Goal: Task Accomplishment & Management: Manage account settings

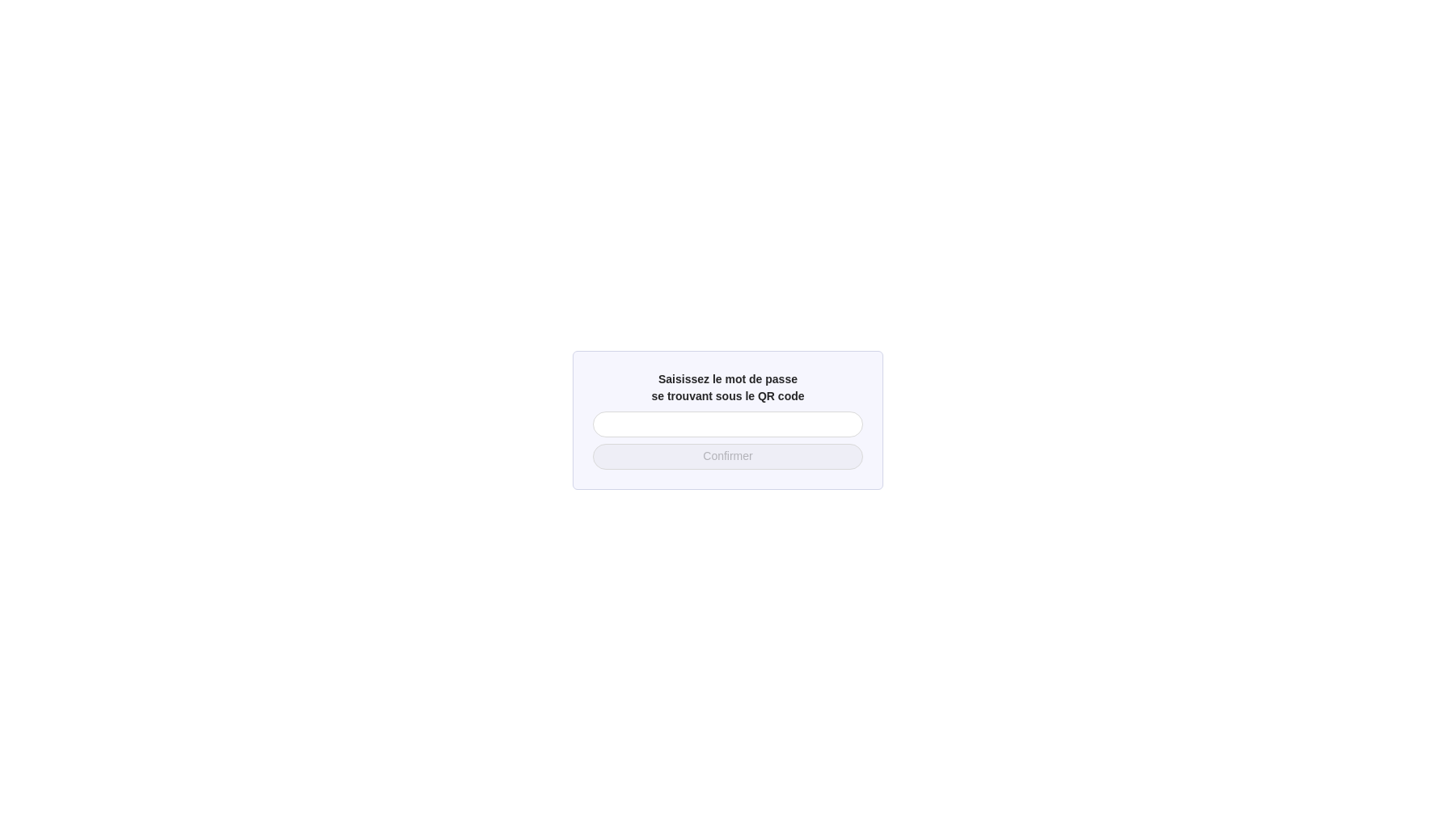
click at [732, 284] on div "Saisissez le mot de passe se trouvant sous le QR code Confirmer" at bounding box center [728, 420] width 1456 height 840
click at [667, 431] on input "text" at bounding box center [728, 424] width 270 height 25
type input "3979"
click at [704, 457] on span "Confirmer" at bounding box center [728, 456] width 49 height 17
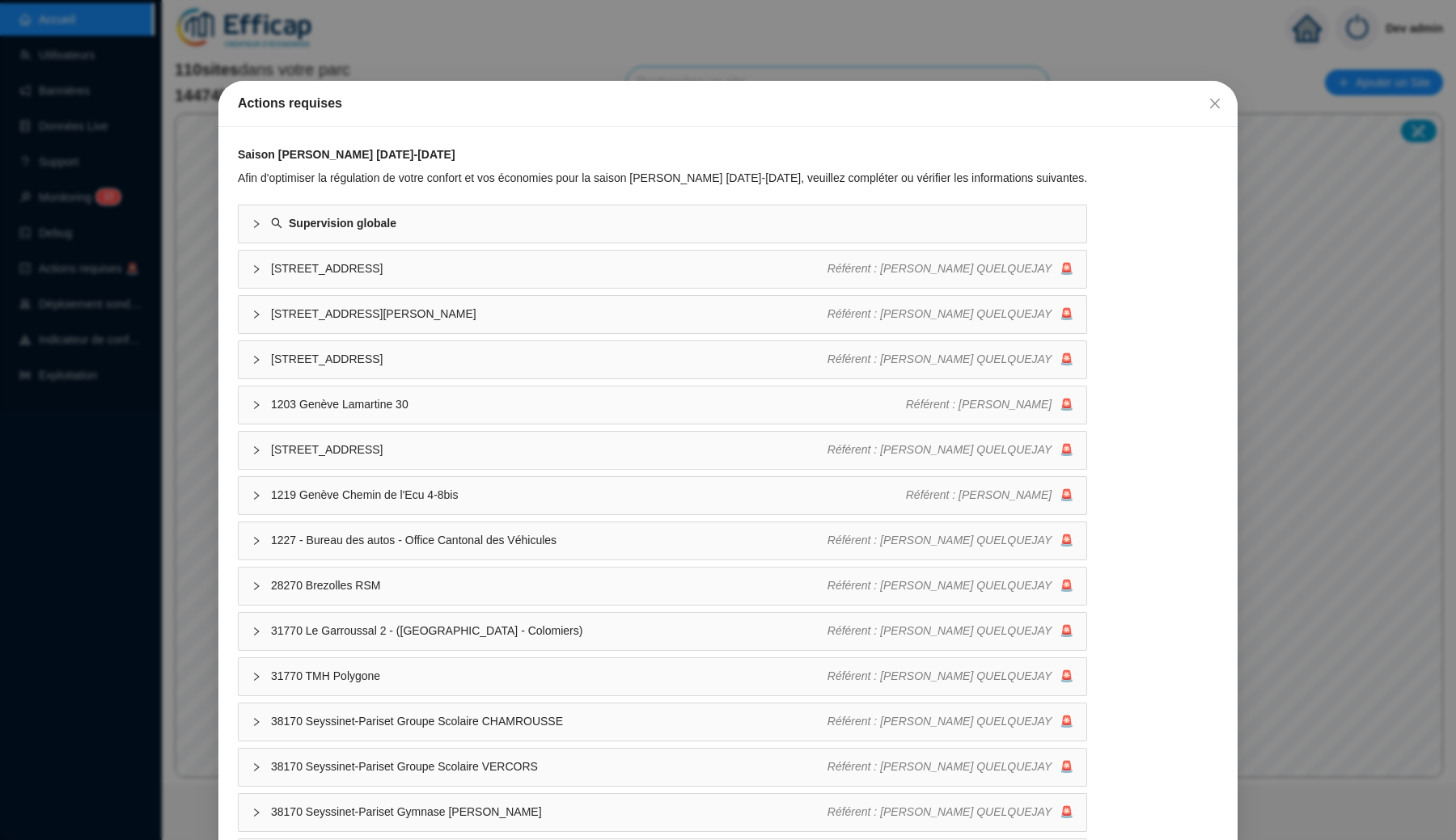
click at [406, 59] on div "Actions requises Saison [PERSON_NAME] [DATE]-[DATE] Afin d'optimiser la régulat…" at bounding box center [728, 420] width 1456 height 840
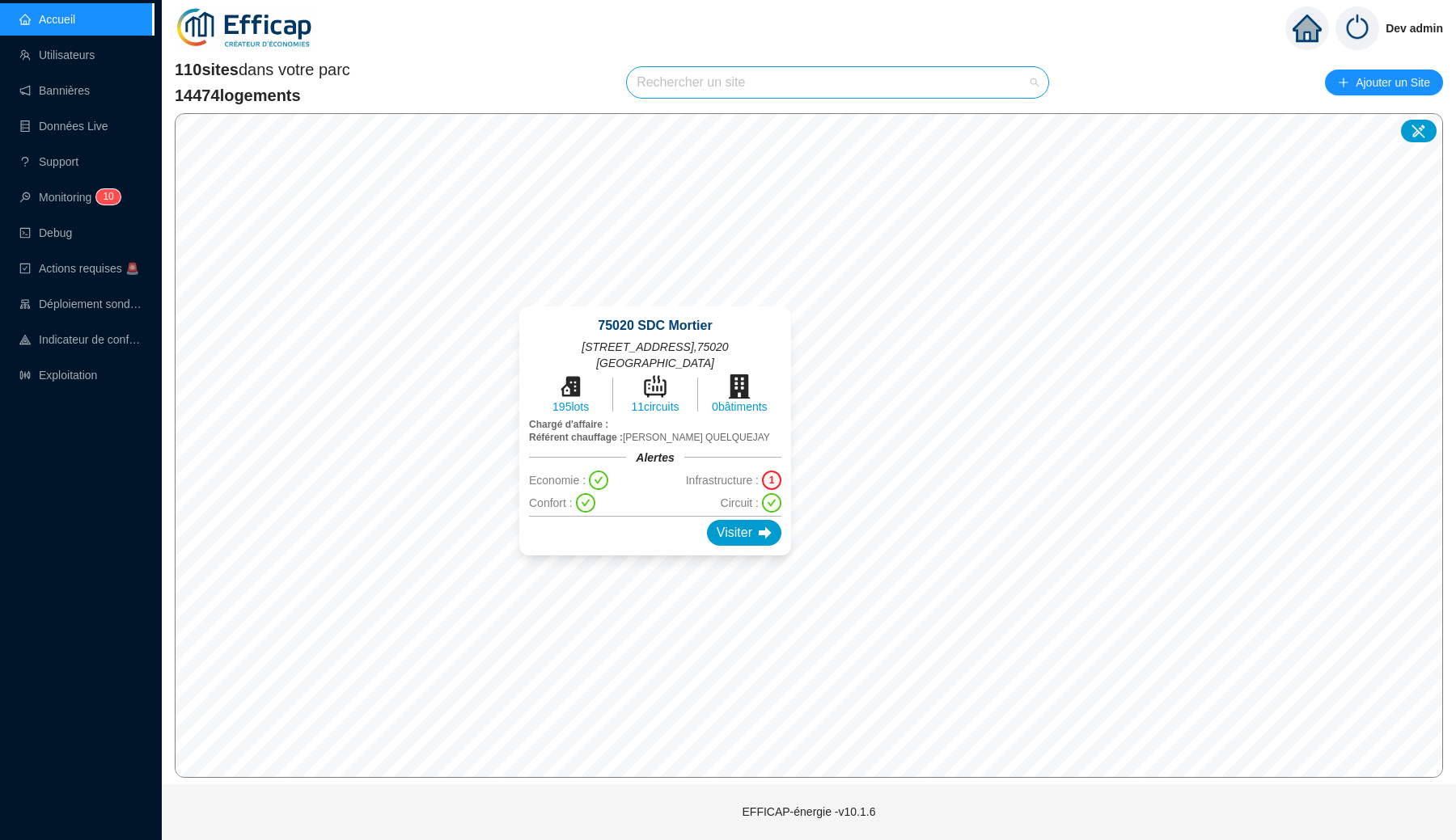
click at [765, 82] on input "search" at bounding box center [830, 82] width 387 height 31
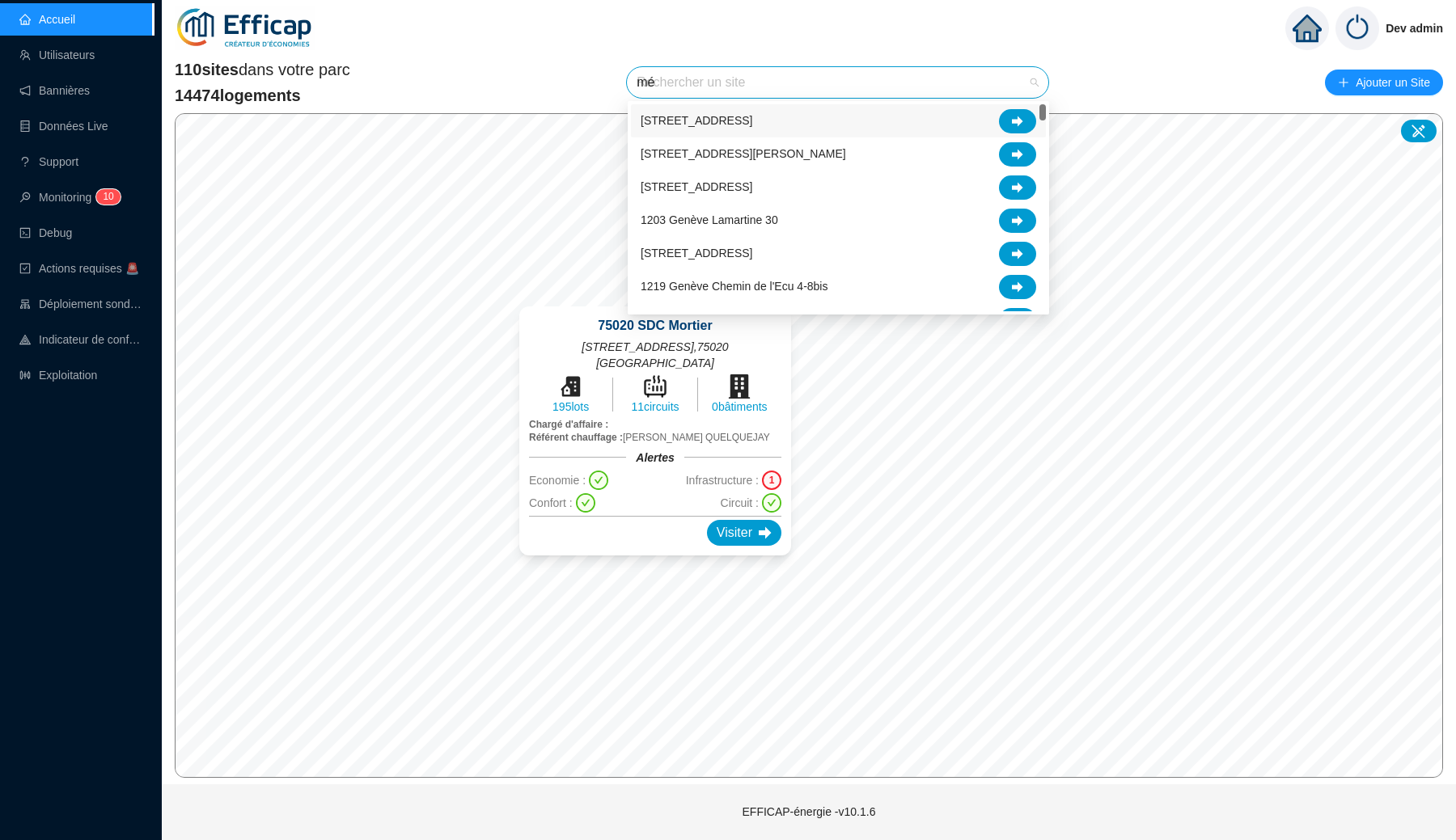
type input "mér"
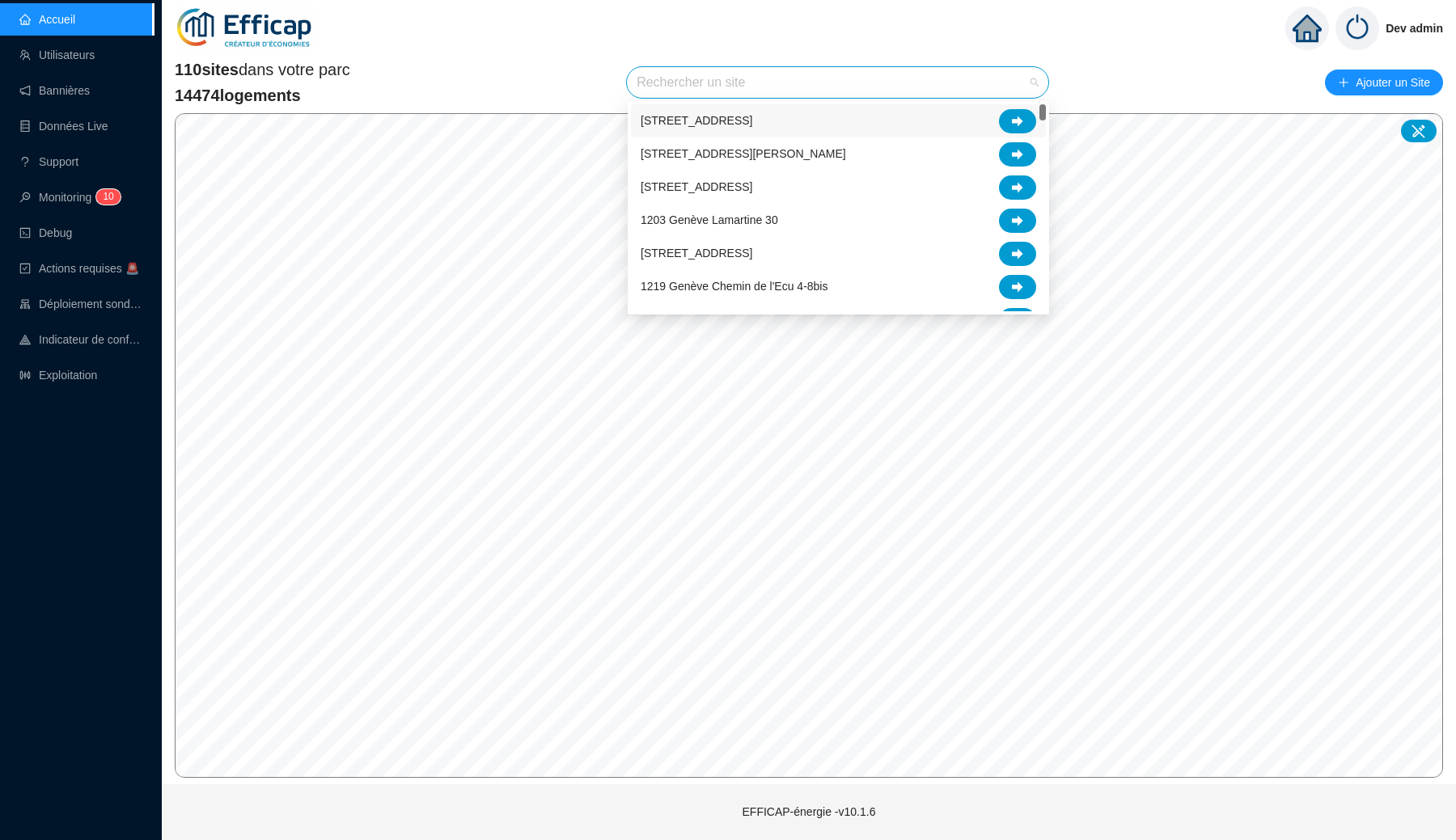
click at [743, 97] on input "search" at bounding box center [830, 82] width 387 height 31
type input "mér"
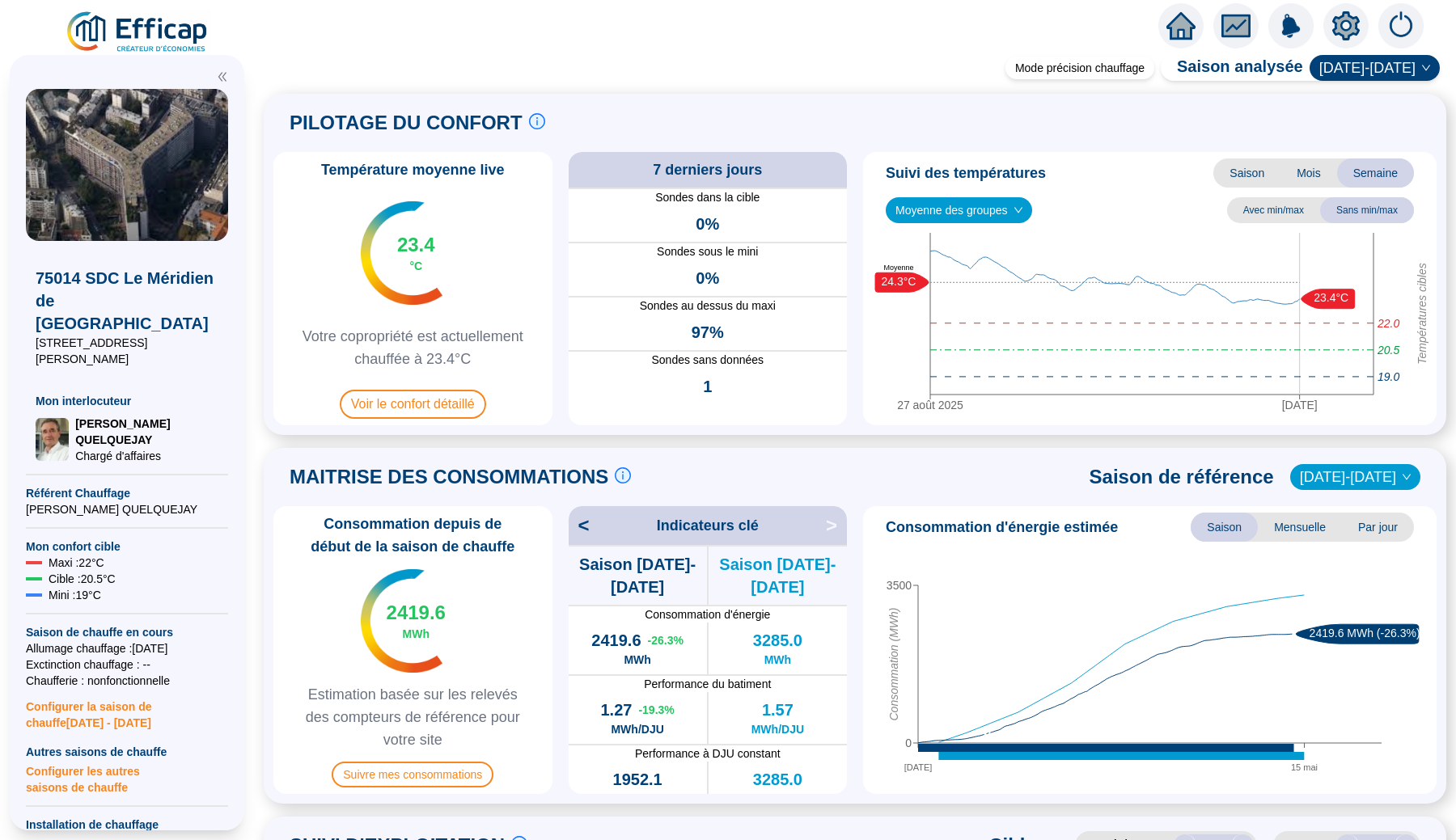
click at [1347, 31] on icon "setting" at bounding box center [1345, 25] width 11 height 11
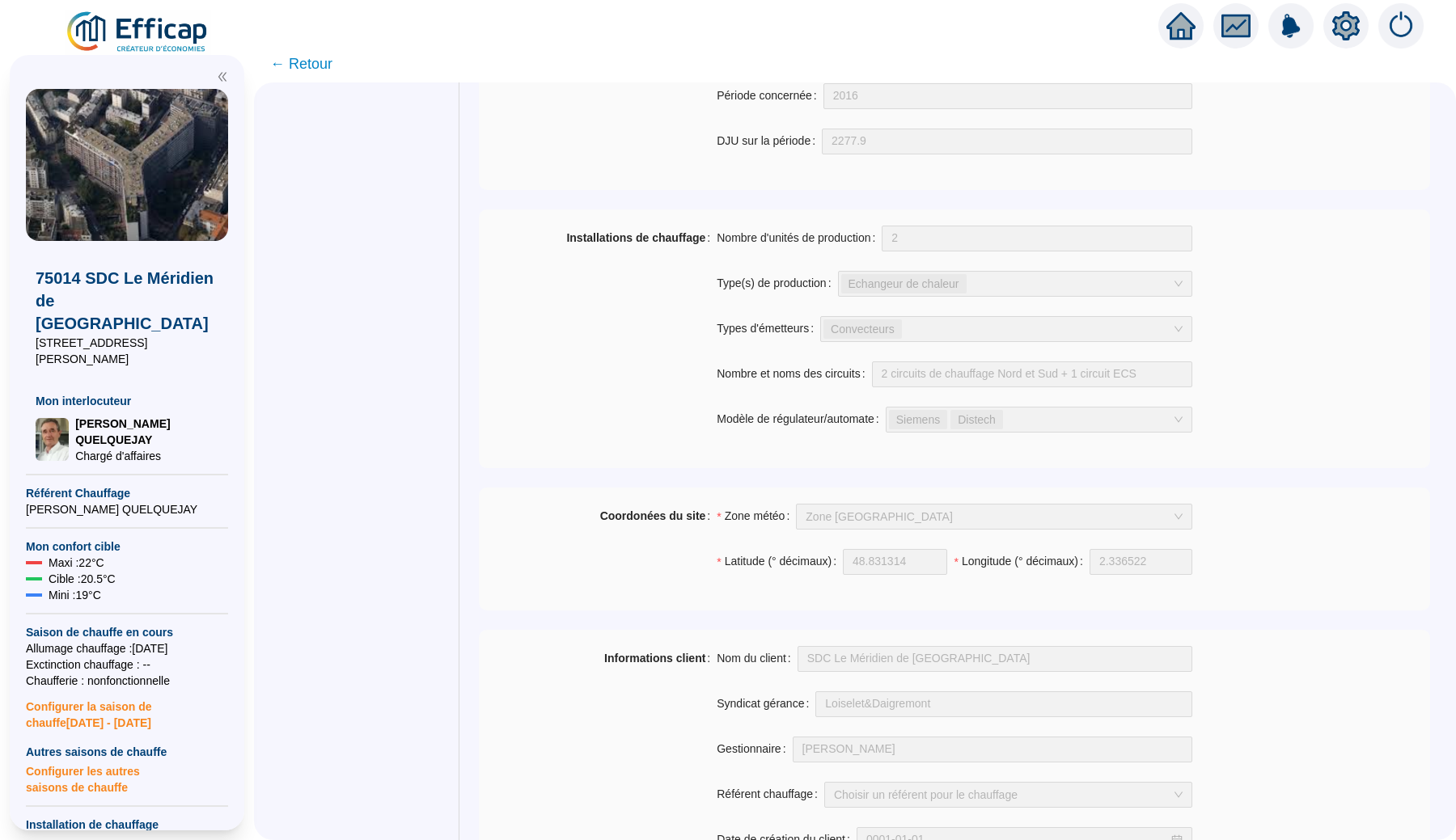
scroll to position [744, 0]
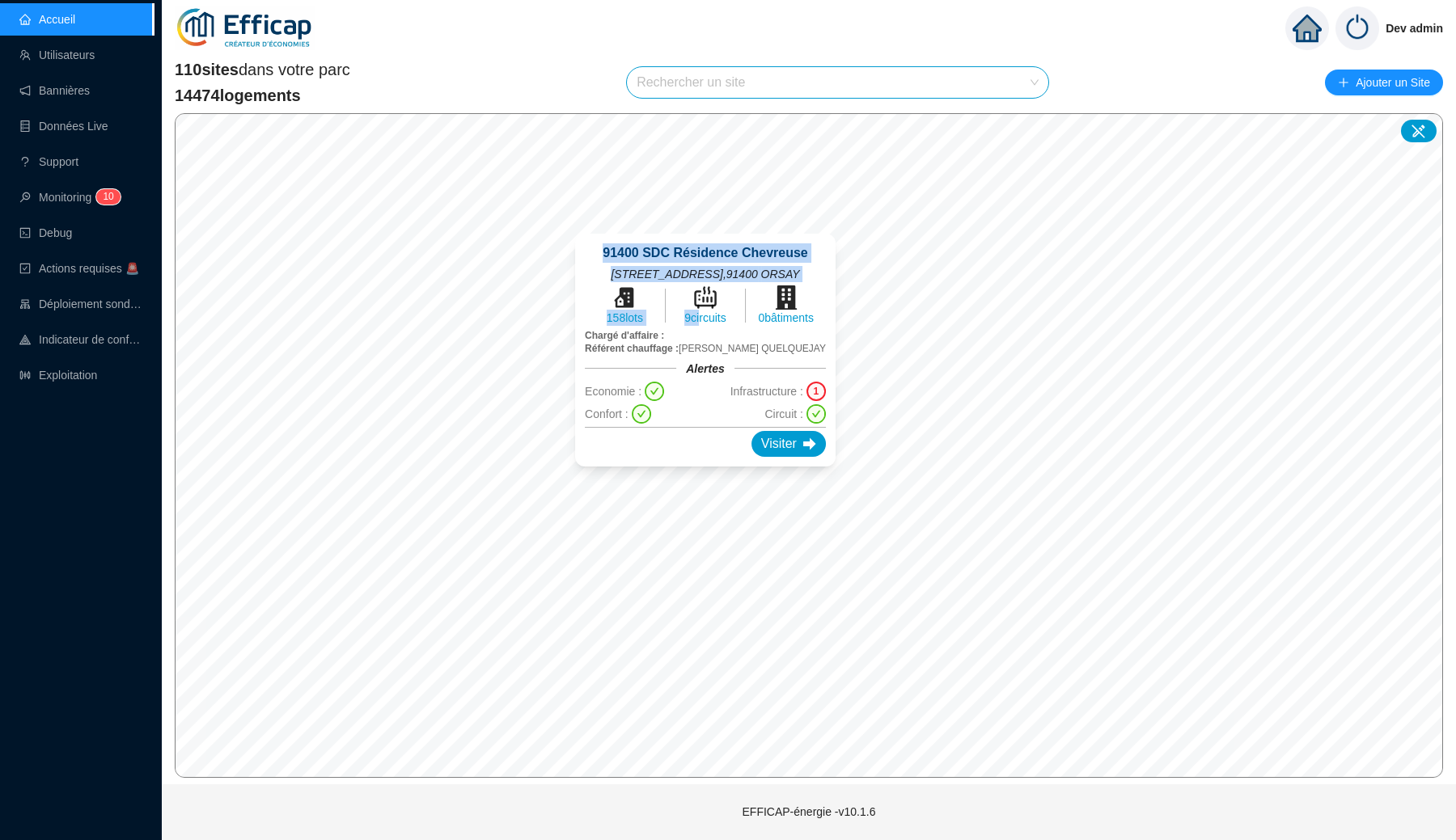
click at [699, 317] on div "[GEOGRAPHIC_DATA][STREET_ADDRESS] 158 lots 9 circuits 0 bâtiments Chargé d'affa…" at bounding box center [705, 350] width 299 height 272
click at [646, 231] on div "[GEOGRAPHIC_DATA][STREET_ADDRESS] 158 lots 9 circuits 0 bâtiments Chargé d'affa…" at bounding box center [705, 350] width 299 height 272
click at [666, 231] on div "[GEOGRAPHIC_DATA][STREET_ADDRESS] 158 lots 9 circuits 0 bâtiments Chargé d'affa…" at bounding box center [705, 350] width 299 height 272
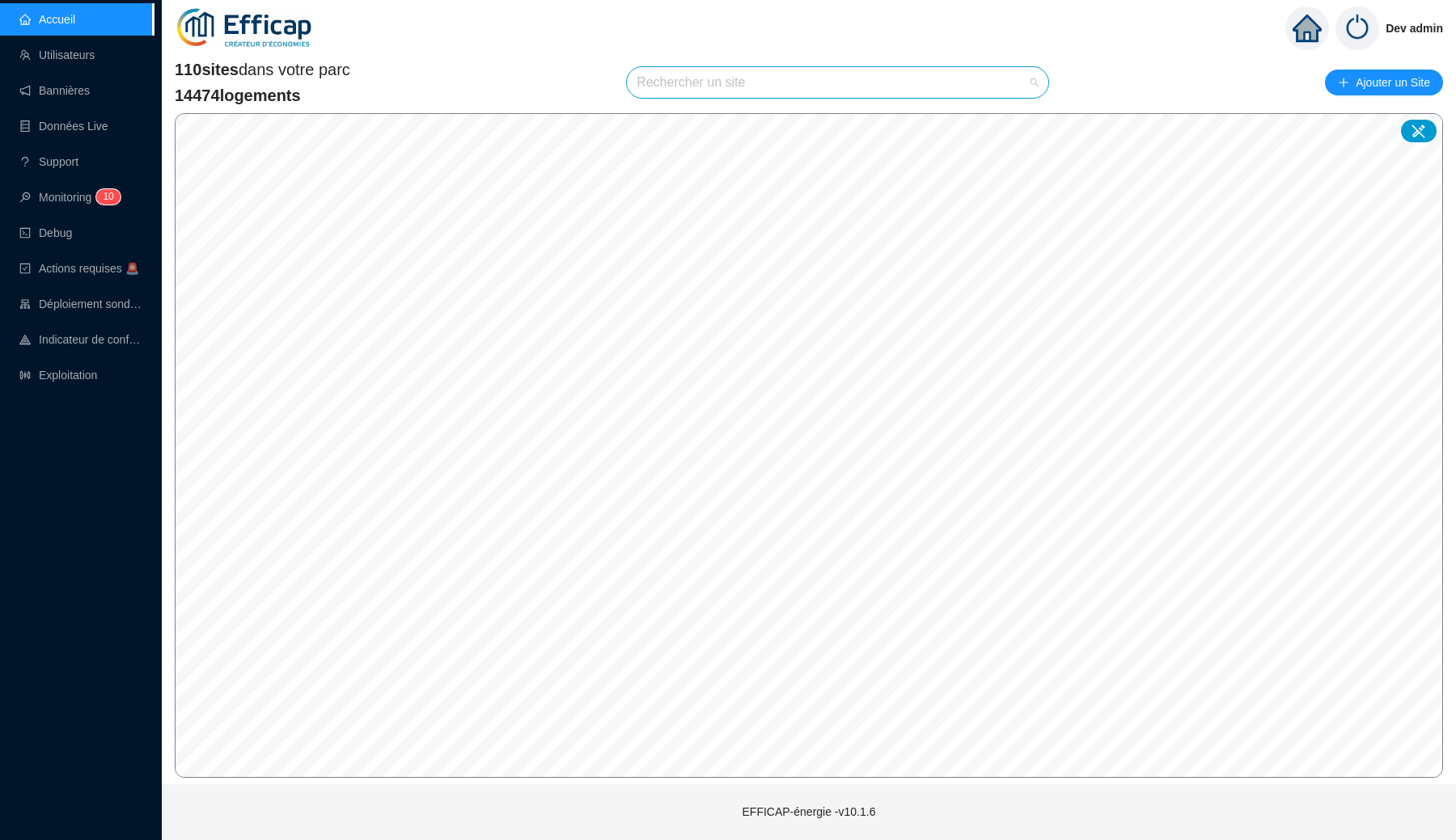
click at [734, 77] on input "search" at bounding box center [830, 82] width 387 height 31
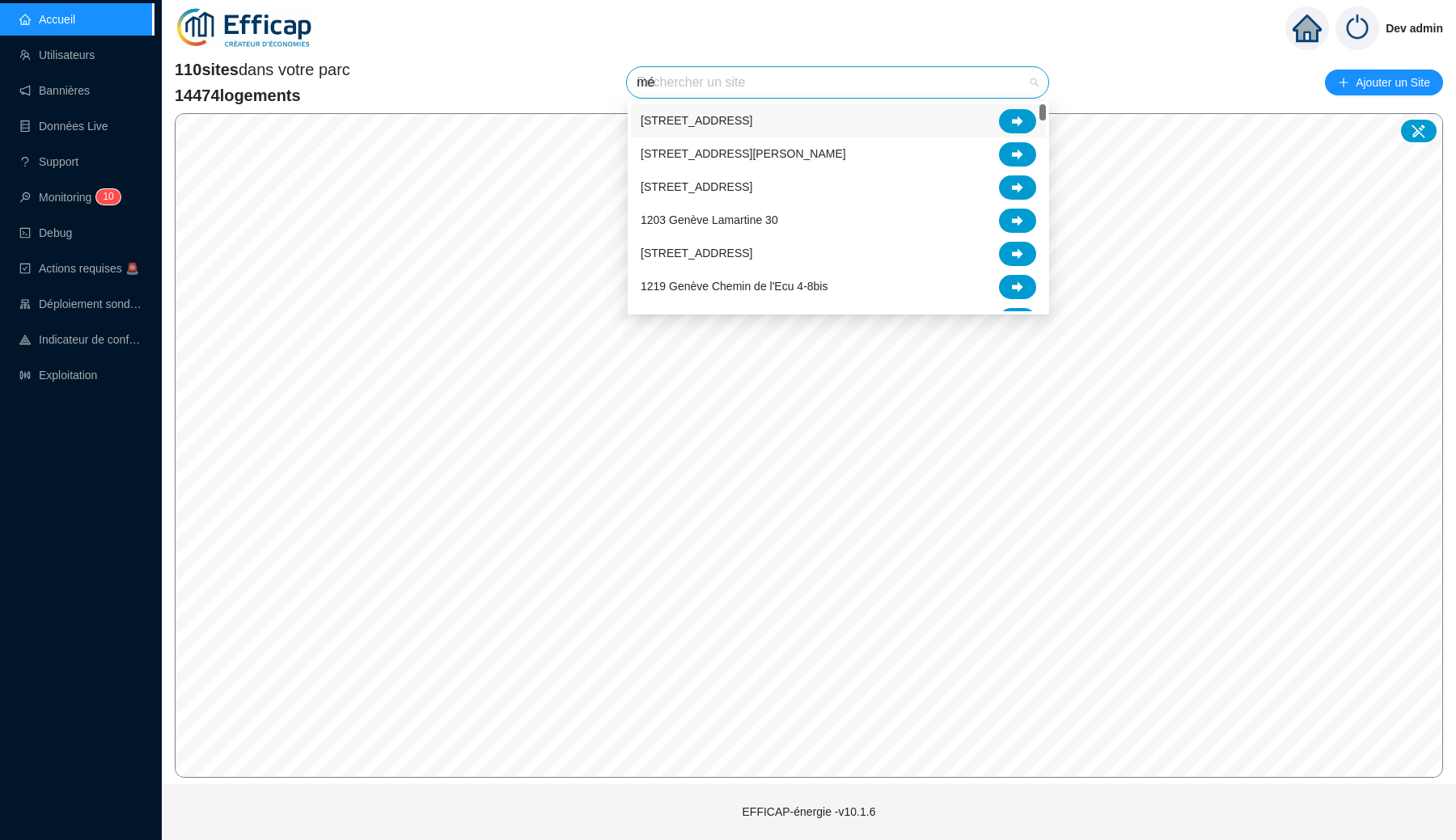
type input "mér"
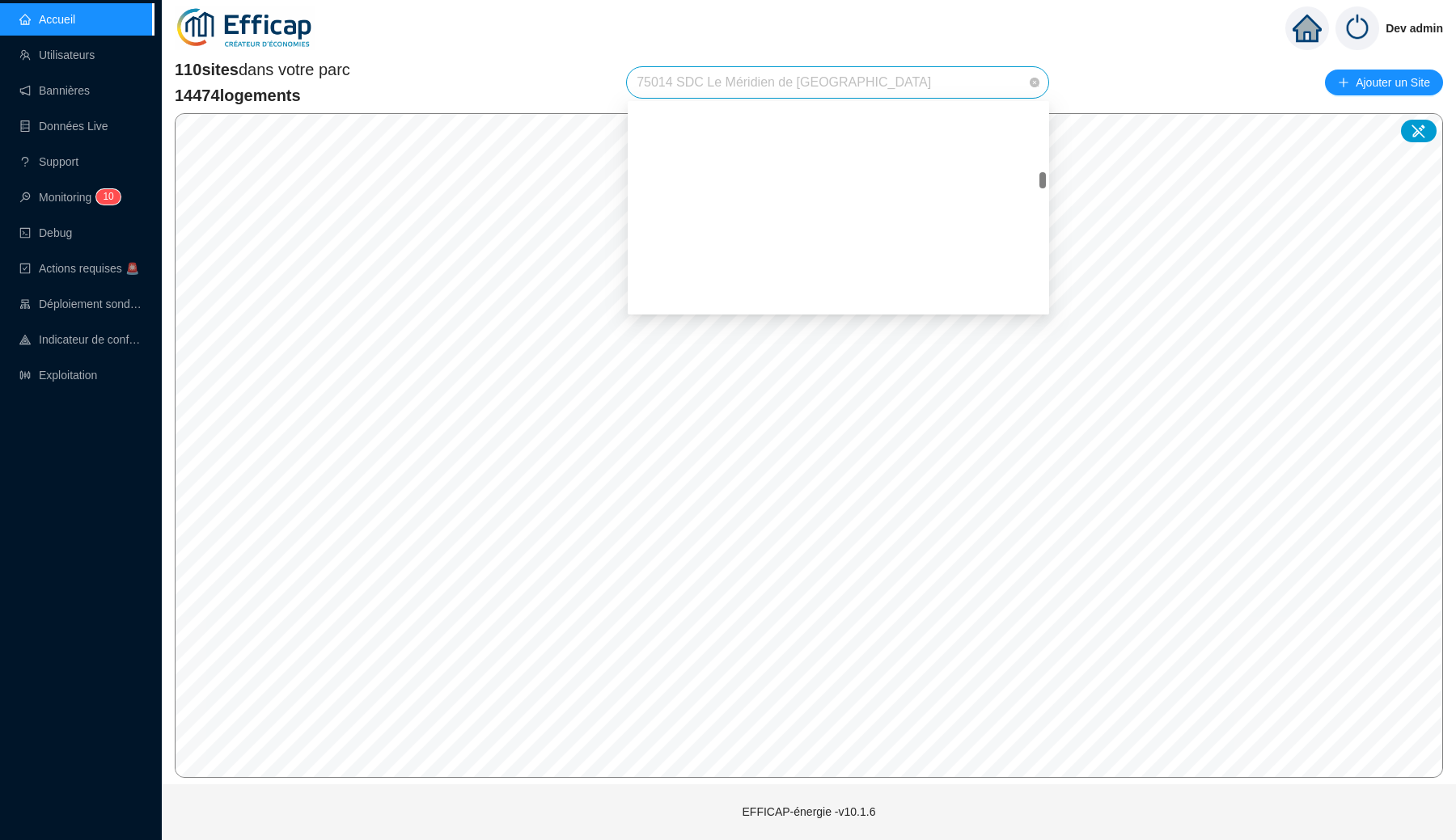
click at [805, 83] on span "75014 SDC Le Méridien de [GEOGRAPHIC_DATA]" at bounding box center [838, 82] width 402 height 31
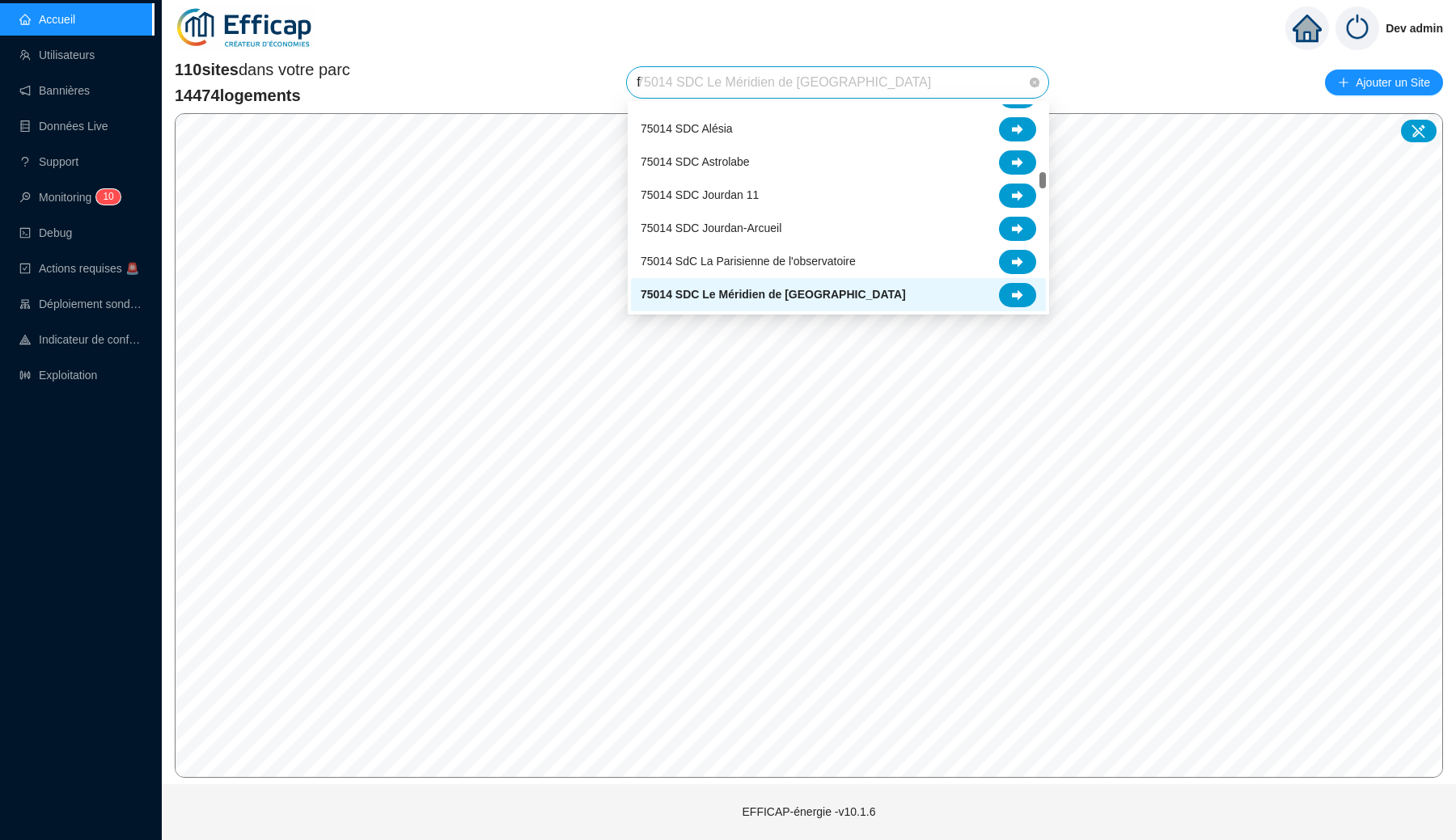
scroll to position [33, 0]
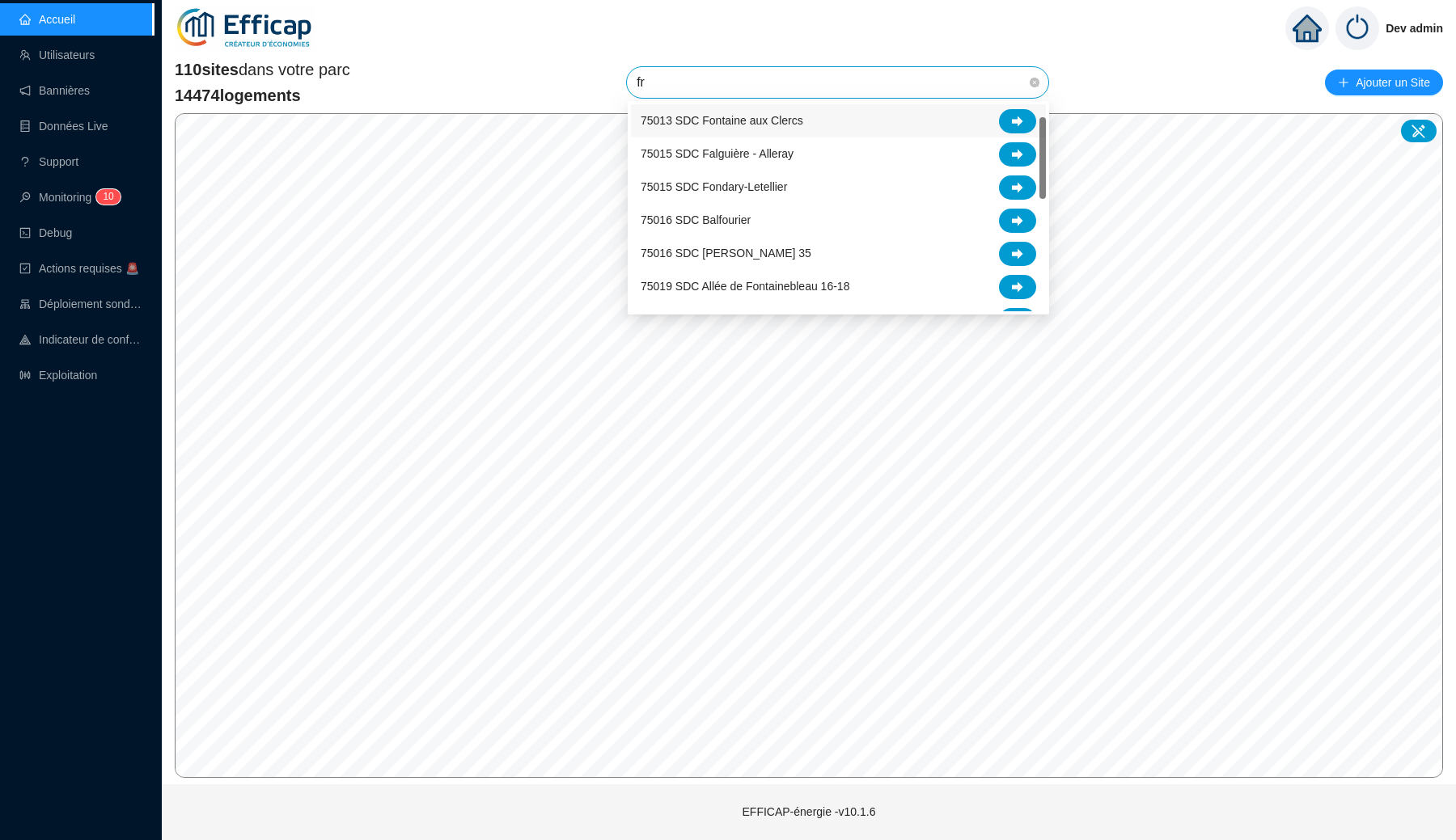
type input "fra"
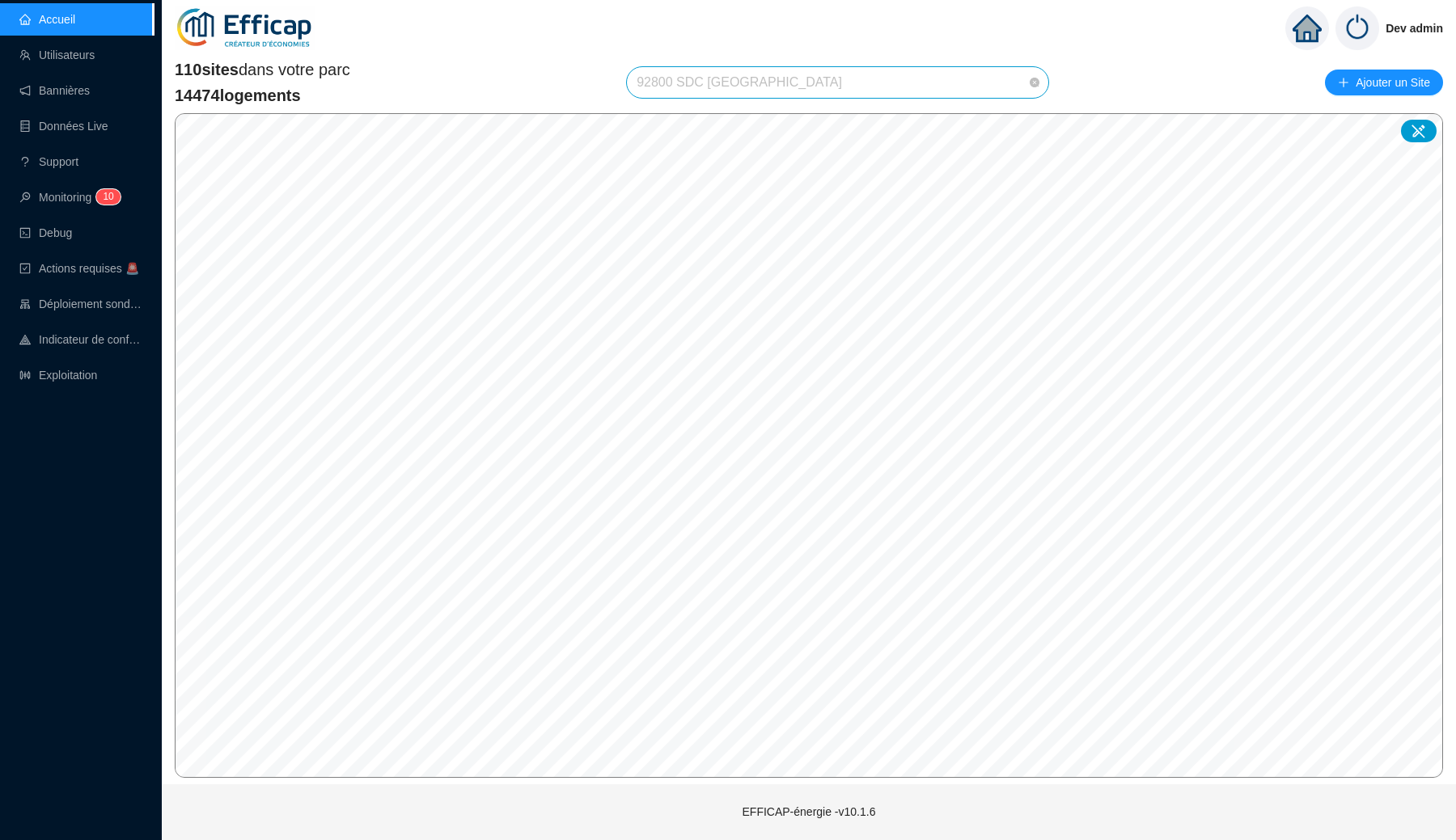
click at [788, 89] on span "92800 SDC [GEOGRAPHIC_DATA]" at bounding box center [838, 82] width 402 height 31
type input "cap"
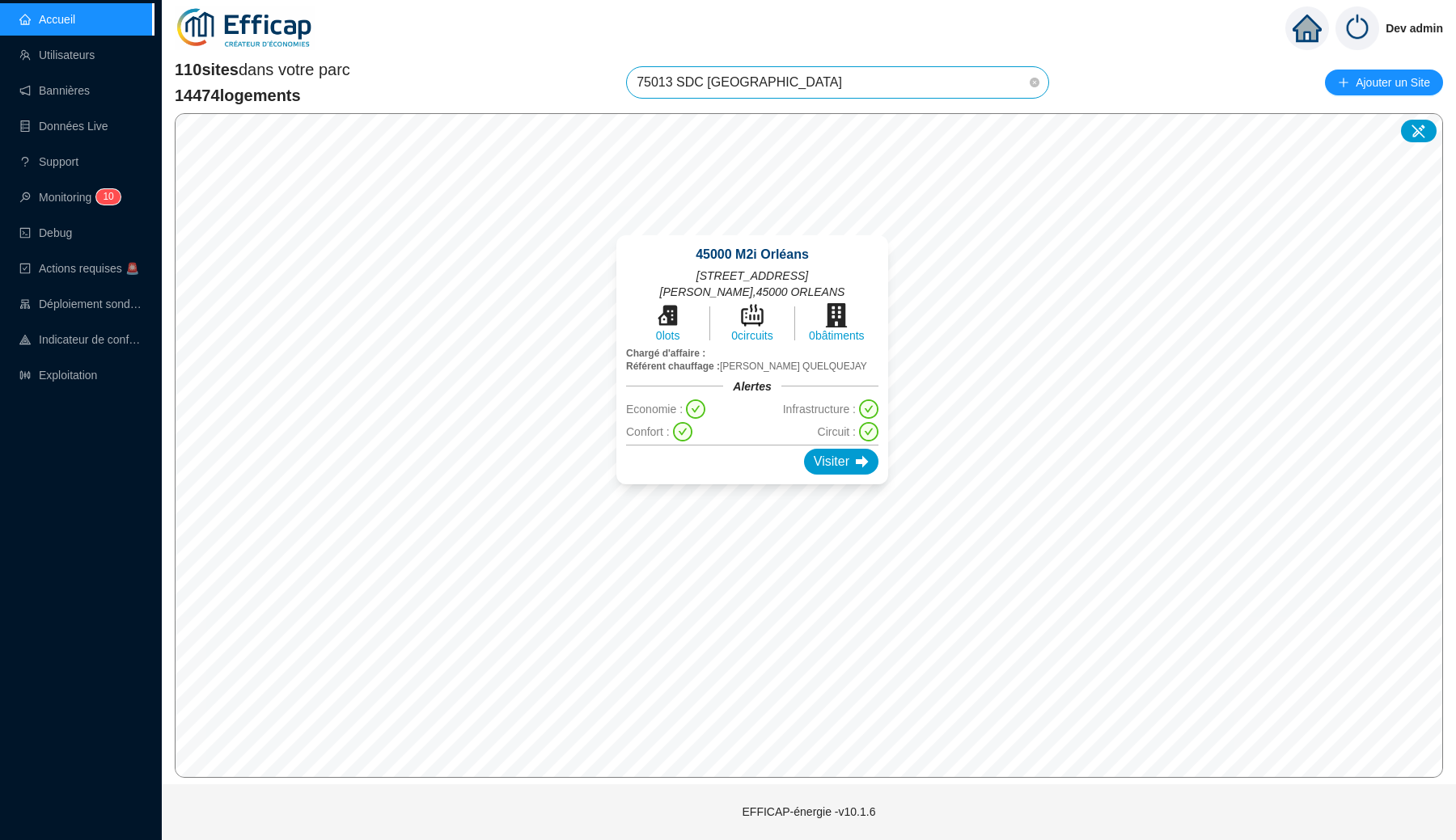
click at [742, 433] on div "© Mapbox © OpenStreetMap Improve this map [GEOGRAPHIC_DATA][STREET_ADDRESS][PER…" at bounding box center [809, 445] width 1268 height 664
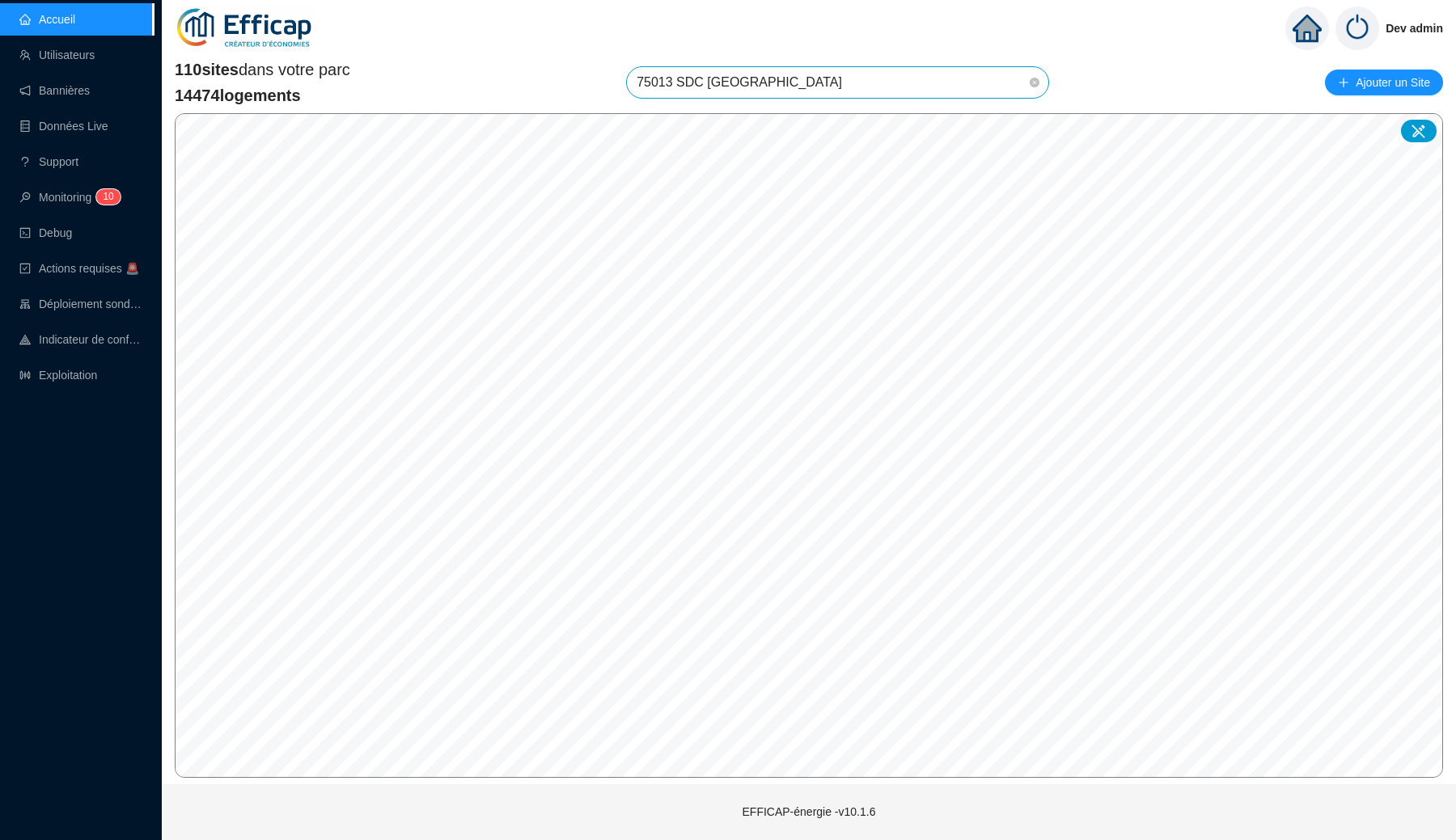
click at [791, 73] on span "75013 SDC [GEOGRAPHIC_DATA]" at bounding box center [838, 82] width 402 height 31
type input "f"
type input "mé"
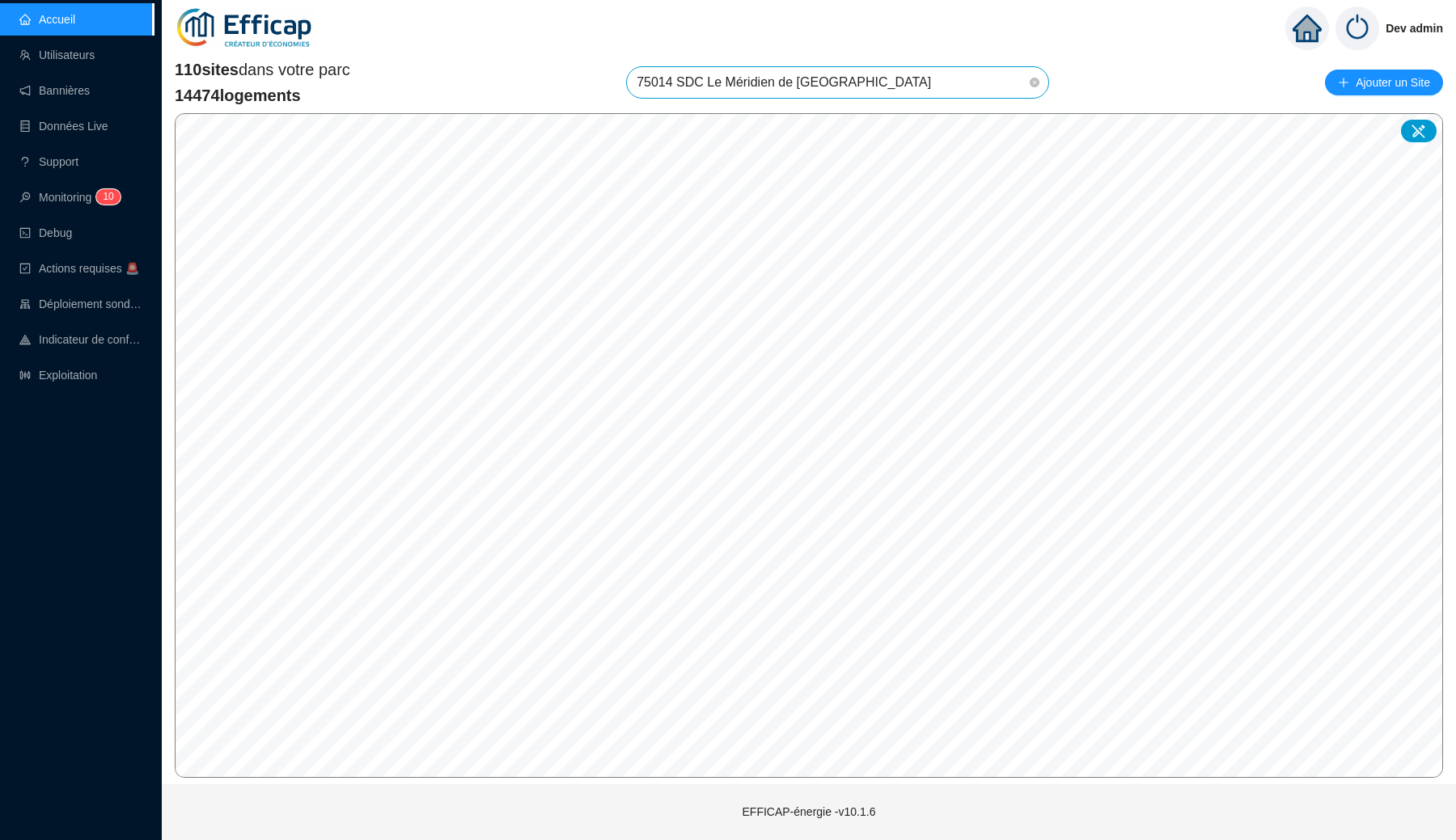
click at [805, 83] on span "75014 SDC Le Méridien de [GEOGRAPHIC_DATA]" at bounding box center [838, 82] width 402 height 31
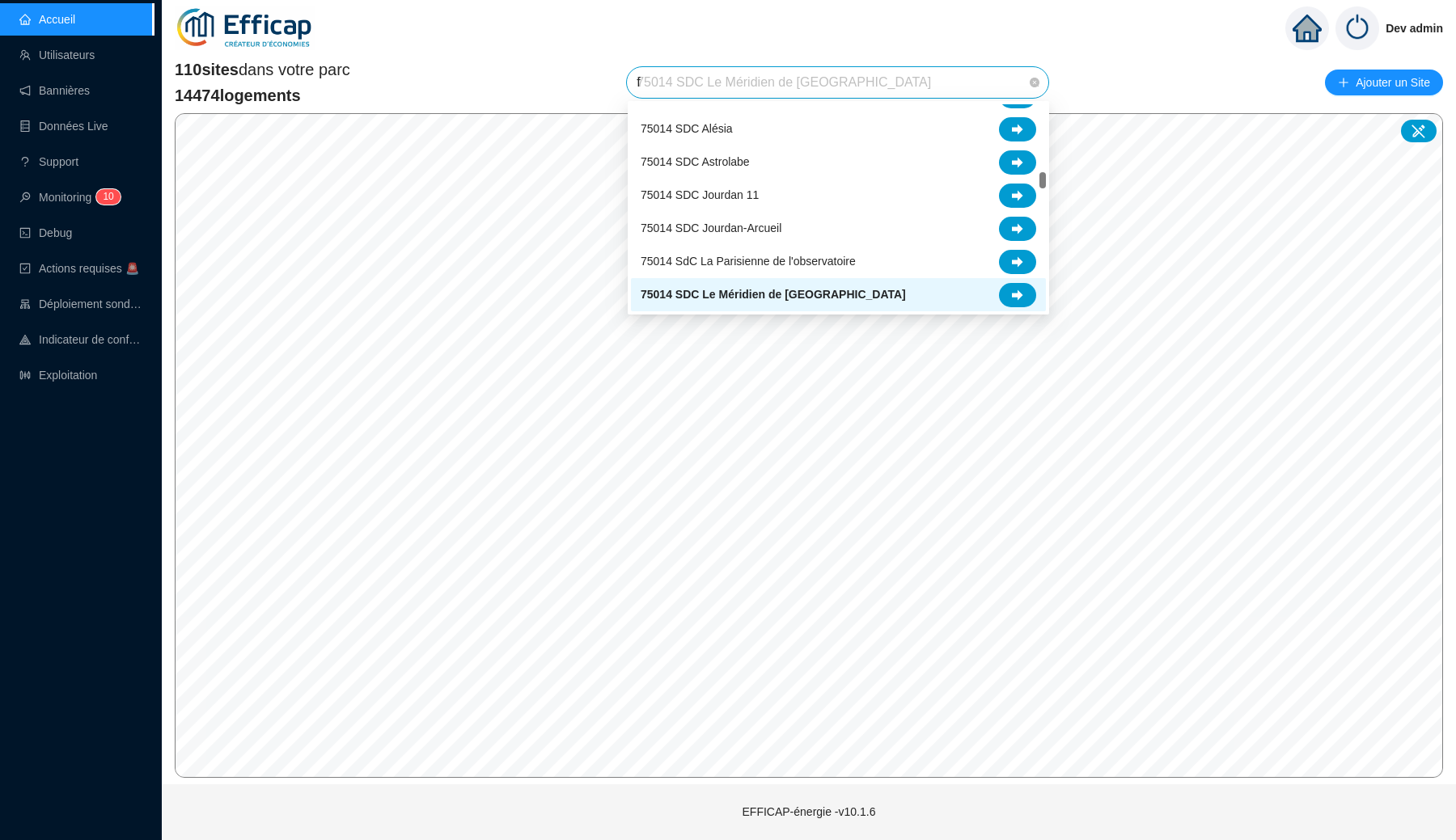
scroll to position [33, 0]
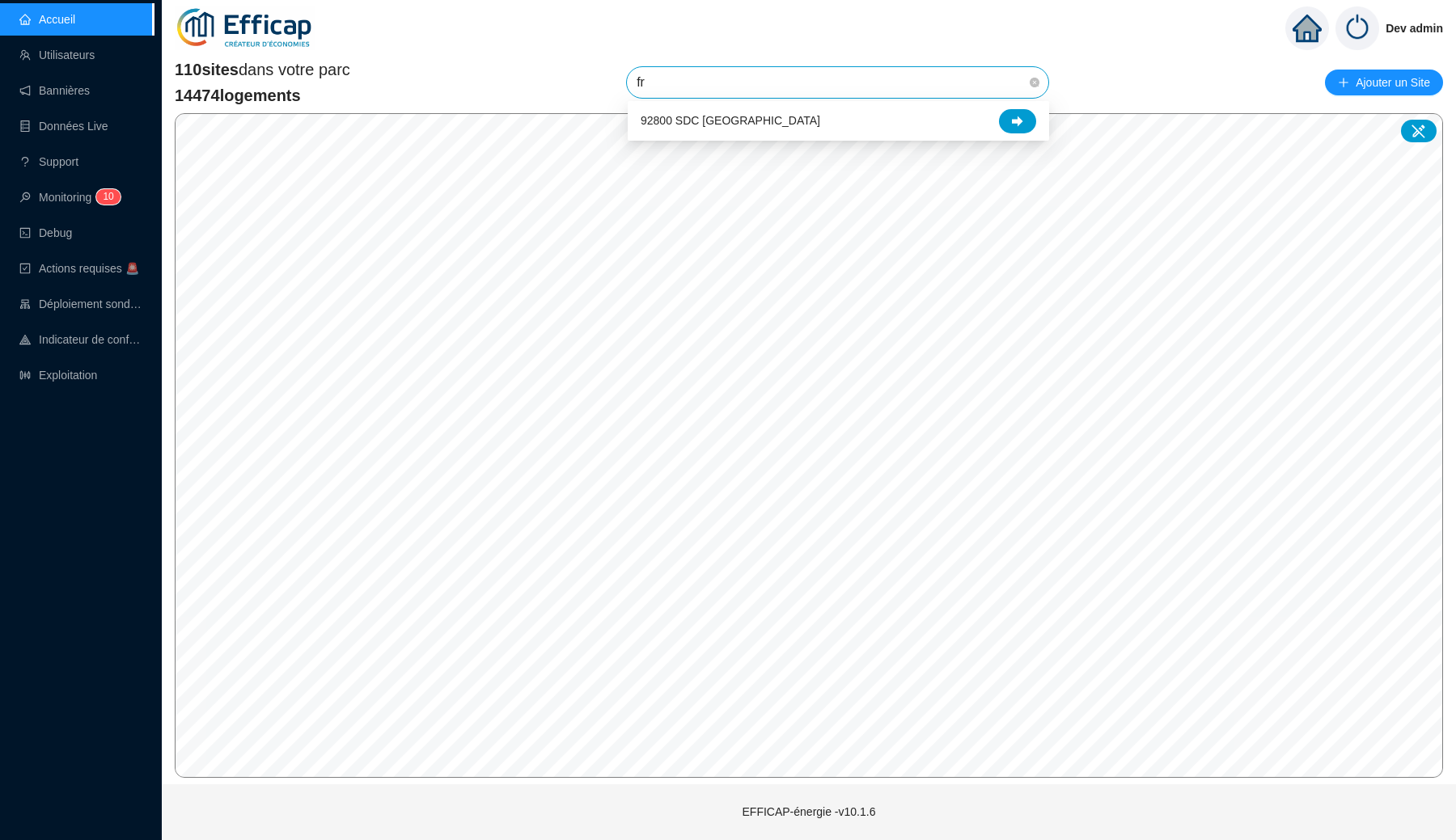
type input "fra"
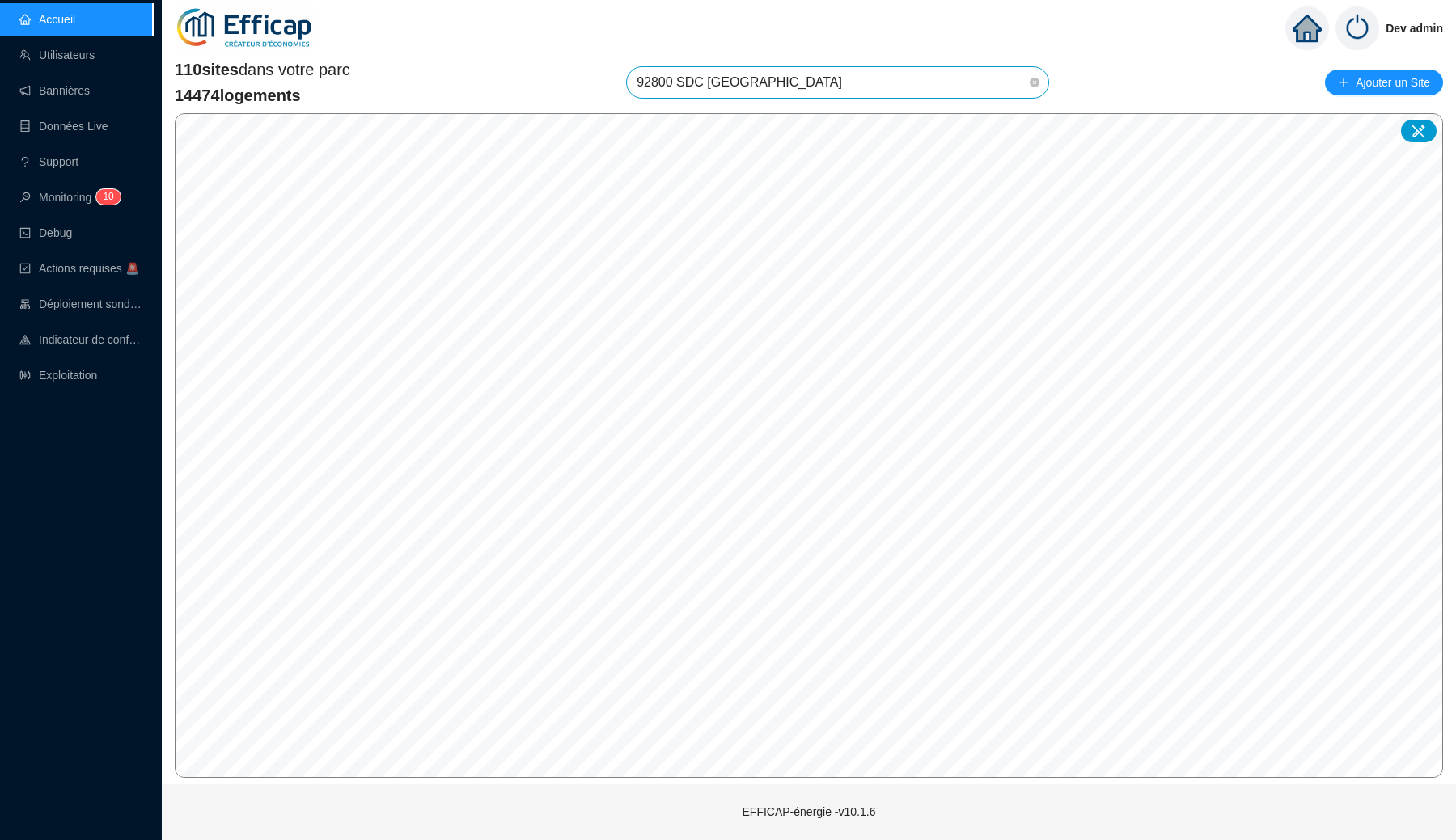
click at [889, 77] on span "92800 SDC [GEOGRAPHIC_DATA]" at bounding box center [838, 82] width 402 height 31
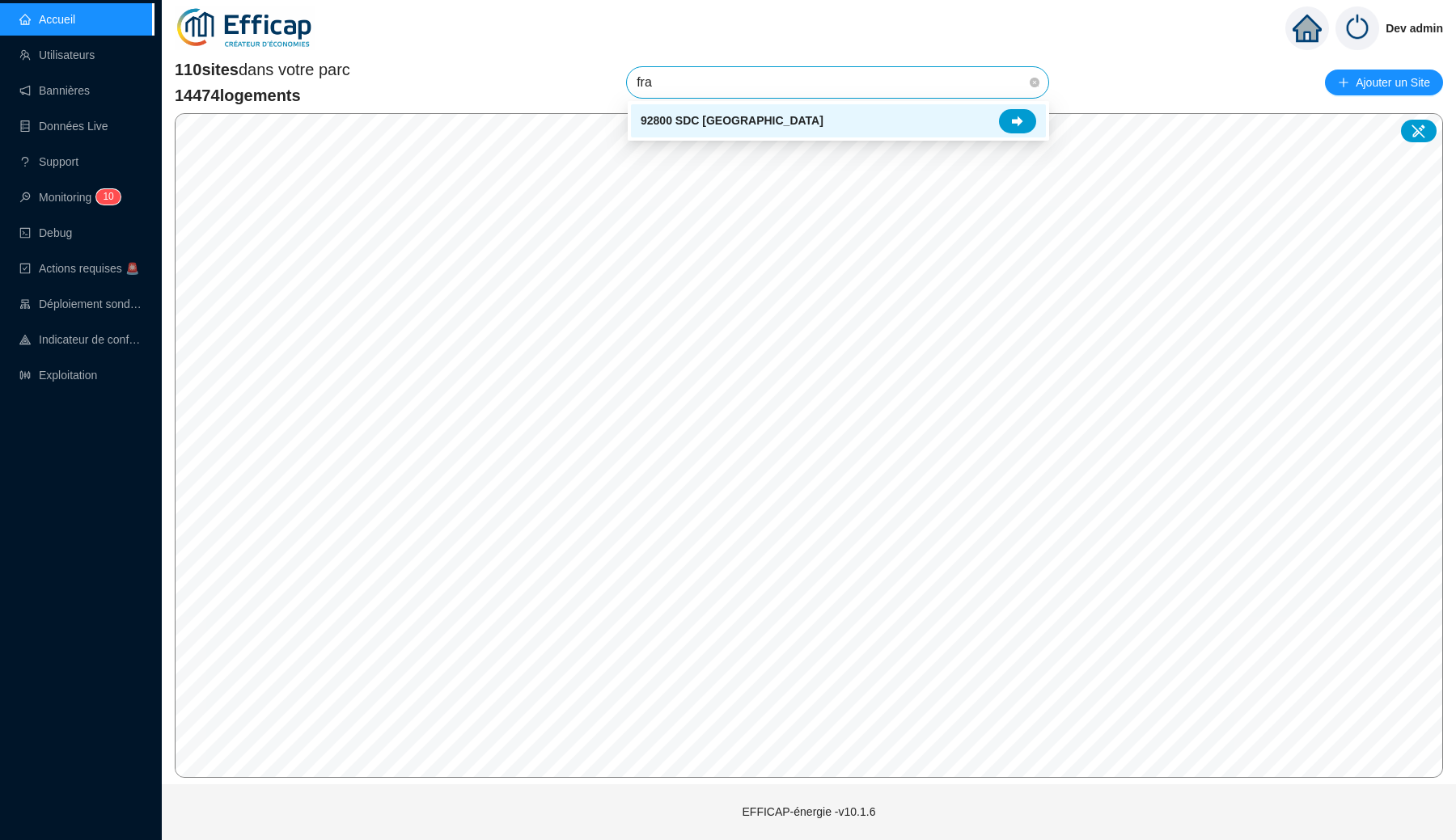
type input "fran"
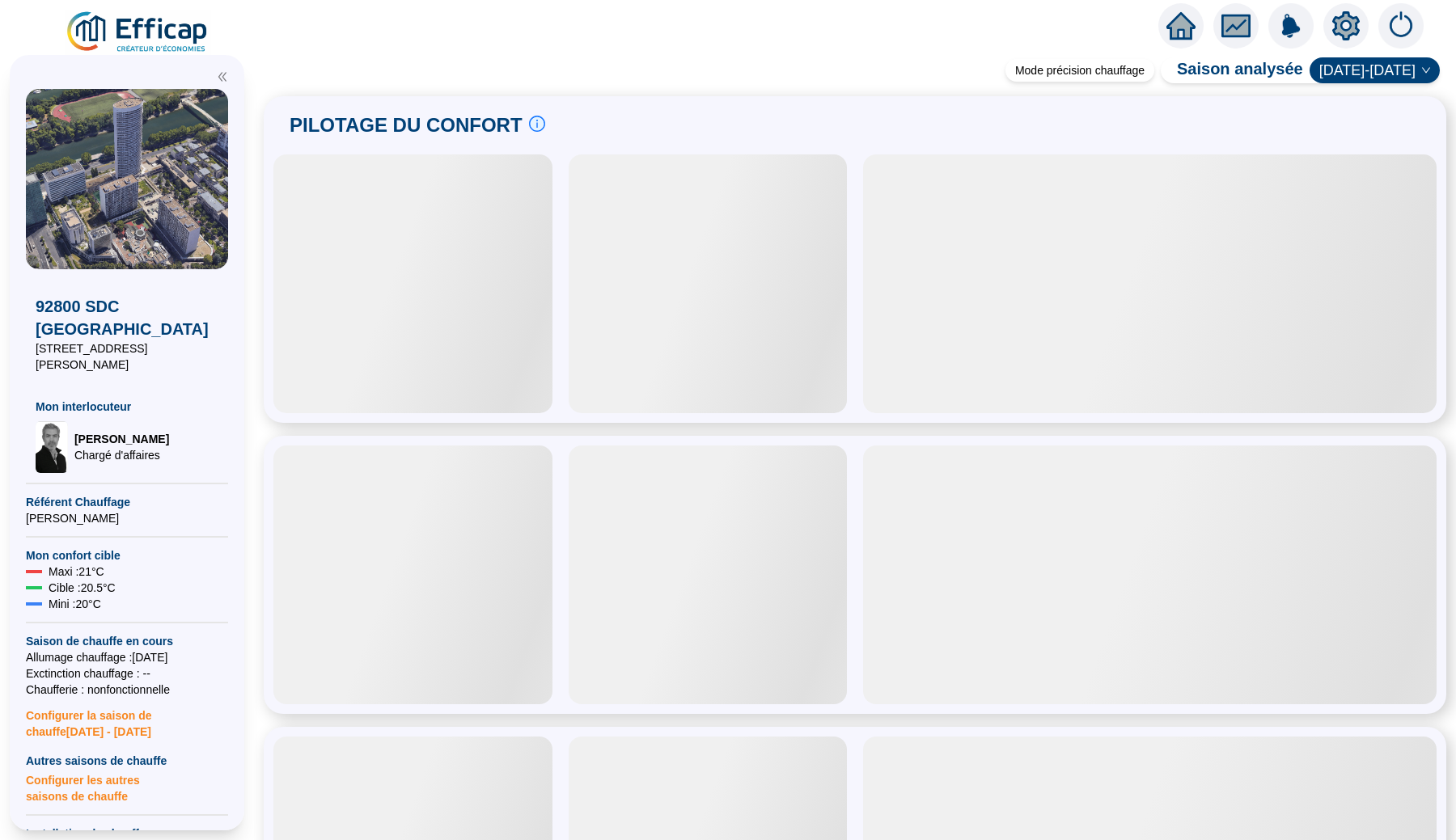
click at [1344, 26] on icon "setting" at bounding box center [1345, 25] width 29 height 29
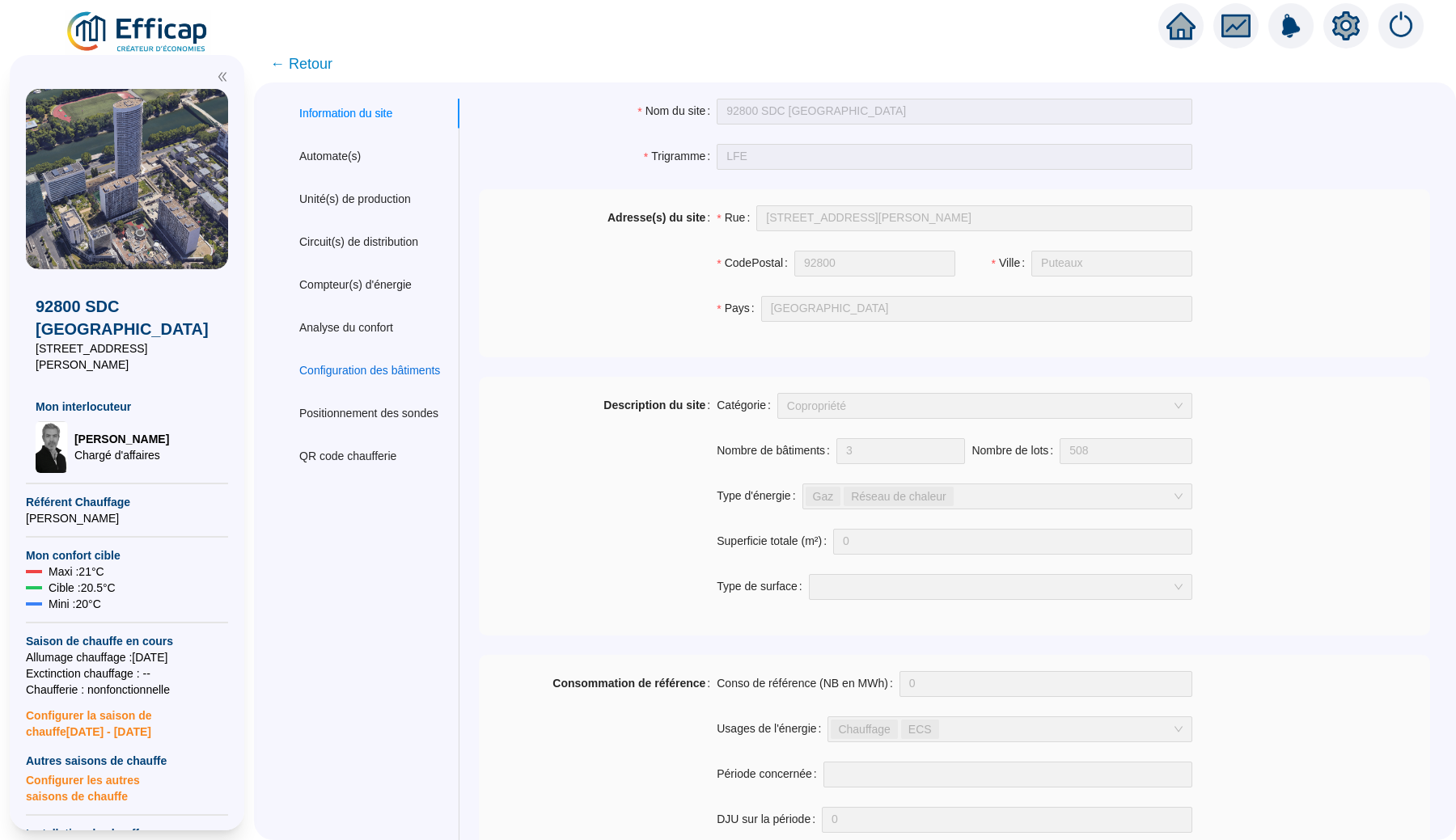
click at [355, 368] on div "Configuration des bâtiments" at bounding box center [370, 370] width 141 height 17
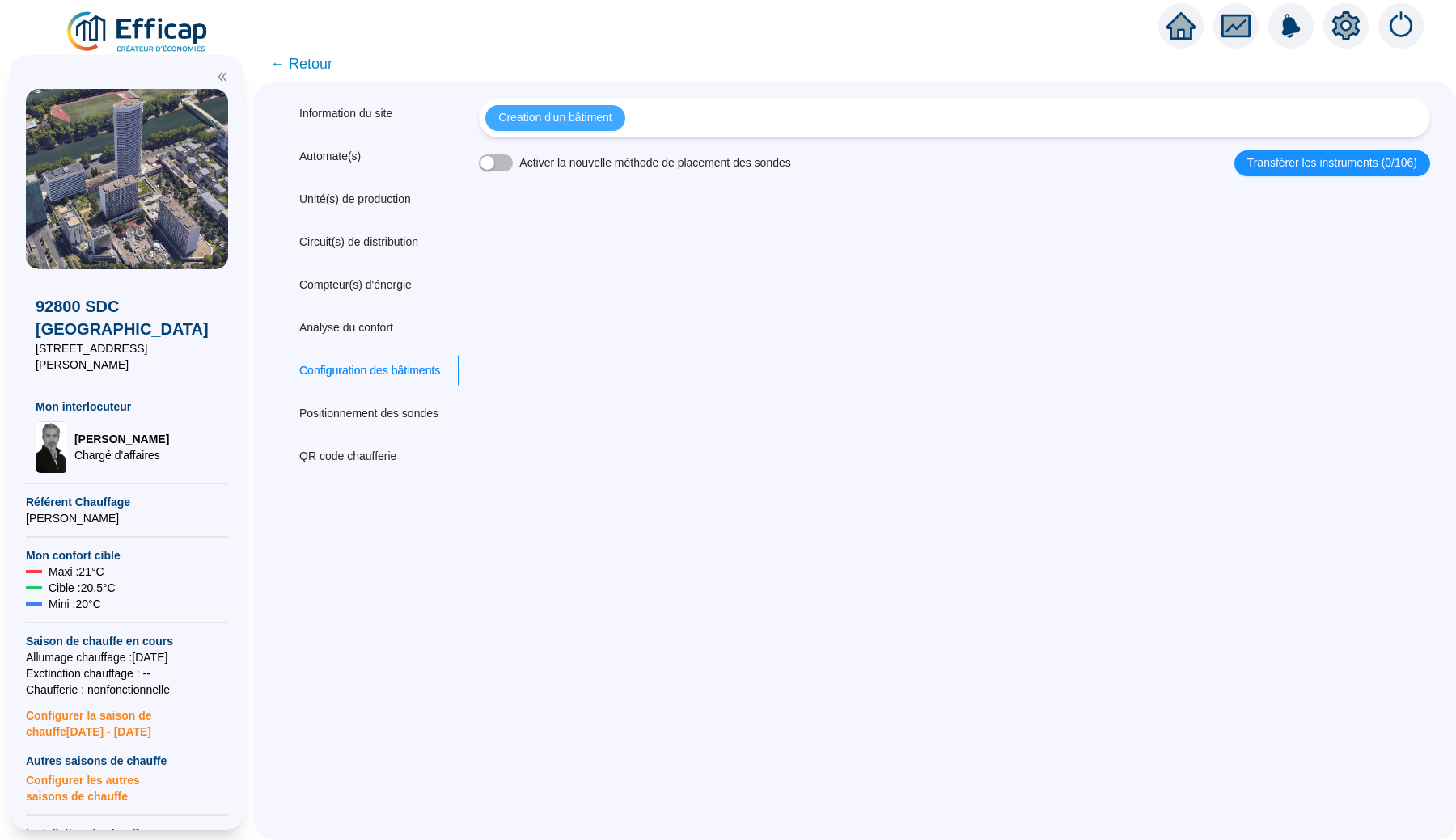
click at [604, 118] on span "Creation d'un bâtiment" at bounding box center [554, 117] width 113 height 17
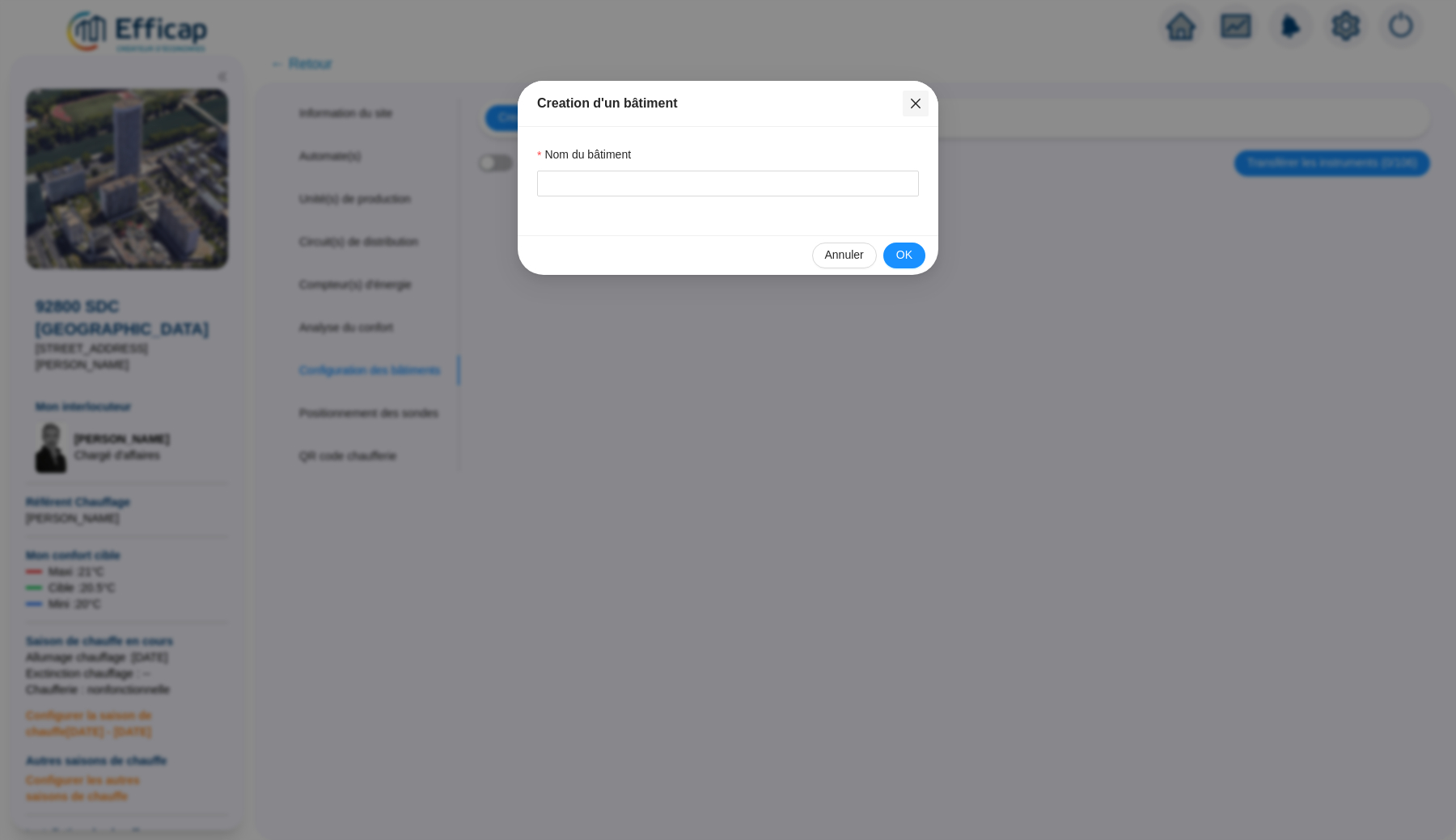
click at [918, 110] on button "Close" at bounding box center [915, 103] width 25 height 25
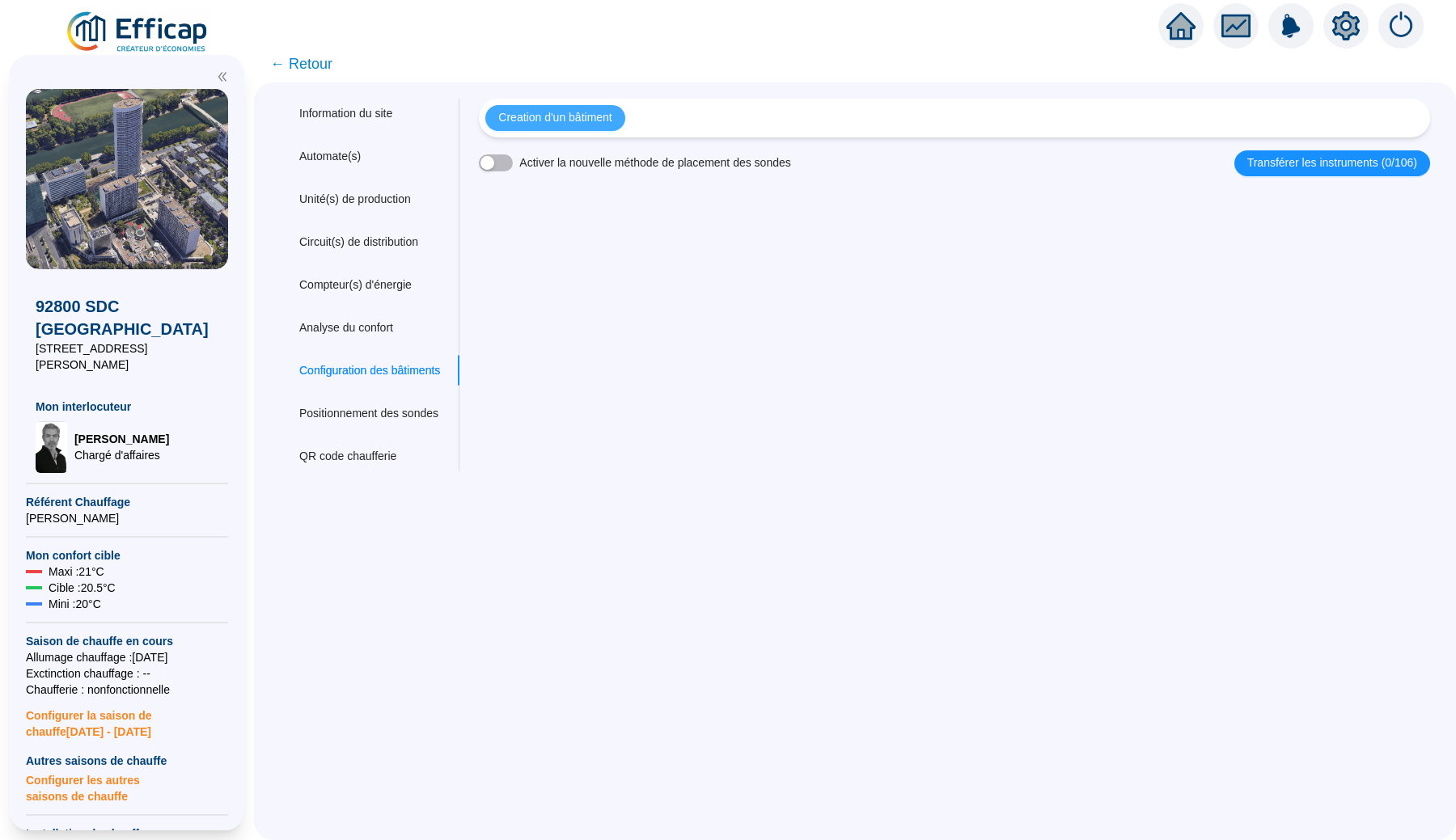
click at [580, 120] on span "Creation d'un bâtiment" at bounding box center [554, 117] width 113 height 17
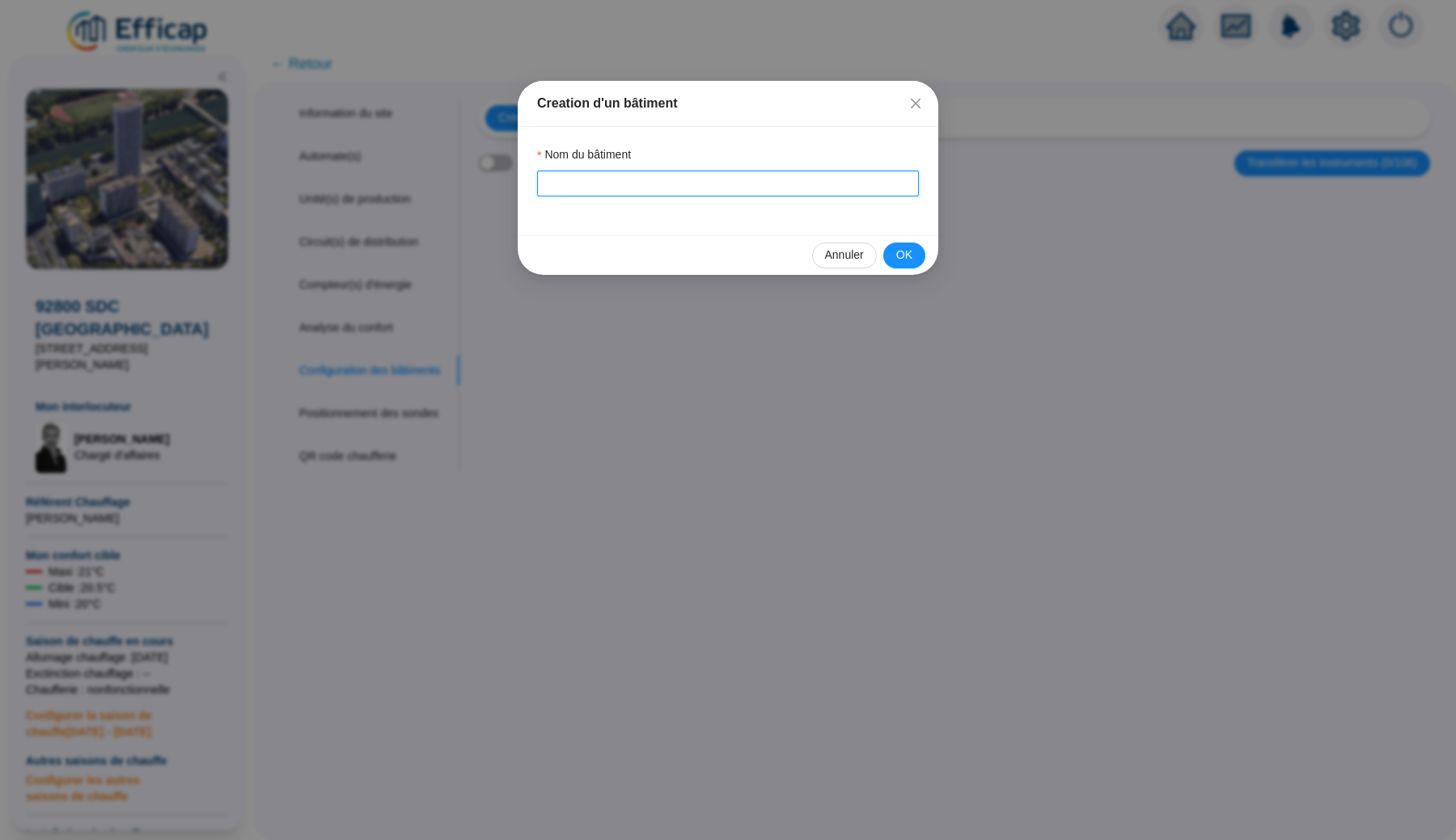
click at [688, 183] on input "Nom du bâtiment" at bounding box center [728, 183] width 382 height 25
click at [904, 256] on span "OK" at bounding box center [905, 255] width 16 height 17
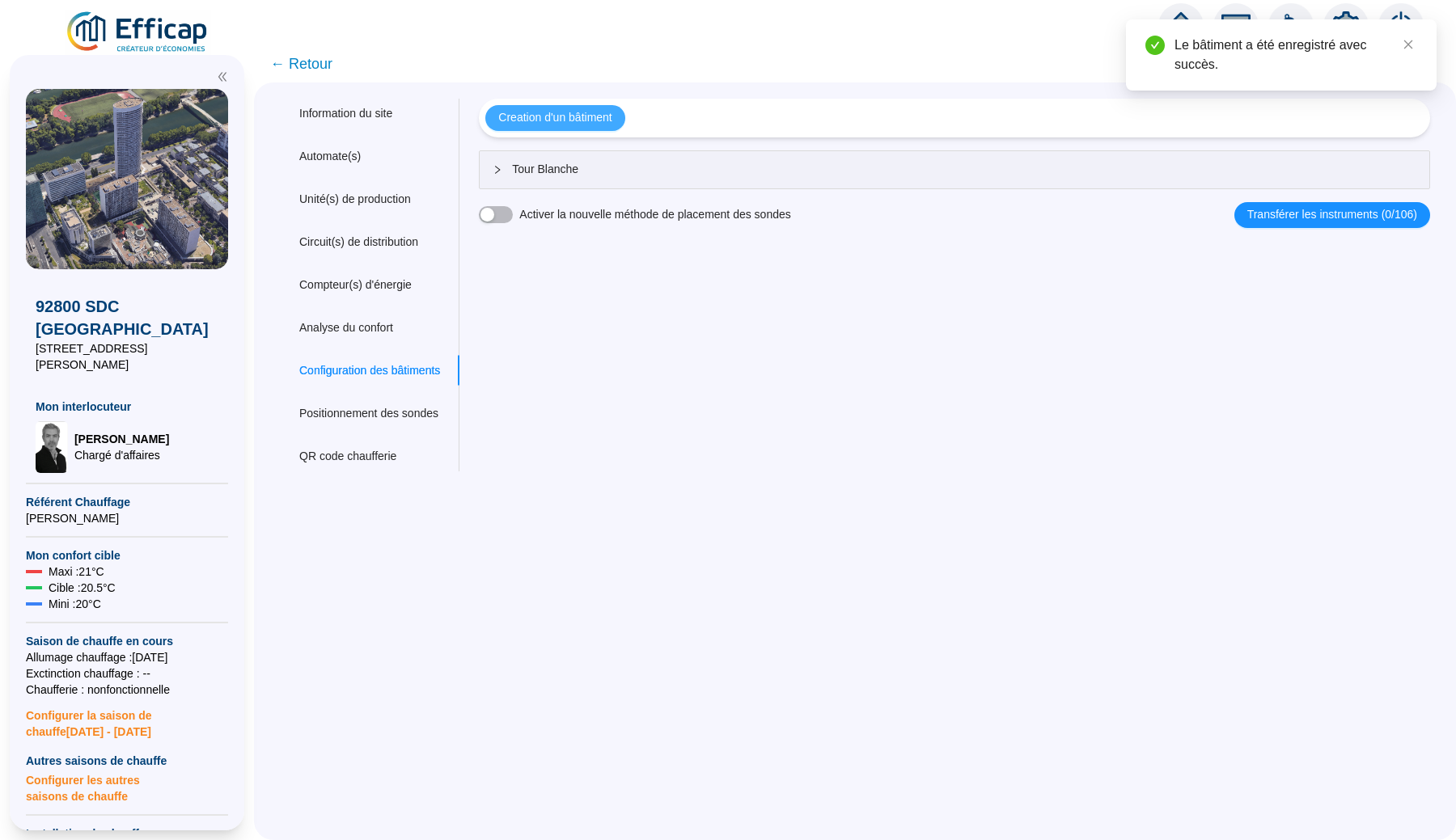
click at [601, 119] on span "Creation d'un bâtiment" at bounding box center [554, 117] width 113 height 17
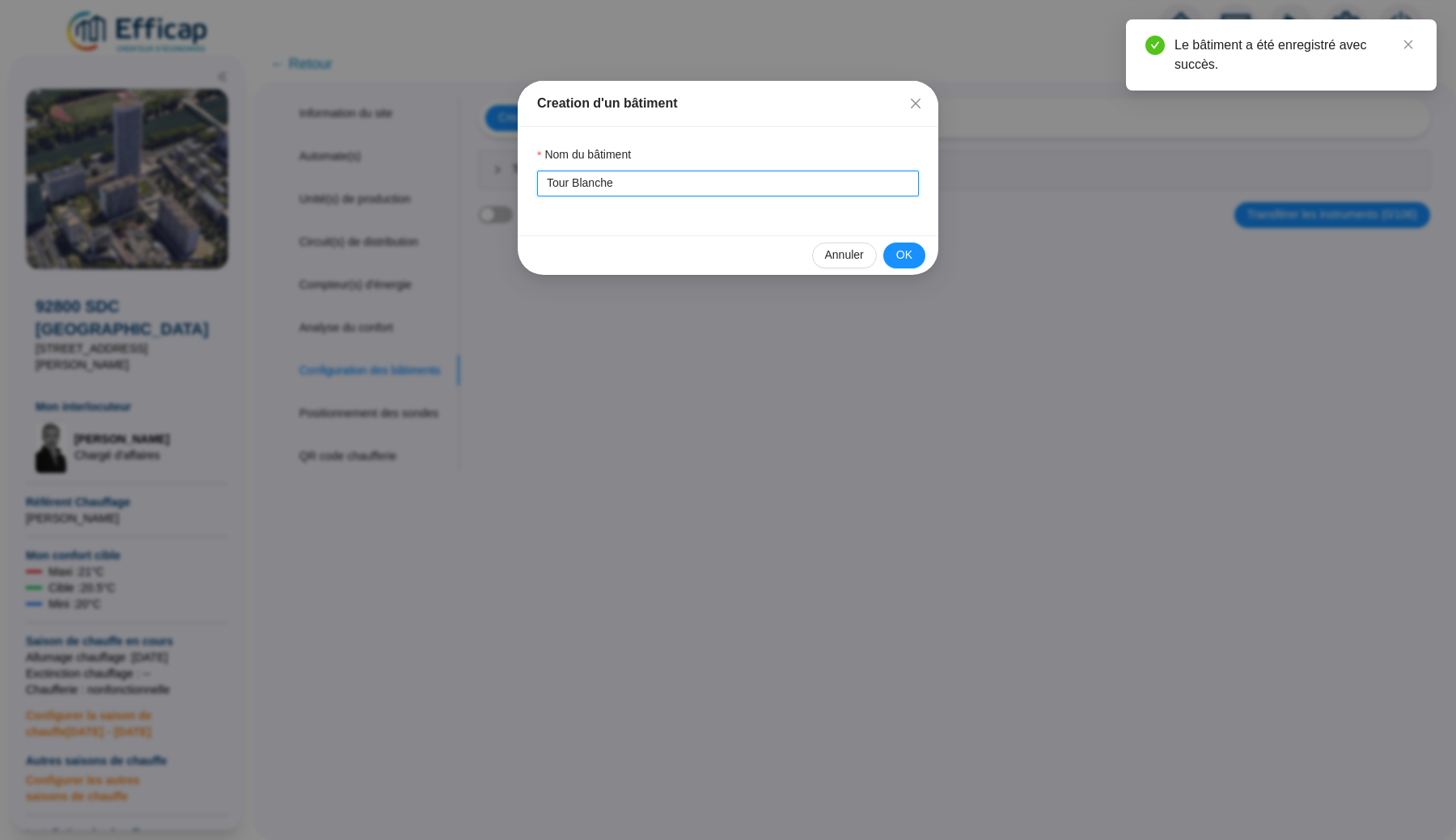
click at [550, 184] on input "Tour Blanche" at bounding box center [728, 183] width 382 height 25
drag, startPoint x: 550, startPoint y: 184, endPoint x: 576, endPoint y: 183, distance: 26.0
click at [576, 183] on input "Tour Blanche" at bounding box center [728, 183] width 382 height 25
click at [590, 177] on input "Tour Blanche" at bounding box center [728, 183] width 382 height 25
click at [559, 177] on input "Tour Blanche" at bounding box center [728, 183] width 382 height 25
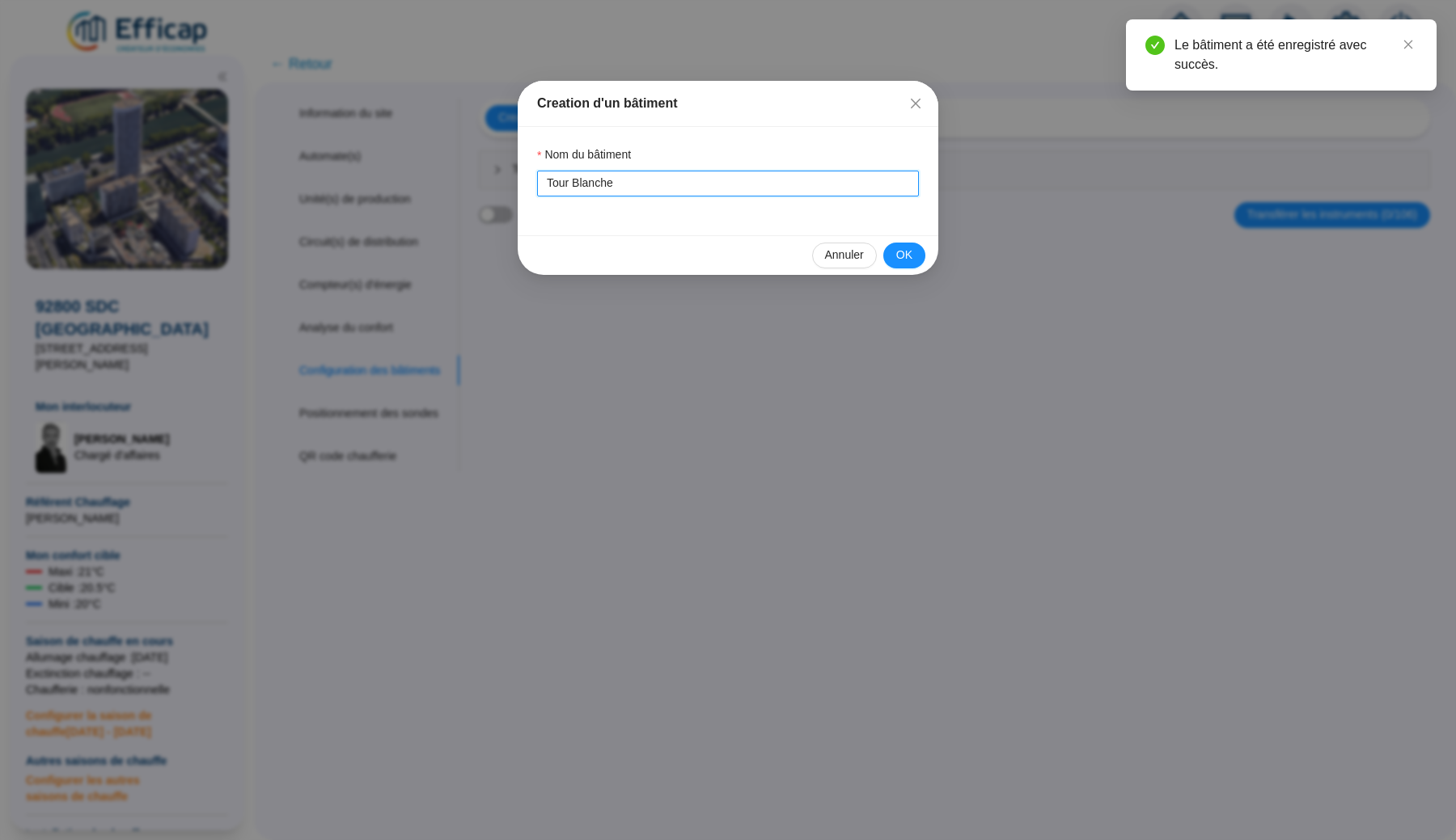
drag, startPoint x: 559, startPoint y: 177, endPoint x: 600, endPoint y: 177, distance: 41.0
click at [600, 177] on input "Tour Blanche" at bounding box center [728, 183] width 382 height 25
click at [898, 253] on span "OK" at bounding box center [905, 255] width 16 height 17
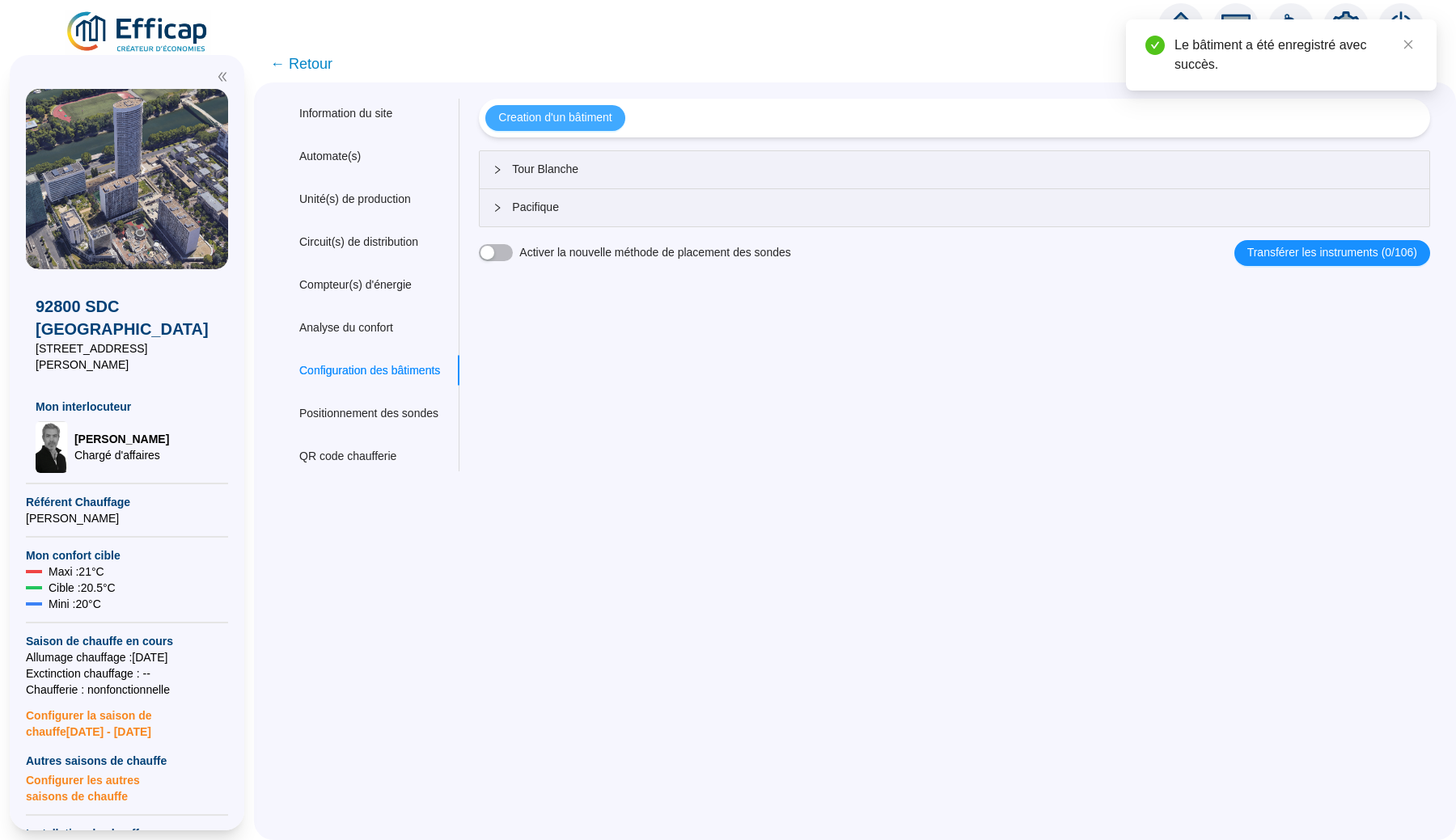
click at [595, 119] on span "Creation d'un bâtiment" at bounding box center [554, 117] width 113 height 17
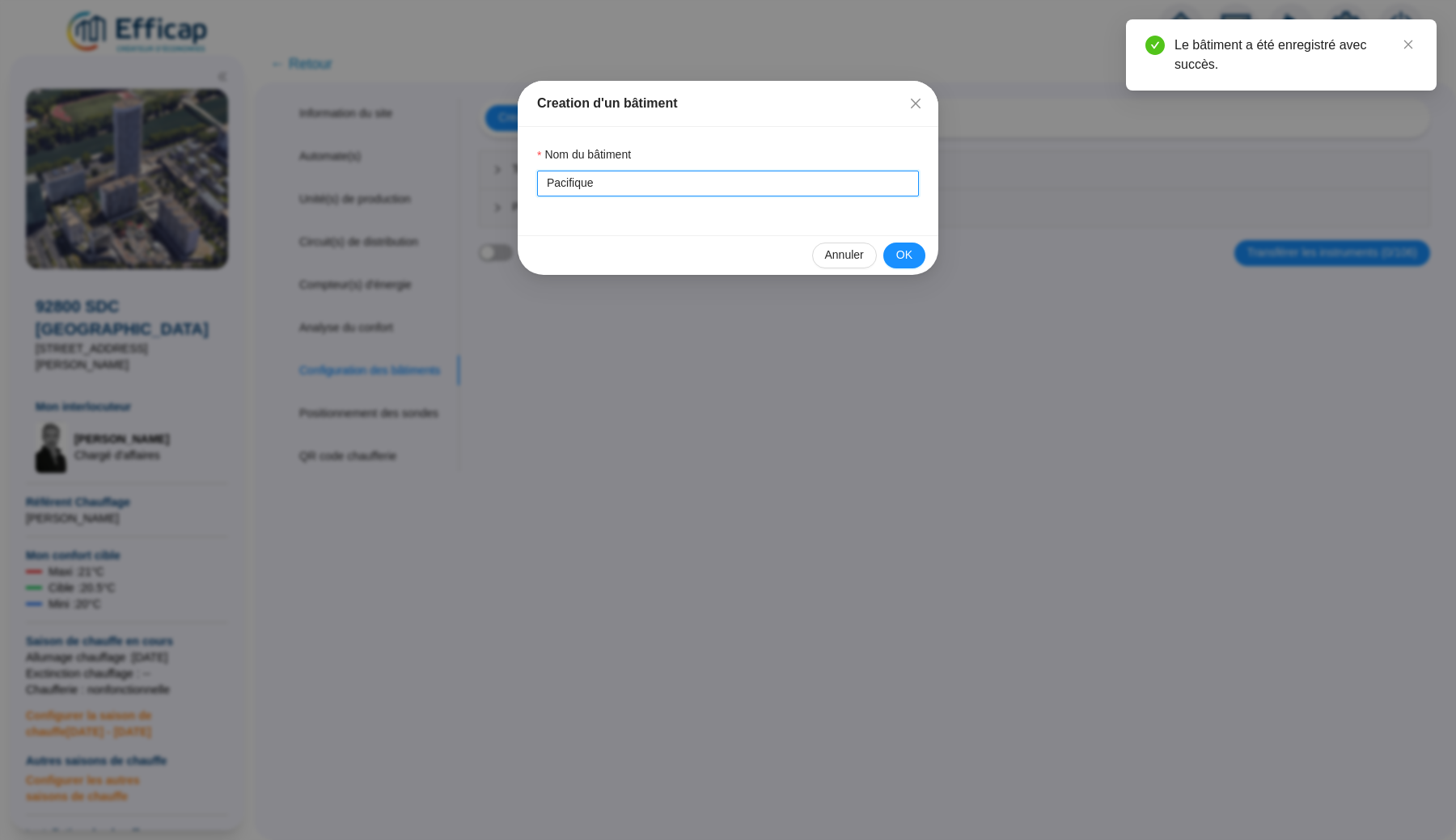
click at [571, 182] on input "Pacifique" at bounding box center [728, 183] width 382 height 25
click at [893, 261] on button "OK" at bounding box center [905, 255] width 42 height 25
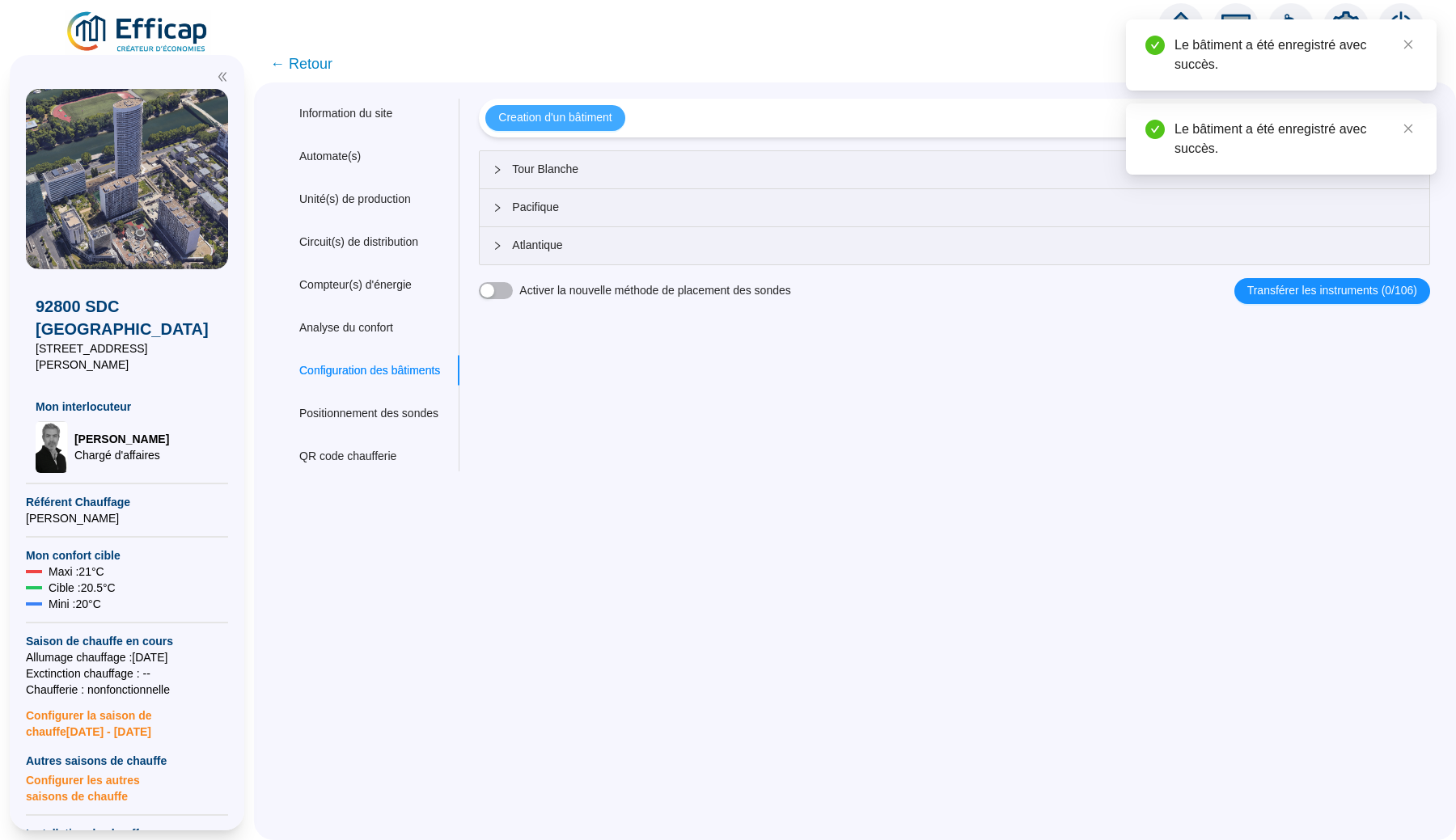
click at [573, 118] on span "Creation d'un bâtiment" at bounding box center [554, 117] width 113 height 17
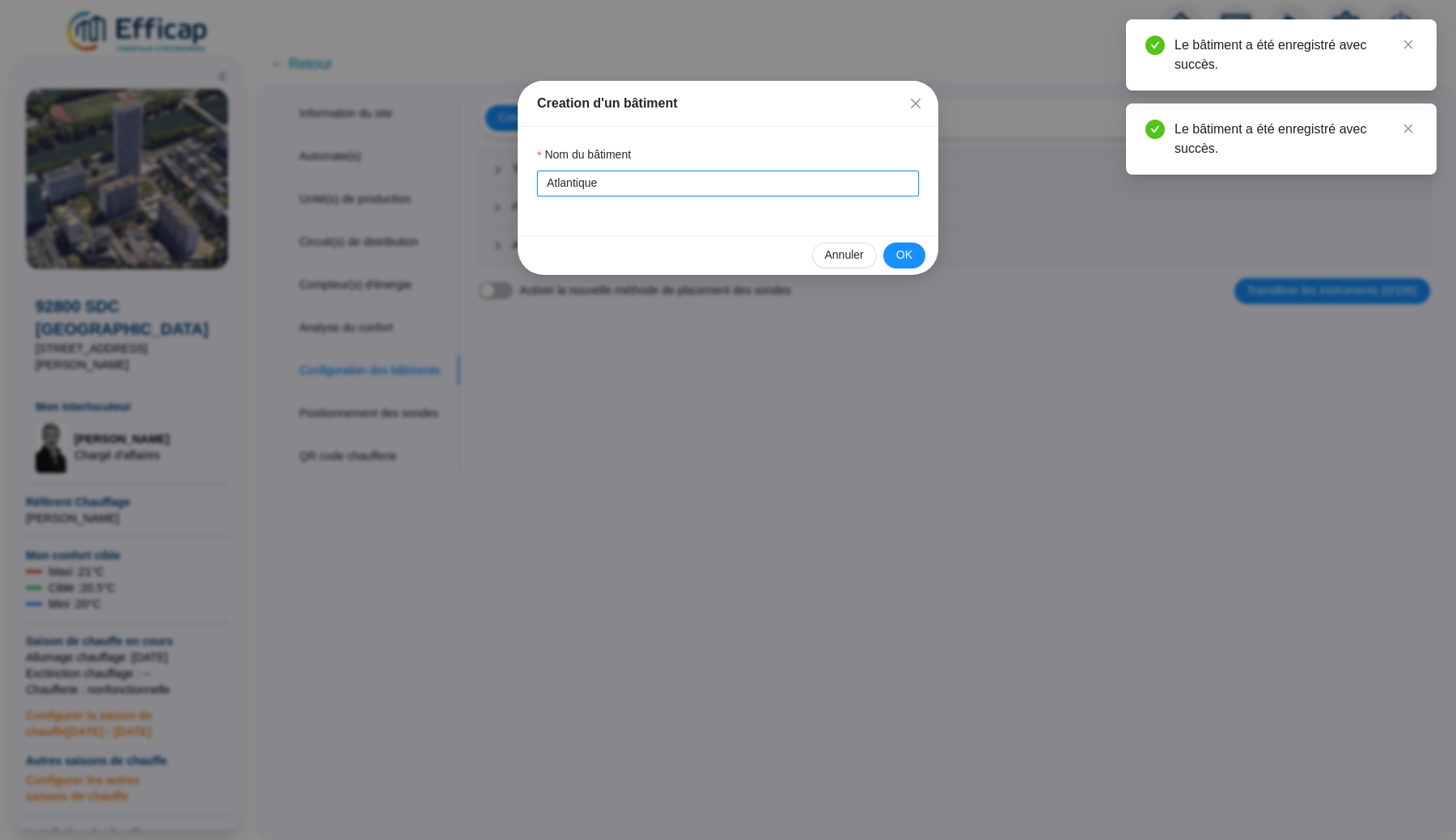
click at [575, 182] on input "Atlantique" at bounding box center [728, 183] width 382 height 25
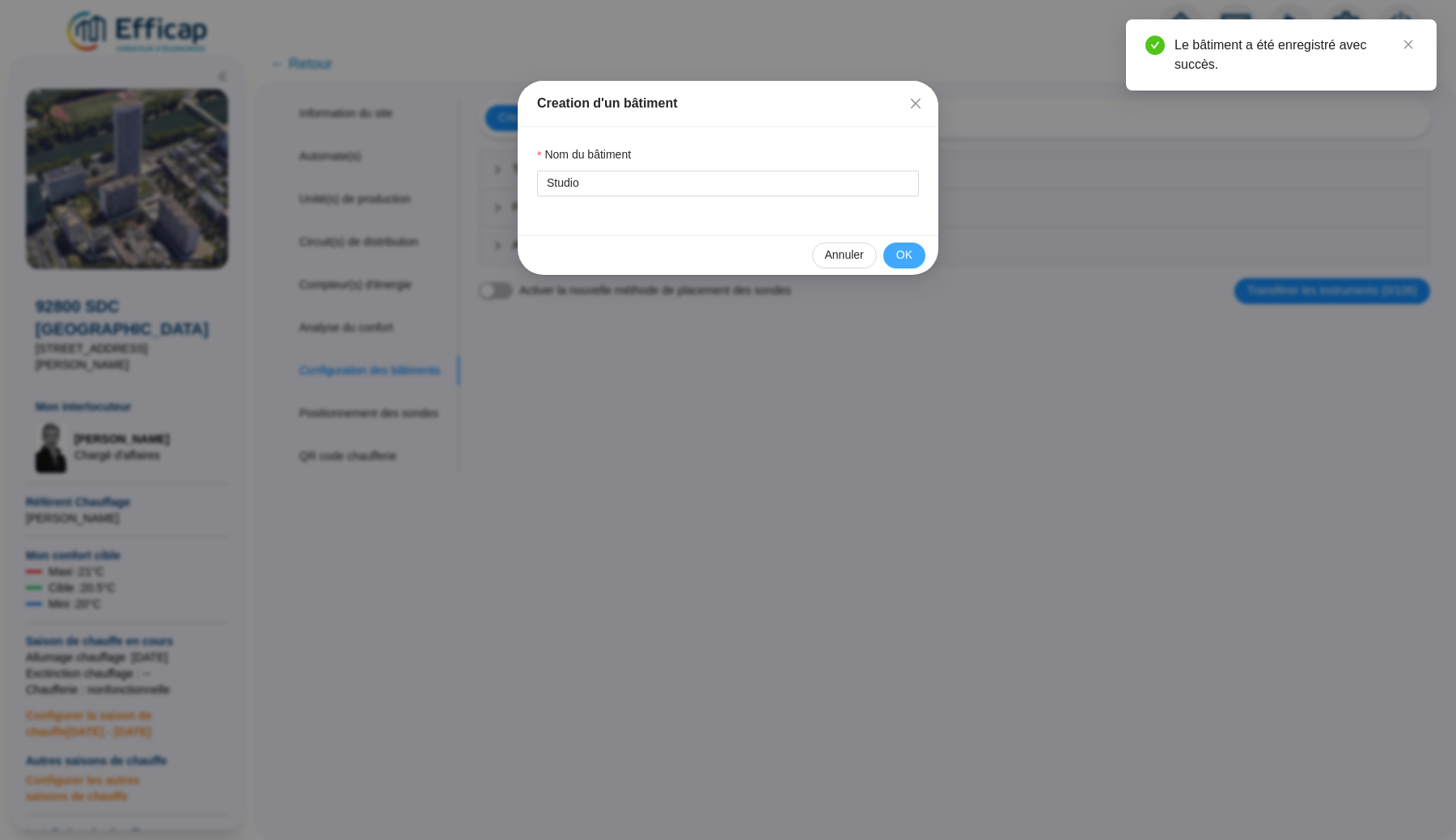
click at [903, 263] on span "OK" at bounding box center [905, 255] width 16 height 17
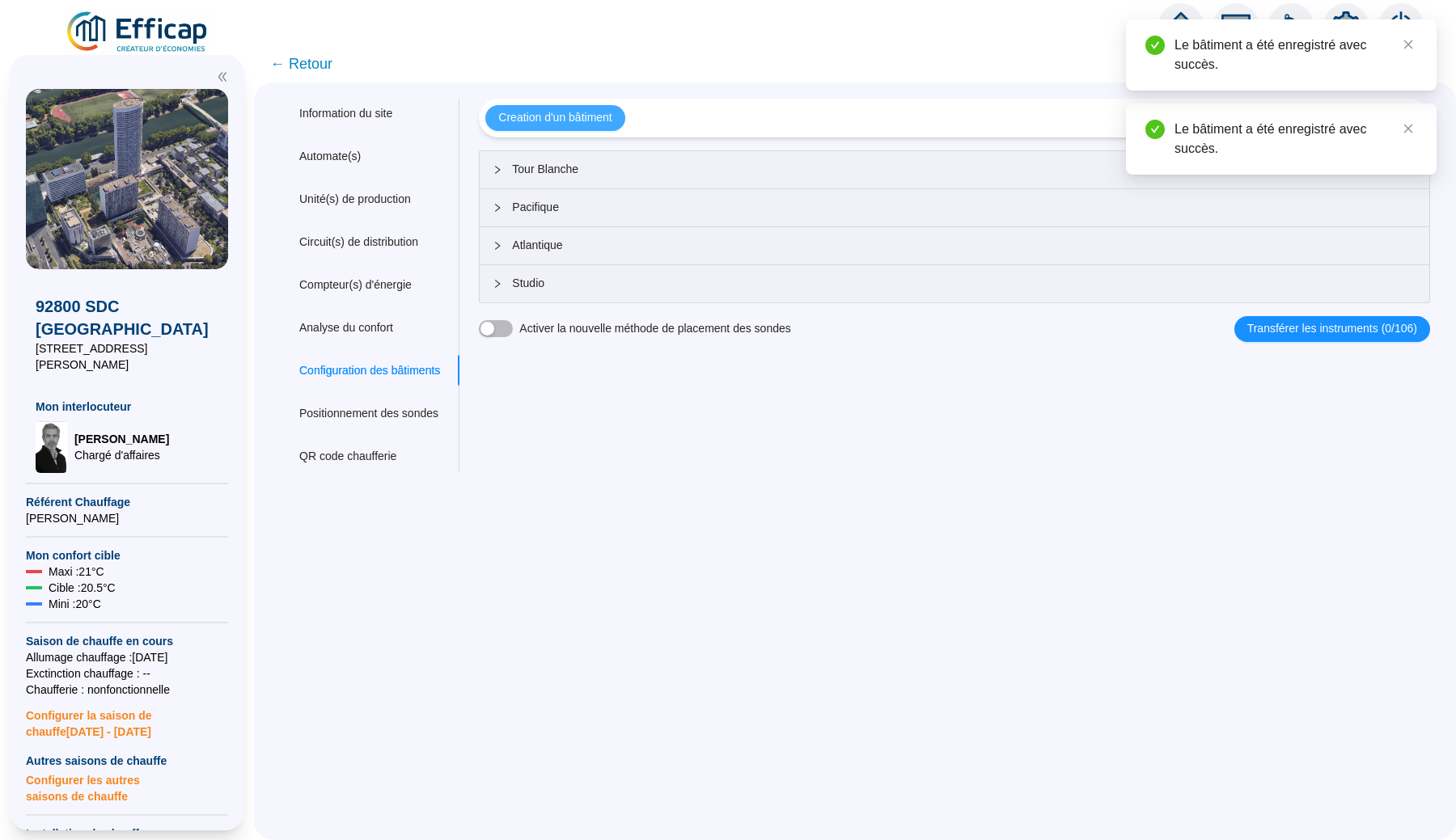
click at [599, 117] on span "Creation d'un bâtiment" at bounding box center [554, 117] width 113 height 17
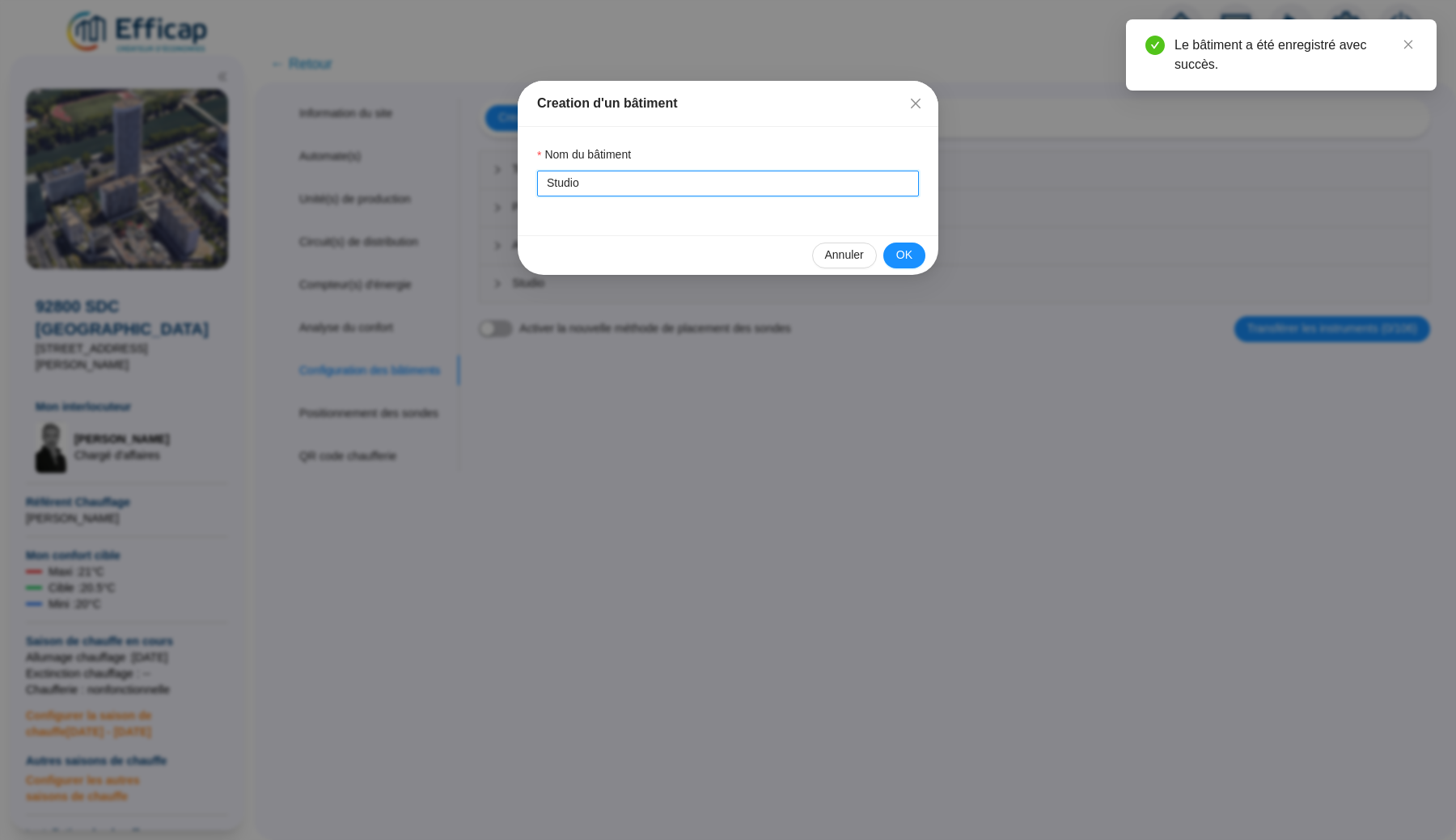
click at [565, 192] on input "Studio" at bounding box center [728, 183] width 382 height 25
click at [544, 183] on input "Studio" at bounding box center [728, 183] width 382 height 25
type input "Mini Studio"
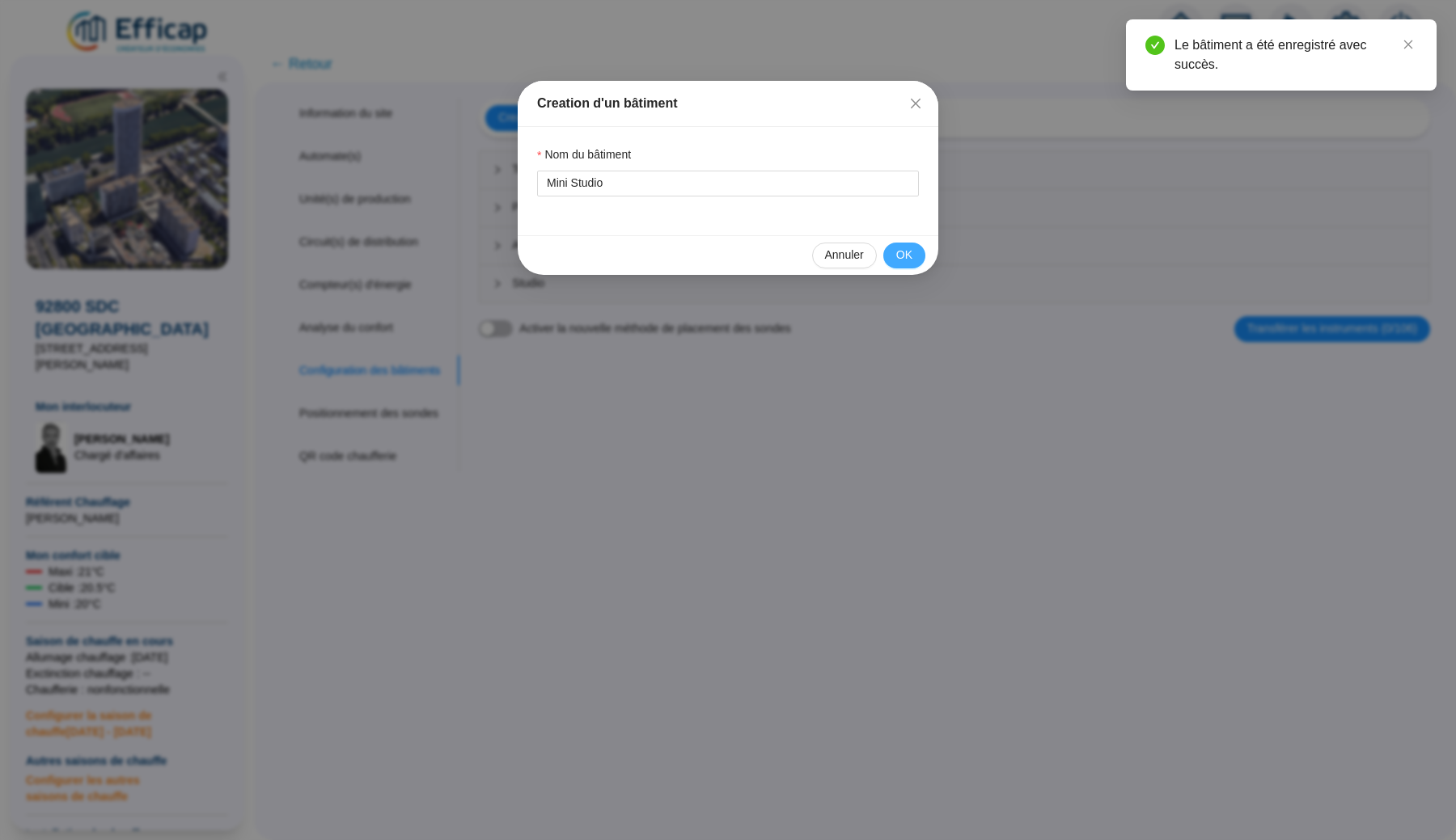
click at [894, 256] on button "OK" at bounding box center [905, 255] width 42 height 25
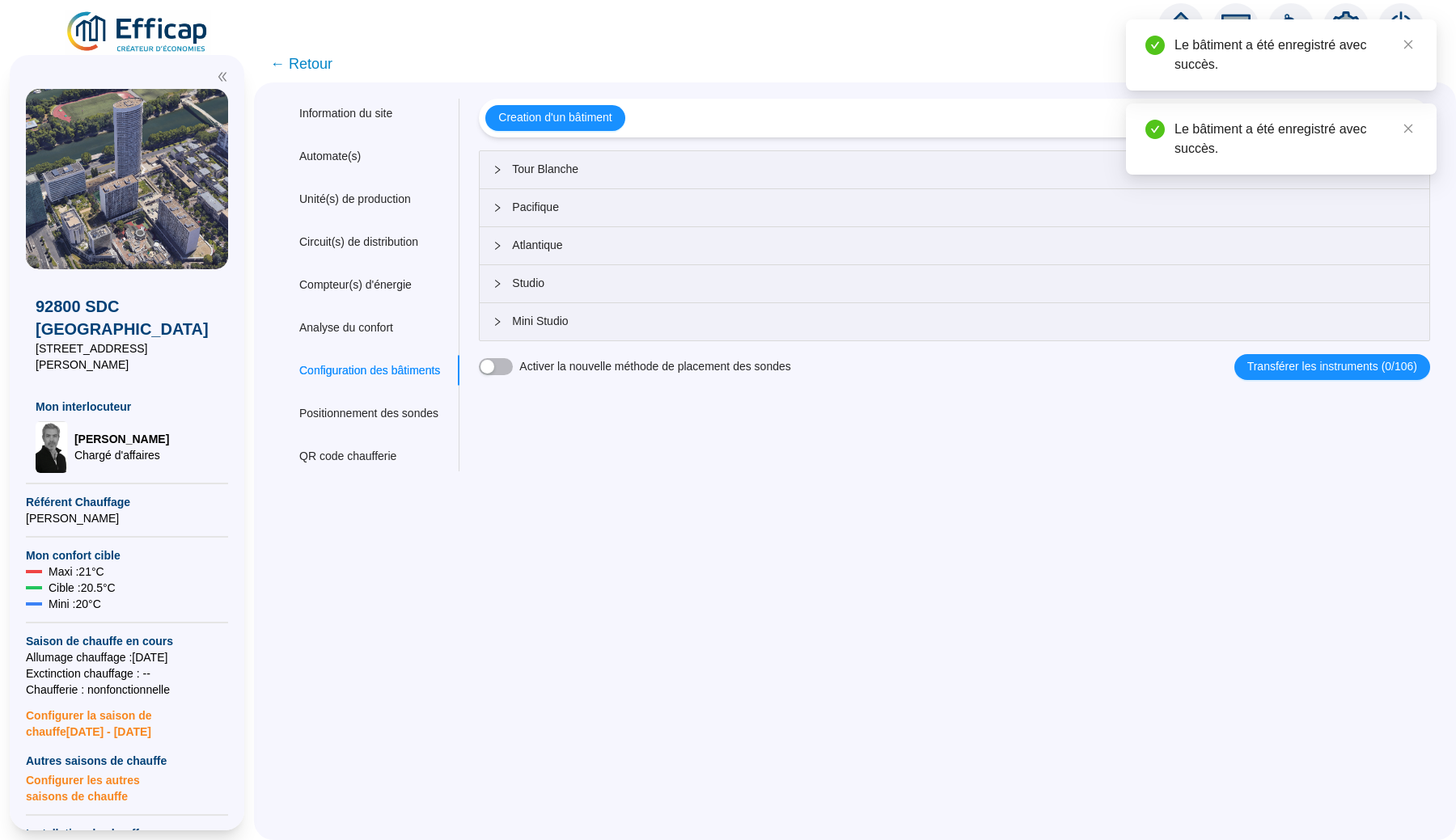
click at [311, 56] on span "← Retour" at bounding box center [301, 64] width 62 height 23
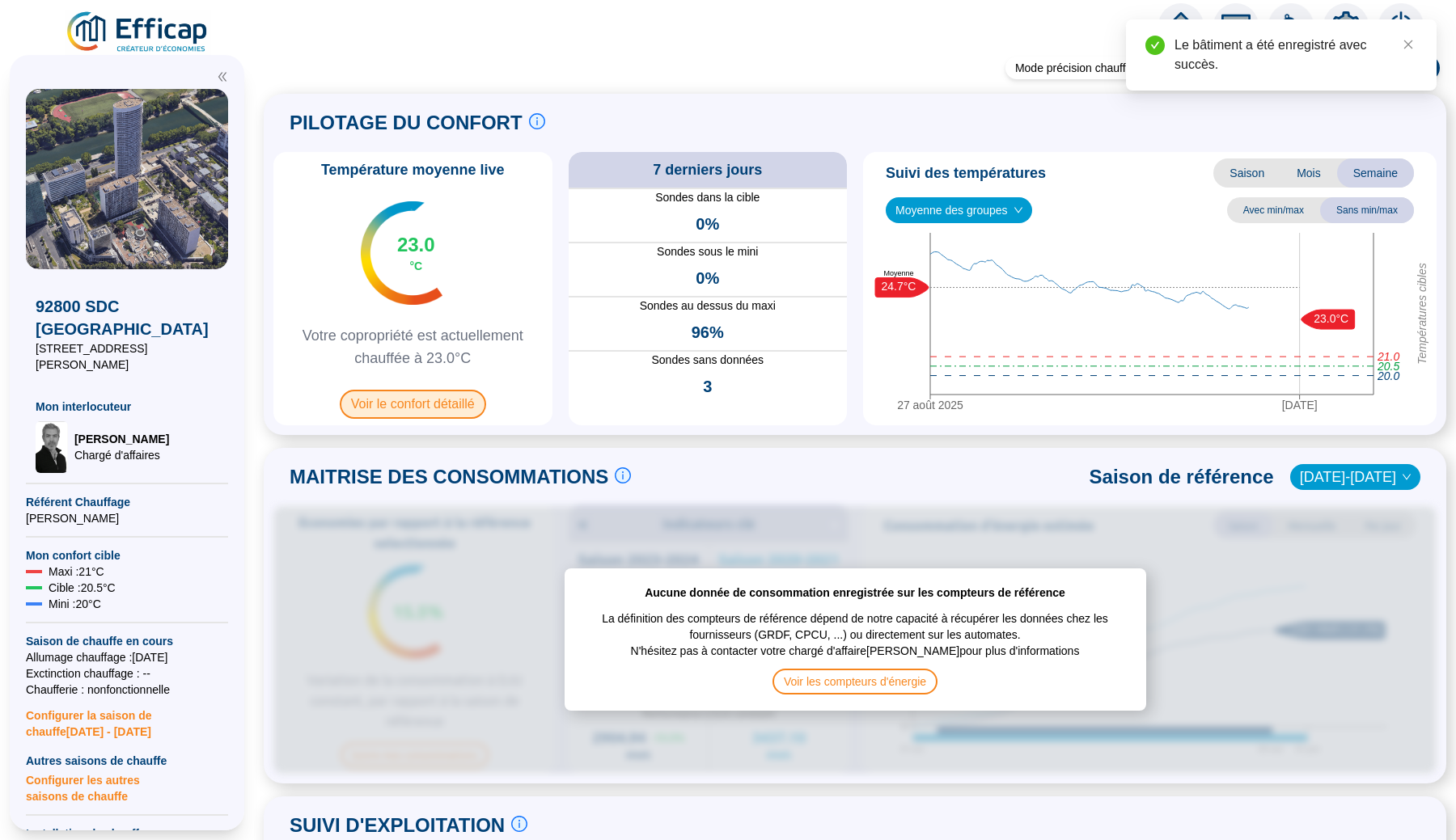
click at [466, 406] on span "Voir le confort détaillé" at bounding box center [413, 404] width 147 height 29
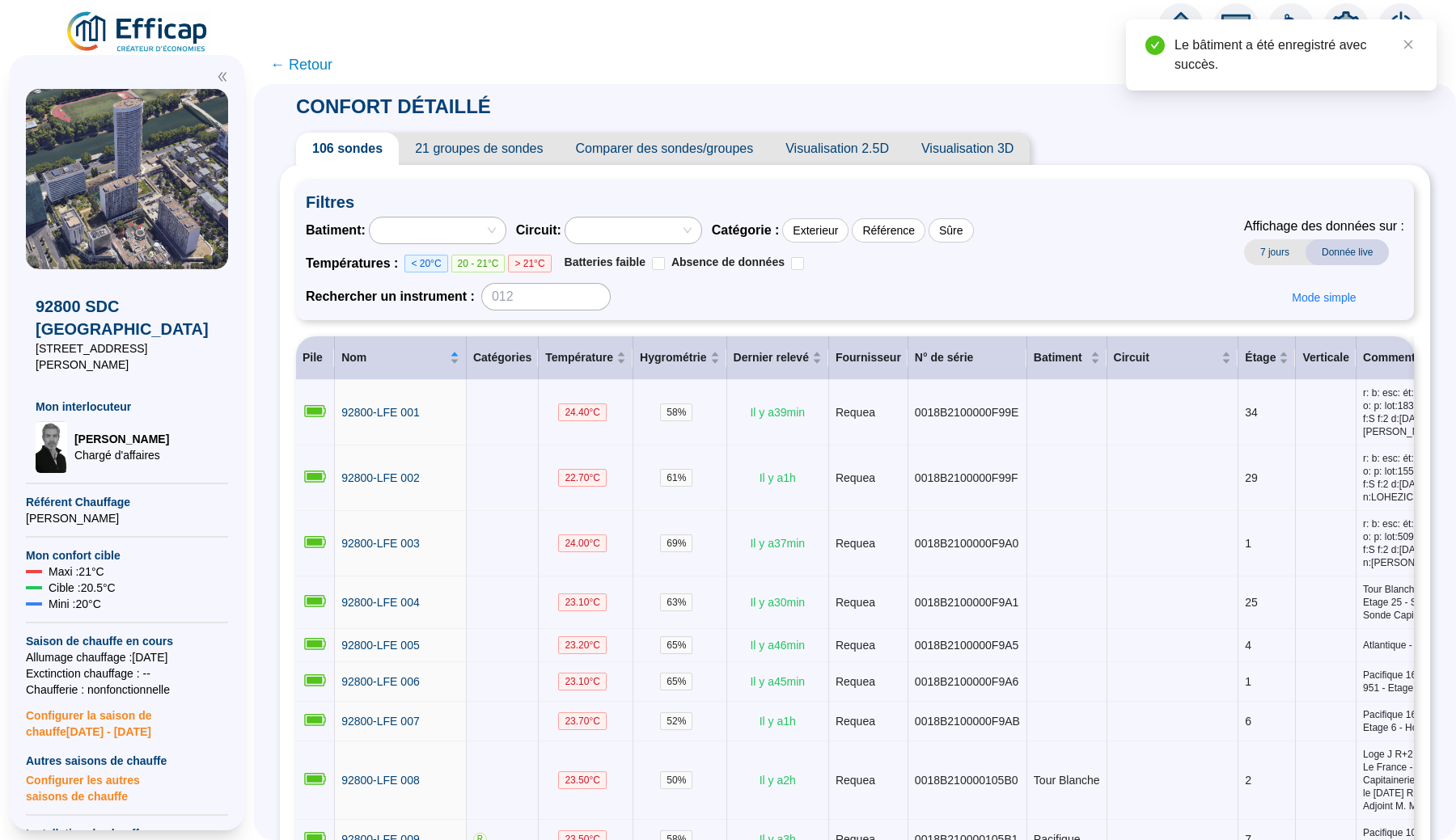
click at [448, 229] on div at bounding box center [429, 231] width 112 height 23
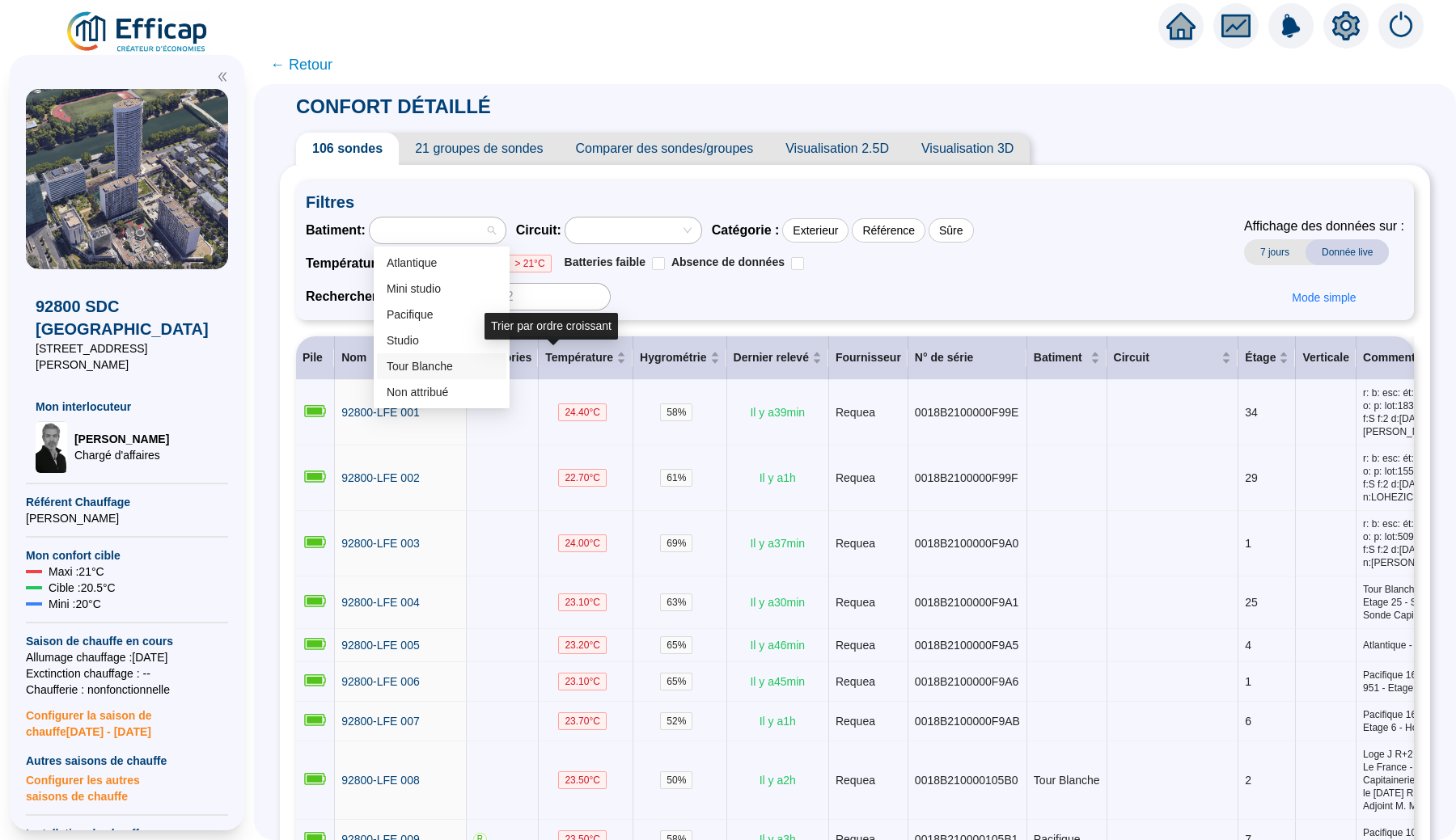
click at [659, 294] on div "Rechercher un instrument :" at bounding box center [639, 296] width 668 height 27
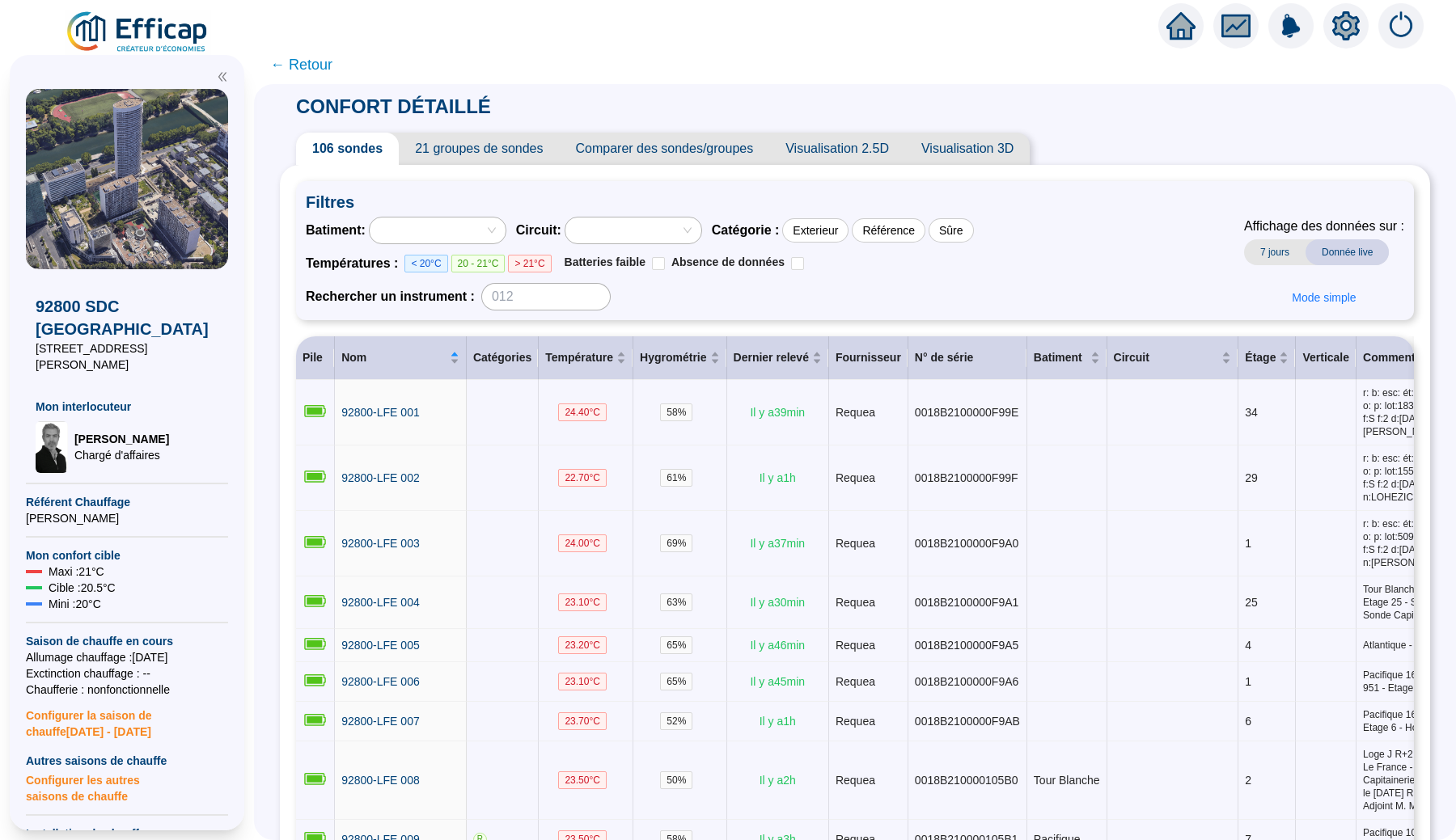
click at [1340, 21] on icon "setting" at bounding box center [1345, 25] width 27 height 25
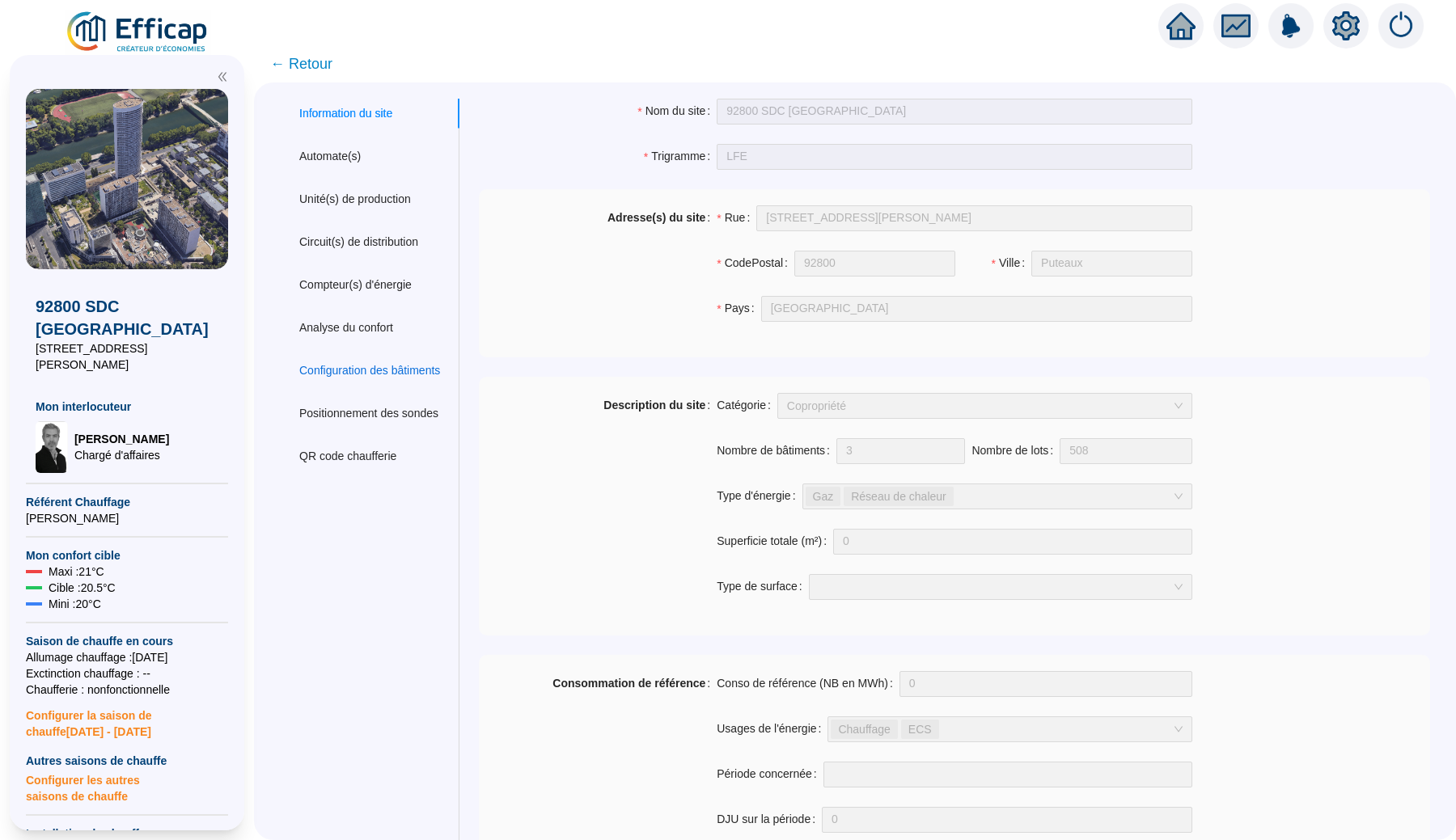
click at [364, 372] on div "Configuration des bâtiments" at bounding box center [370, 370] width 141 height 17
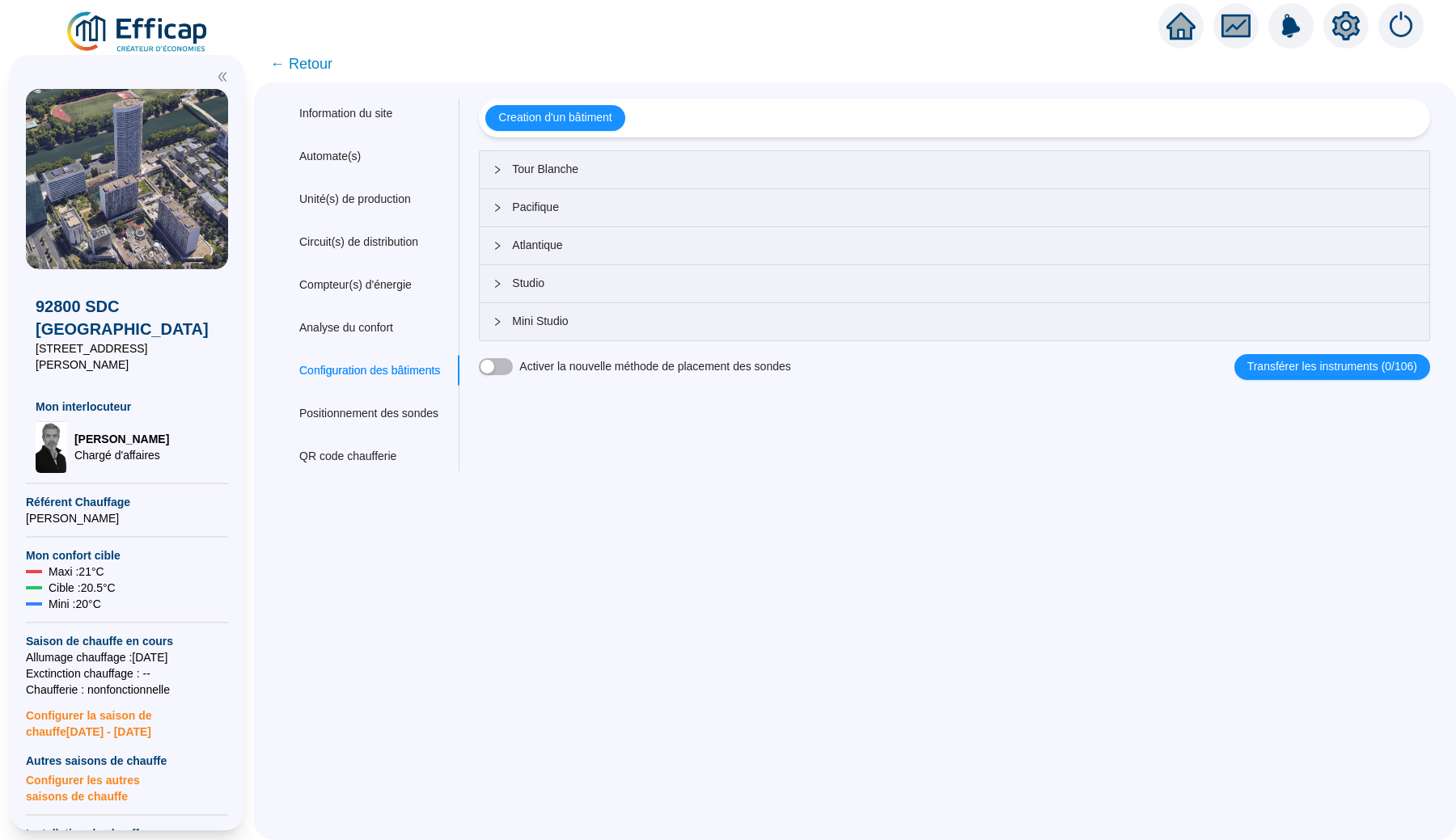
click at [551, 176] on span "Tour Blanche" at bounding box center [964, 169] width 905 height 17
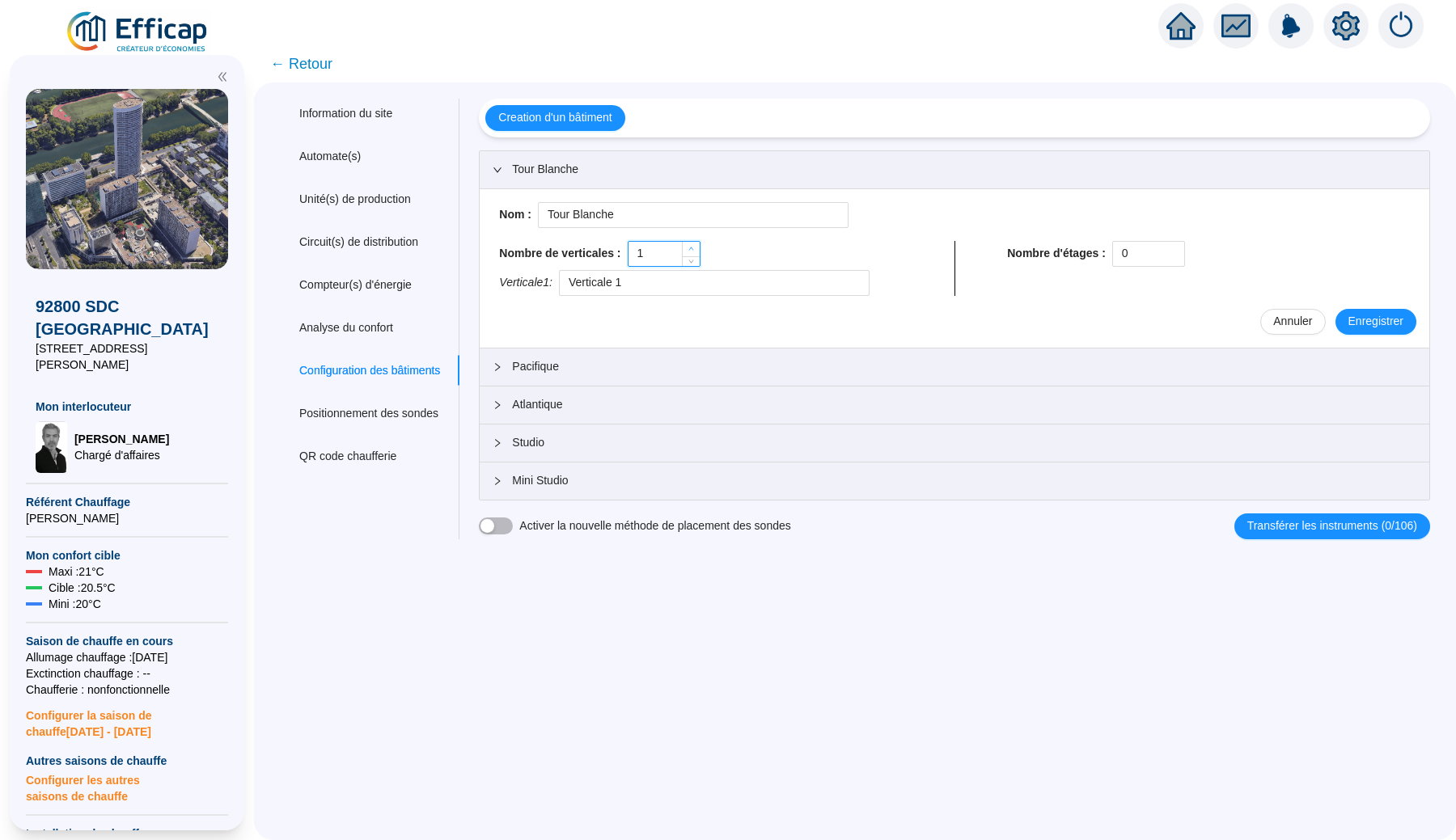
click at [694, 248] on icon "up" at bounding box center [691, 248] width 5 height 5
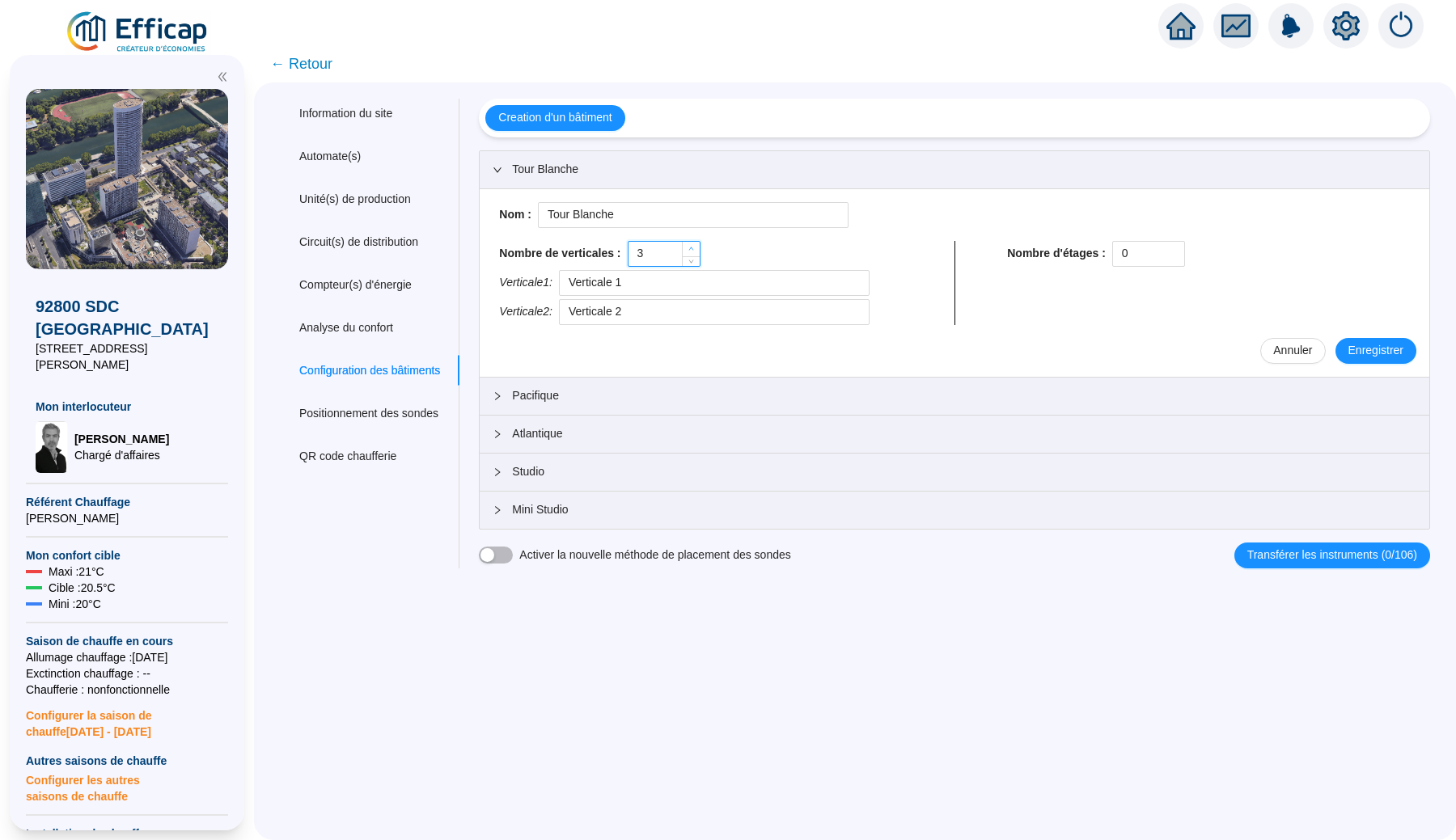
click at [694, 248] on icon "up" at bounding box center [691, 248] width 5 height 5
click at [694, 262] on icon "down" at bounding box center [691, 259] width 5 height 5
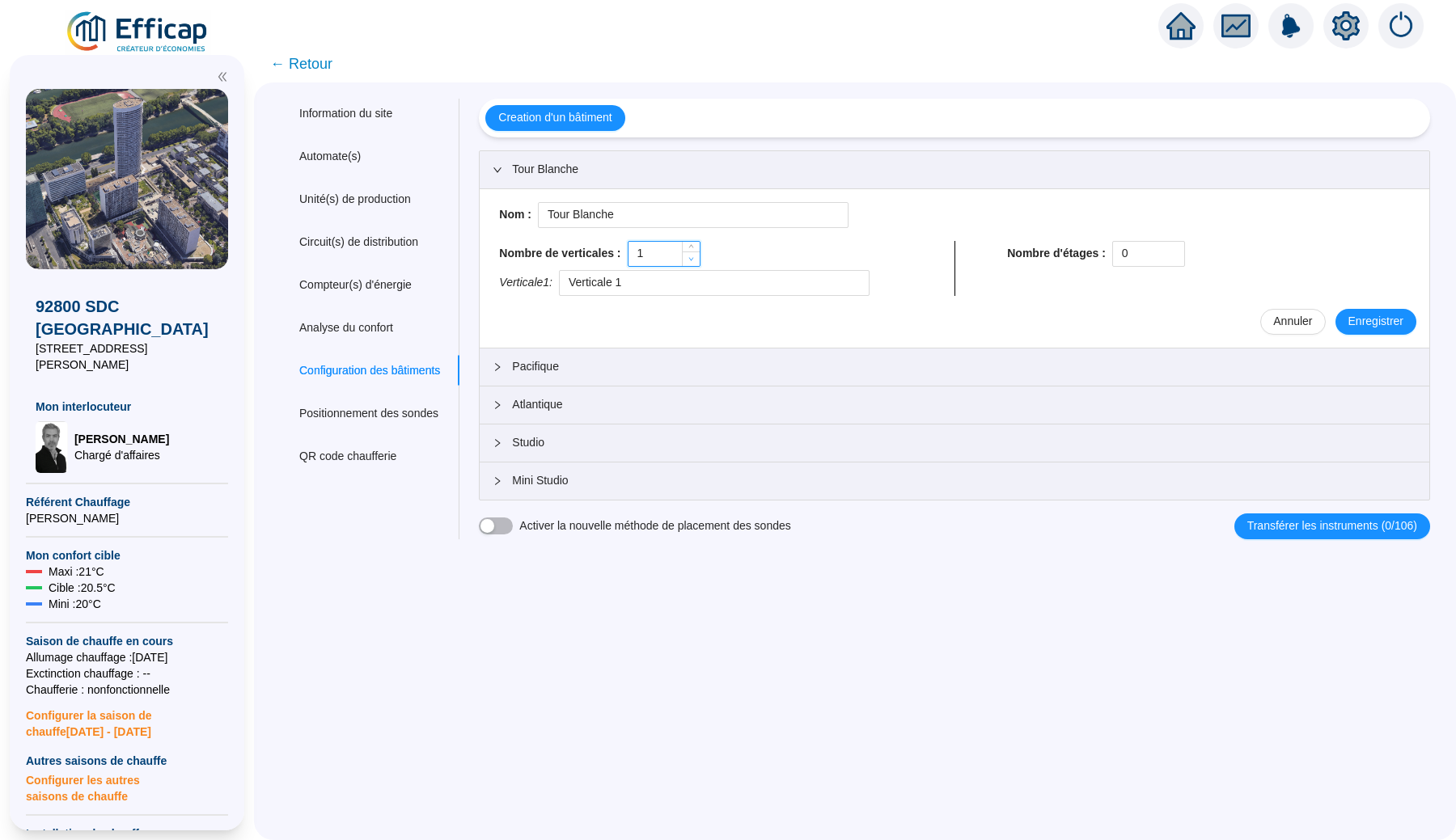
type input "0"
click at [694, 262] on icon "down" at bounding box center [691, 259] width 5 height 5
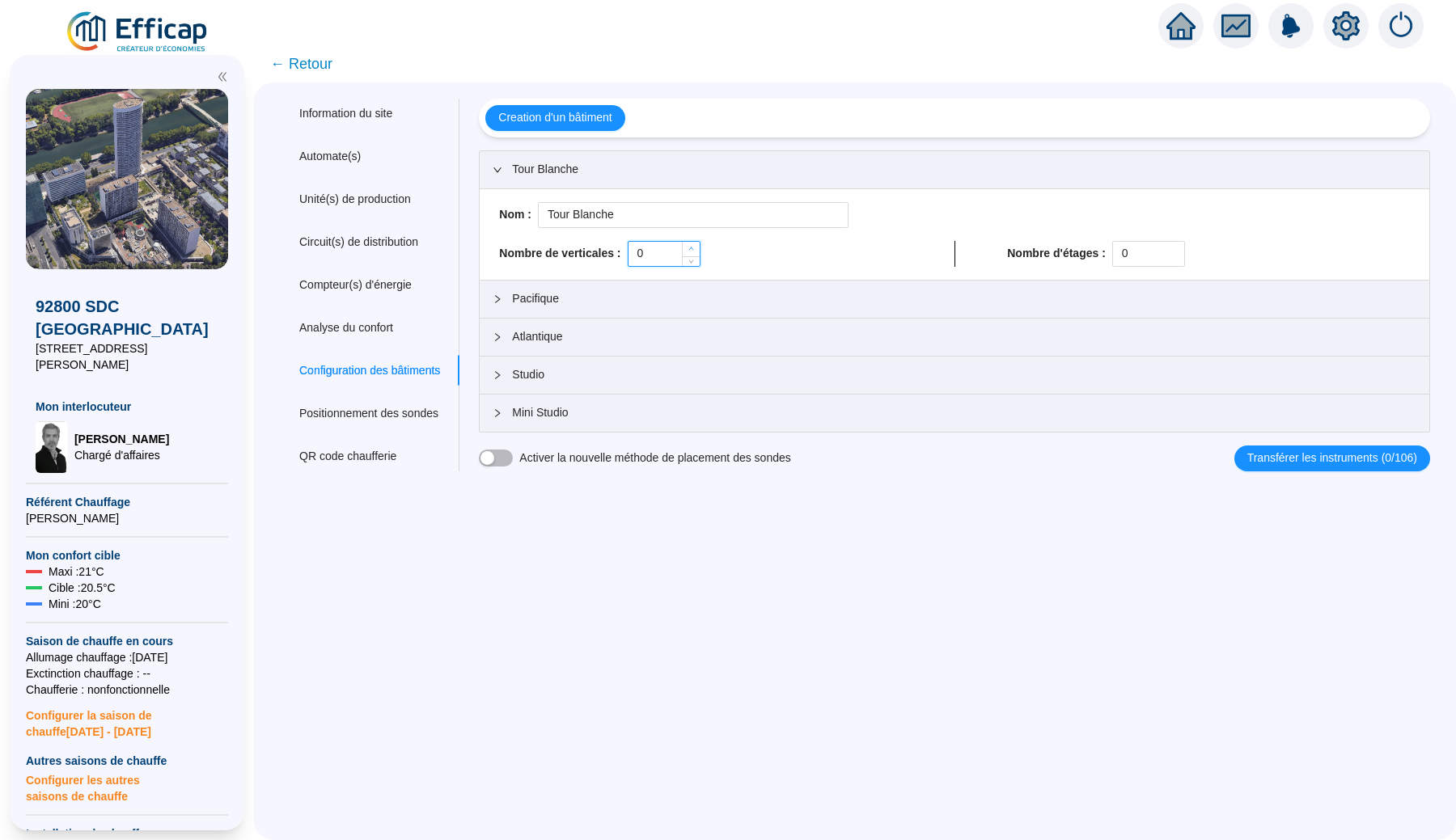
click at [693, 249] on div at bounding box center [691, 254] width 18 height 25
click at [511, 176] on div at bounding box center [502, 169] width 19 height 18
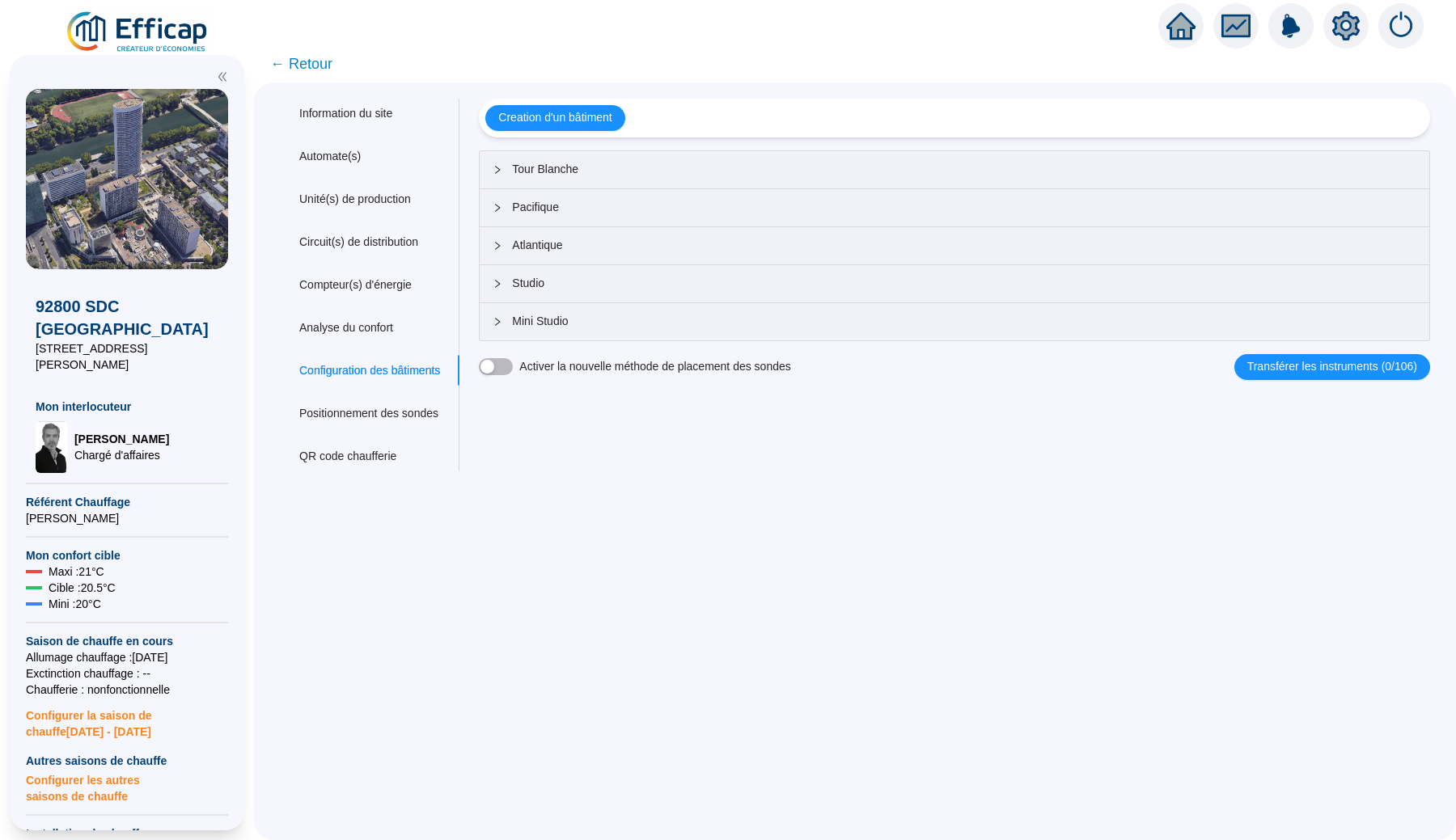
click at [312, 64] on span "← Retour" at bounding box center [301, 64] width 62 height 23
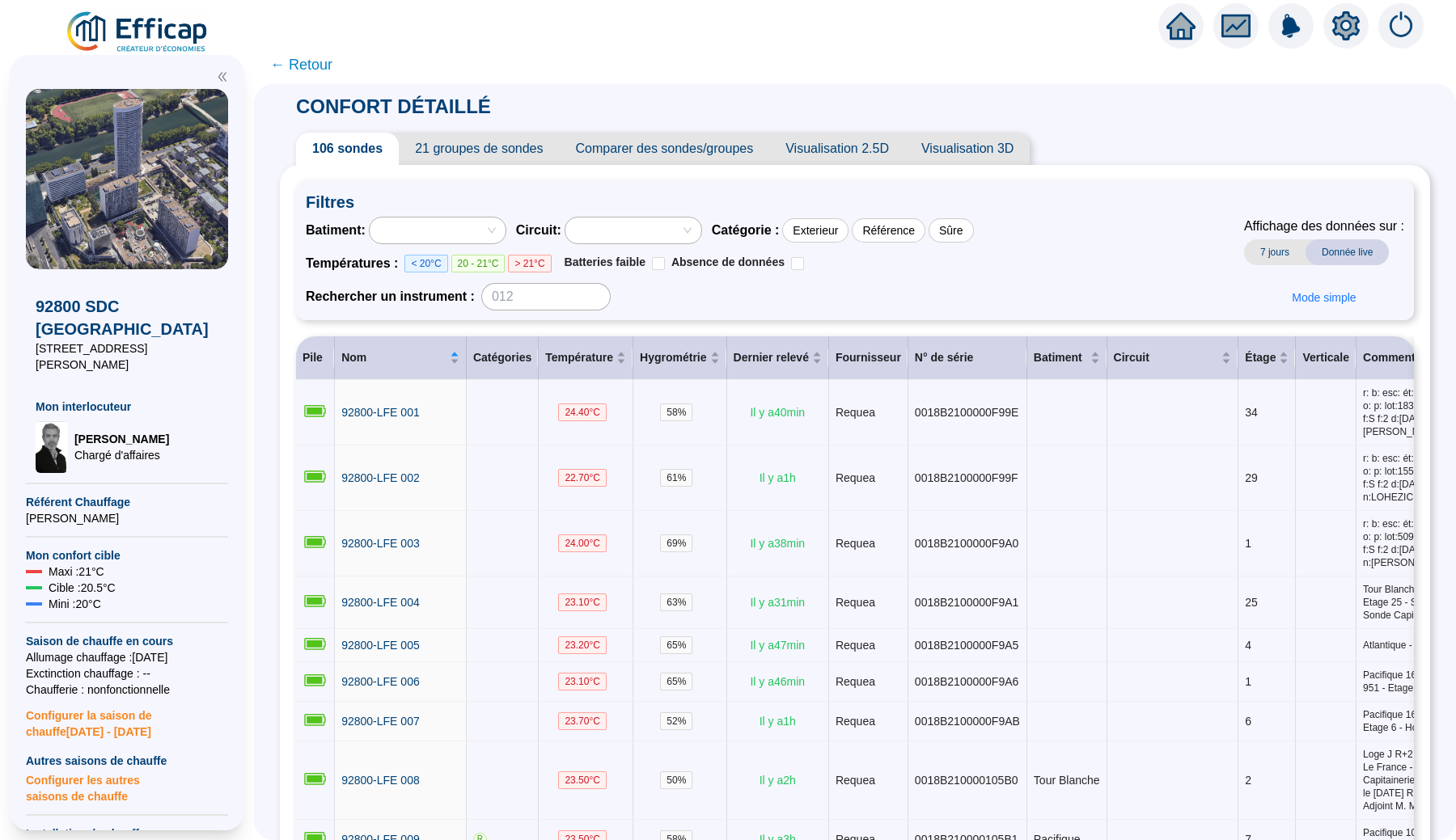
click at [139, 28] on img at bounding box center [138, 32] width 147 height 46
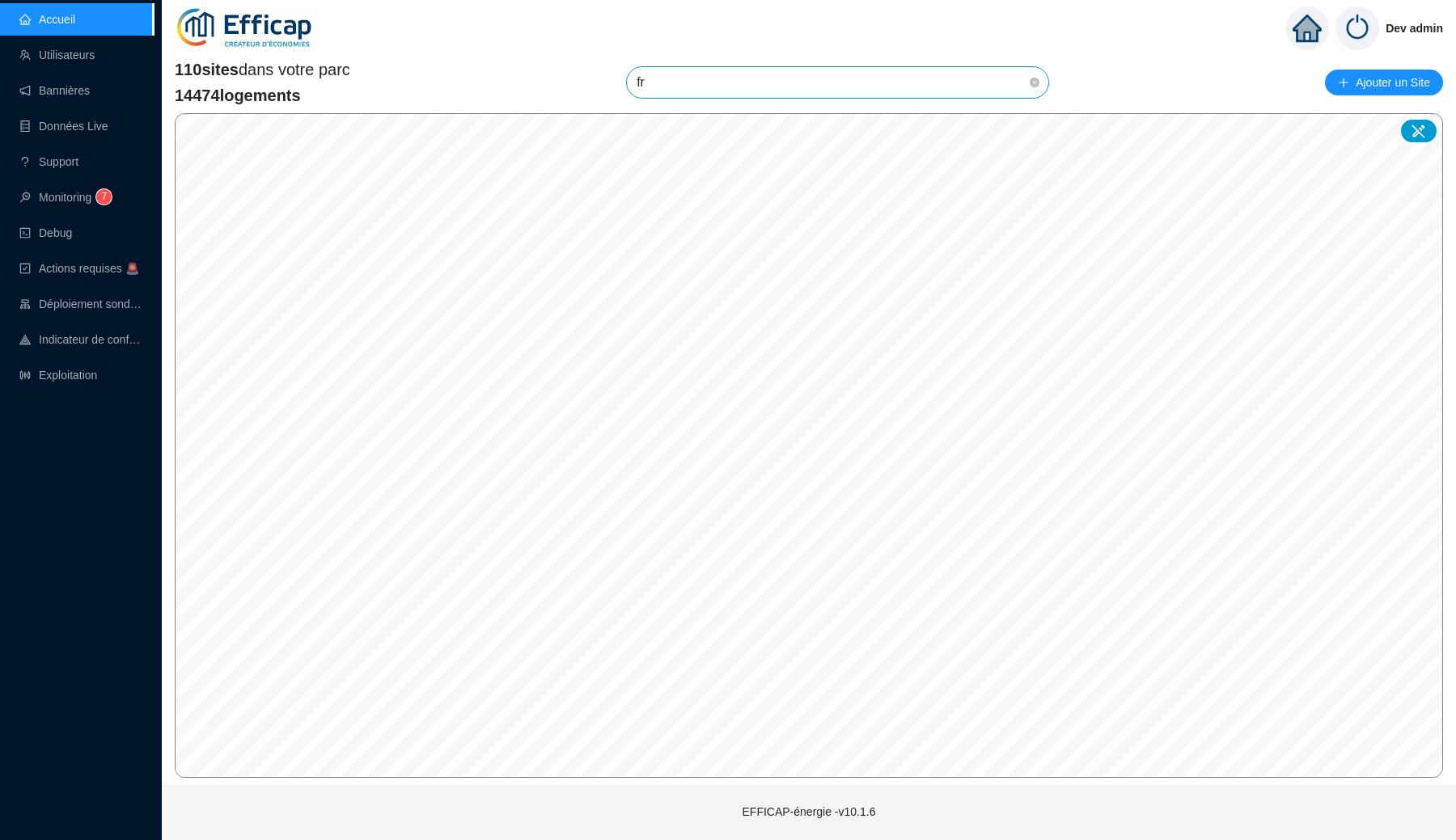
type input "fra"
click at [1416, 132] on icon at bounding box center [1418, 132] width 14 height 14
click at [847, 388] on input "search" at bounding box center [866, 394] width 120 height 25
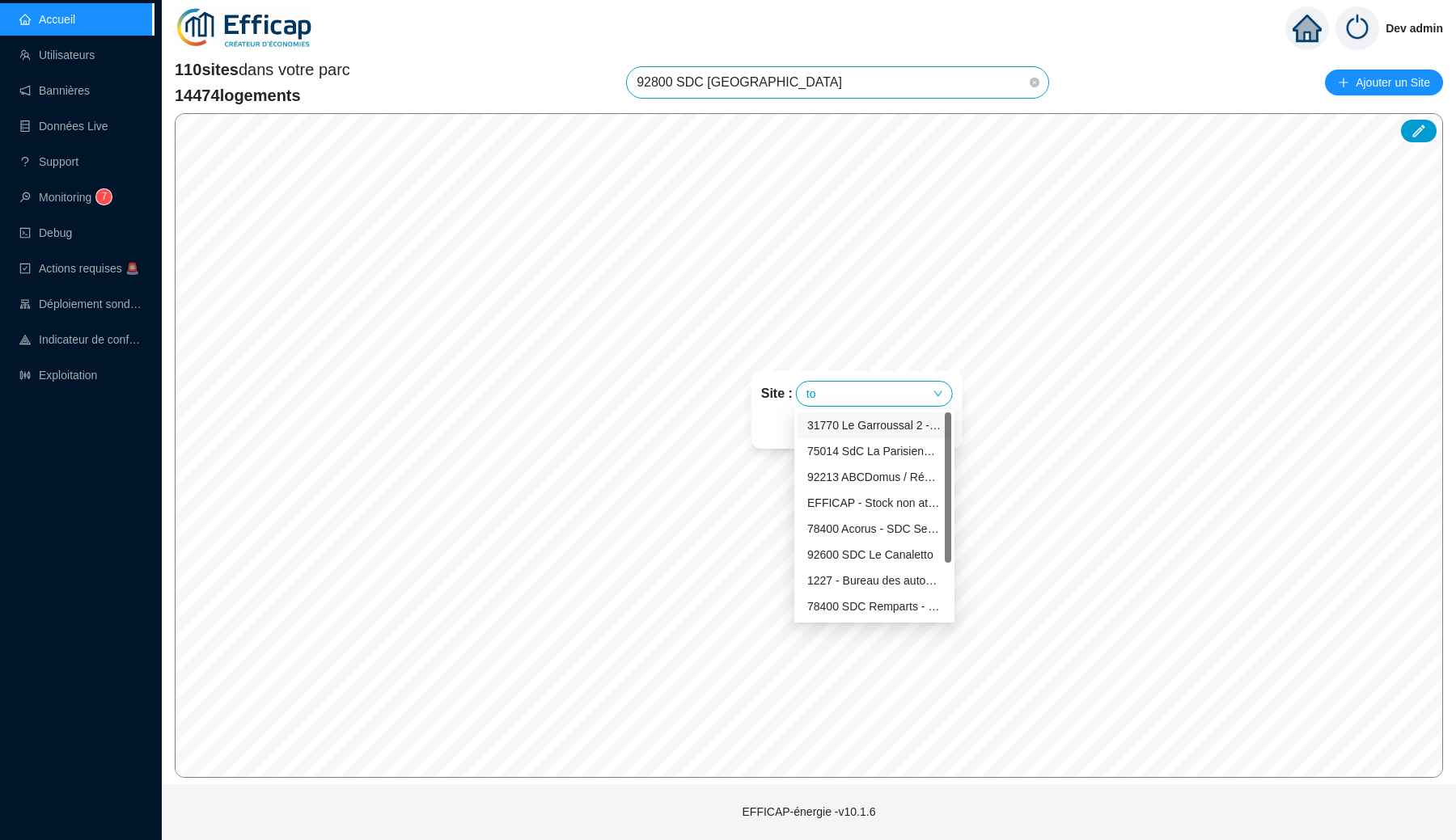
type input "t"
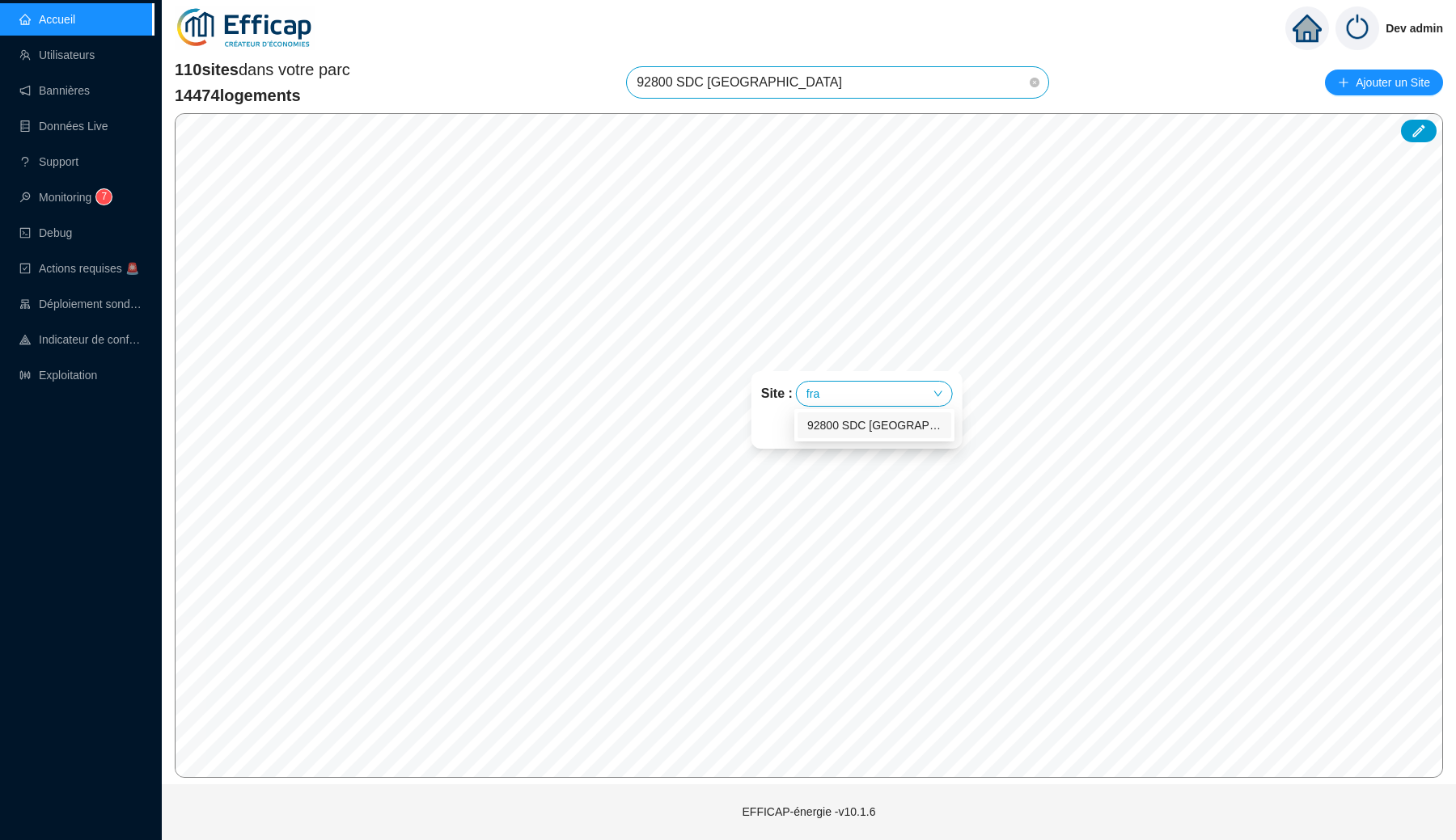
type input "fran"
click at [856, 417] on div "92800 SDC [GEOGRAPHIC_DATA]" at bounding box center [874, 425] width 134 height 17
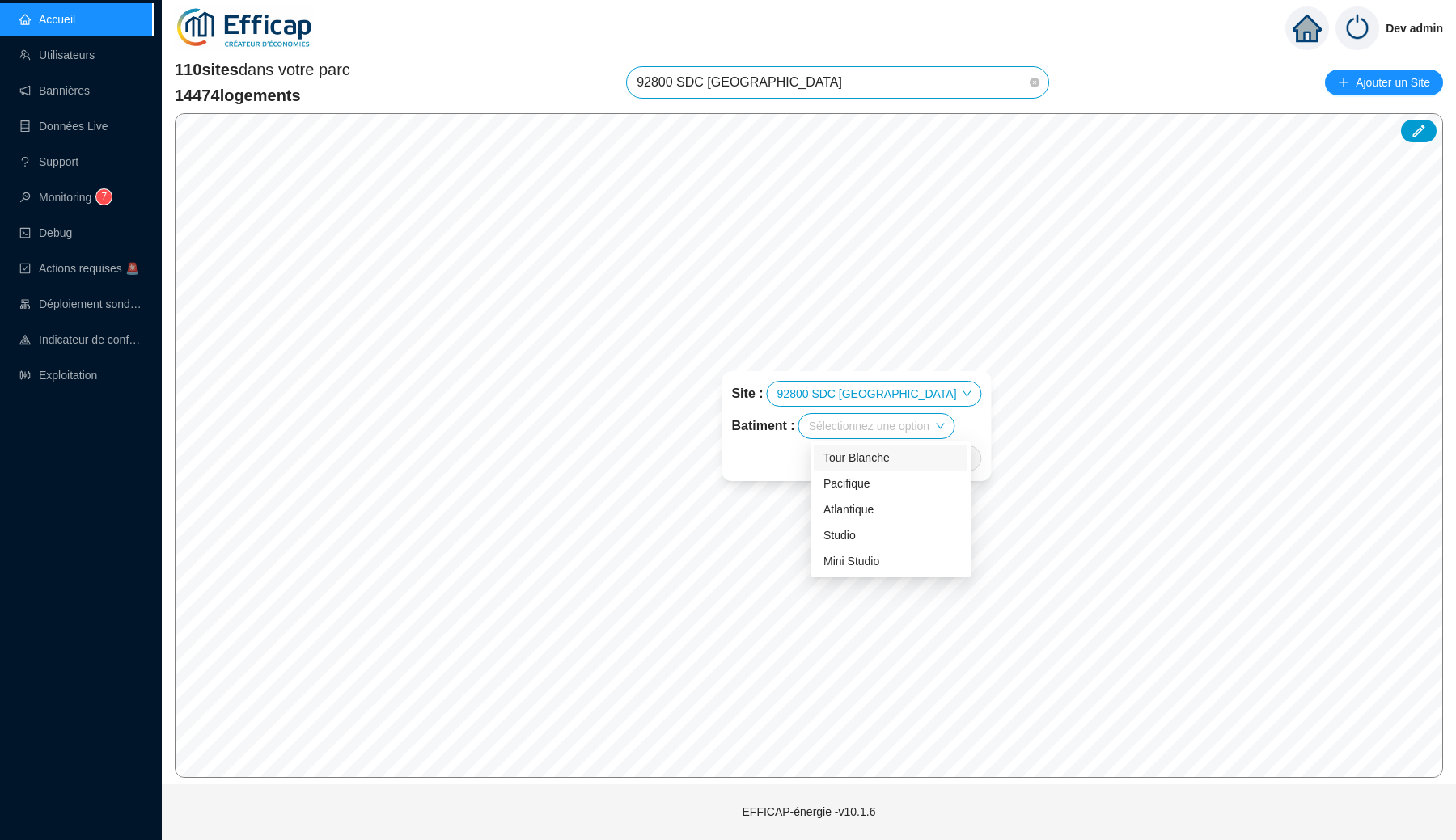
click at [864, 425] on input "search" at bounding box center [869, 427] width 120 height 25
click at [870, 458] on div "Tour Blanche" at bounding box center [890, 457] width 134 height 17
click at [913, 456] on span "Enregistrer" at bounding box center [941, 458] width 55 height 19
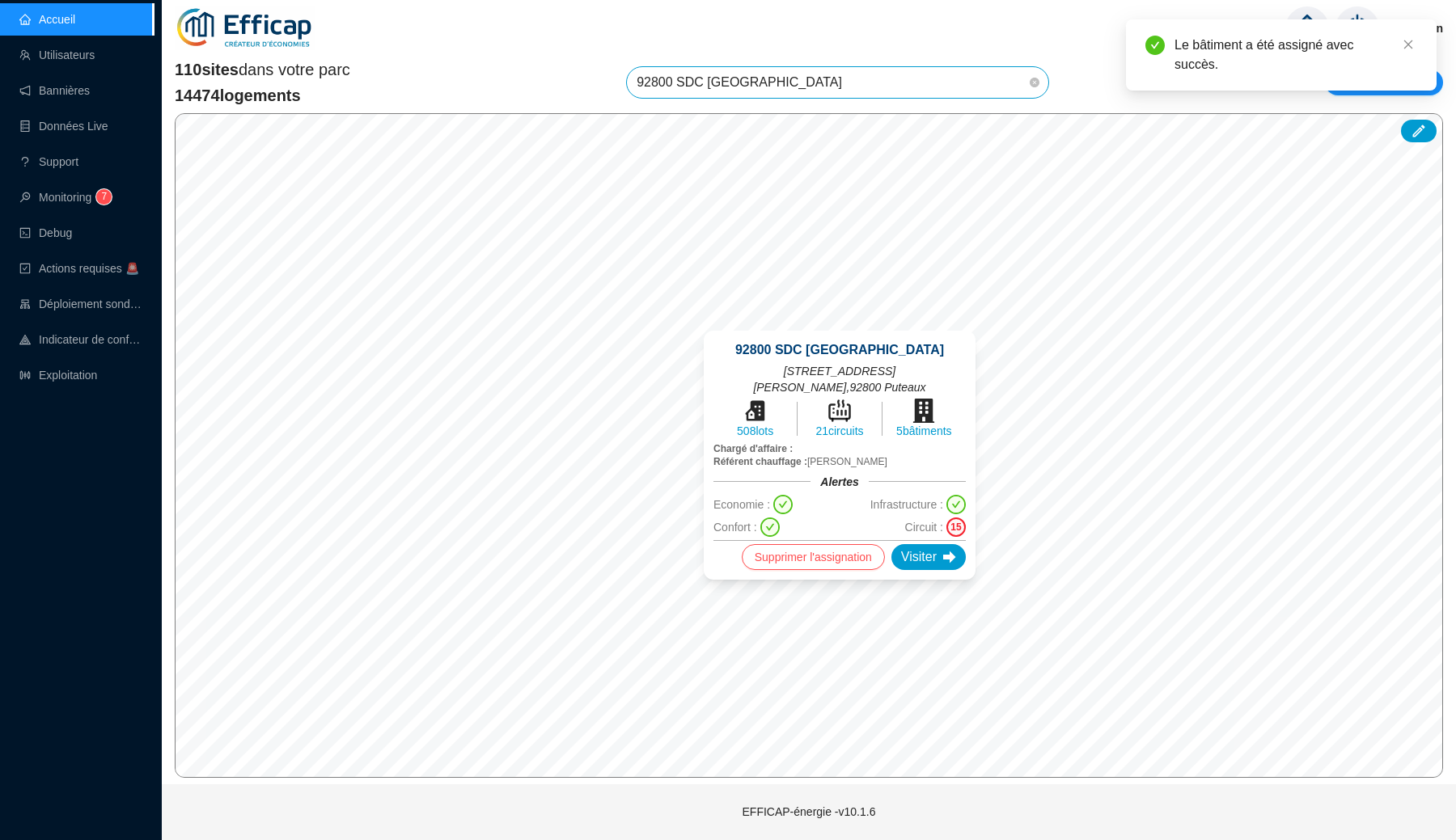
click at [982, 419] on div "92800 SDC [GEOGRAPHIC_DATA][STREET_ADDRESS][PERSON_NAME] 508 lots 21 circuits 5…" at bounding box center [840, 456] width 311 height 288
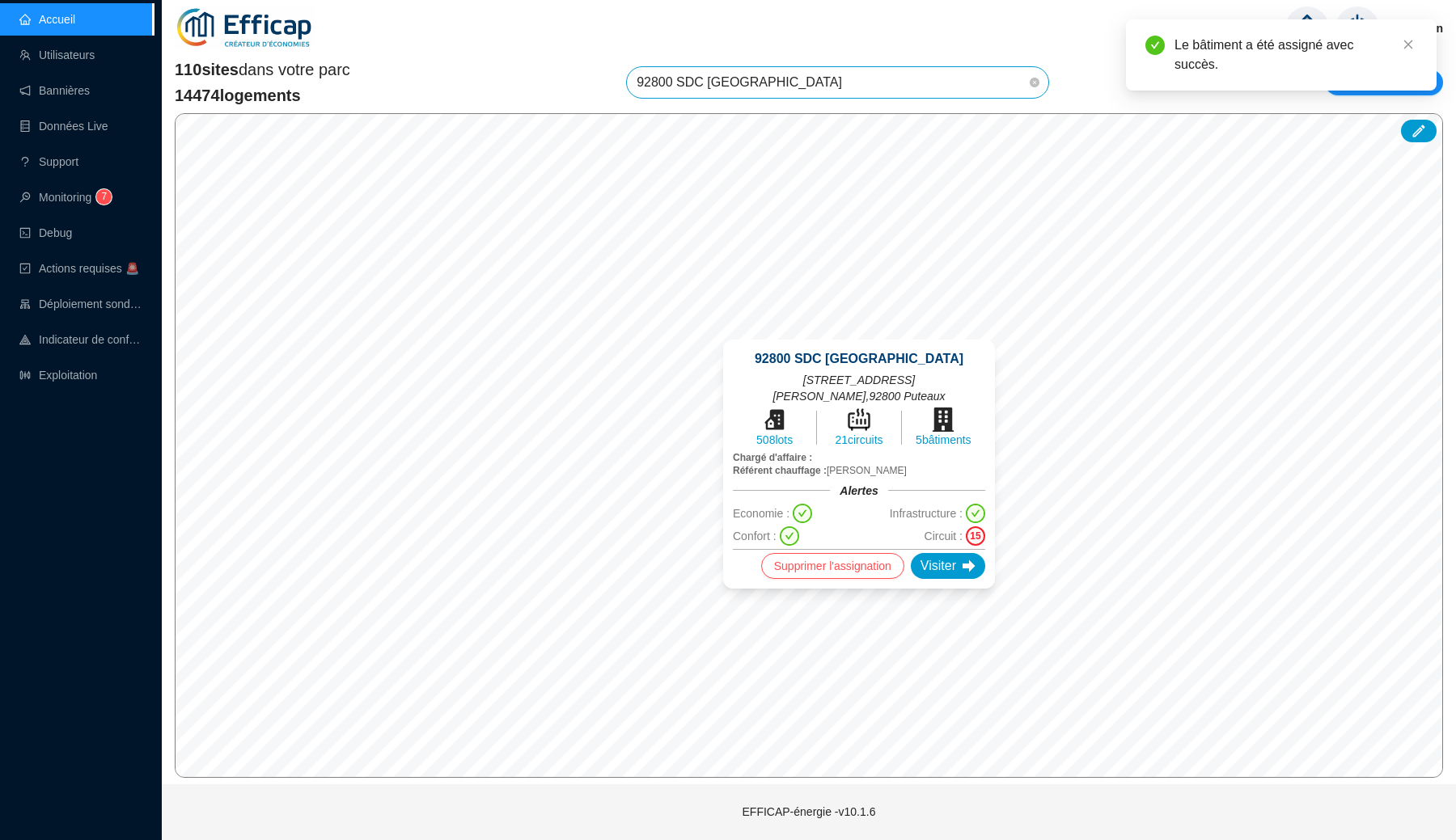
drag, startPoint x: 912, startPoint y: 456, endPoint x: 875, endPoint y: 380, distance: 84.5
click at [875, 380] on div "92800 SDC [GEOGRAPHIC_DATA][STREET_ADDRESS][PERSON_NAME] 508 lots 21 circuits 5…" at bounding box center [859, 464] width 252 height 230
click at [875, 380] on span "[STREET_ADDRESS][PERSON_NAME]" at bounding box center [859, 388] width 252 height 32
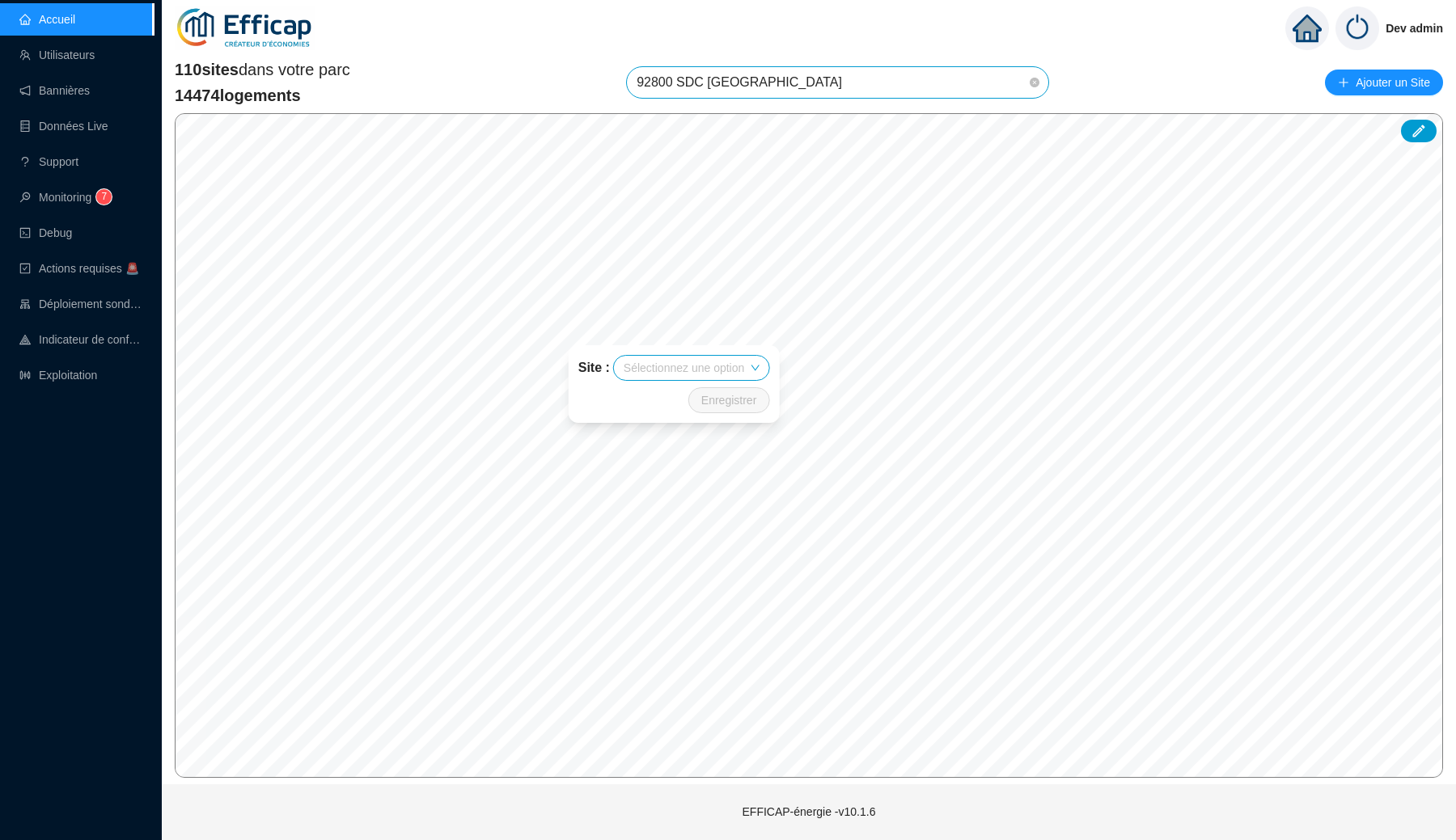
click at [682, 365] on input "search" at bounding box center [683, 368] width 120 height 25
click at [722, 333] on div "Site : Sélectionnez une option Enregistrer" at bounding box center [712, 384] width 250 height 117
click at [751, 85] on span "92800 SDC [GEOGRAPHIC_DATA]" at bounding box center [838, 82] width 402 height 31
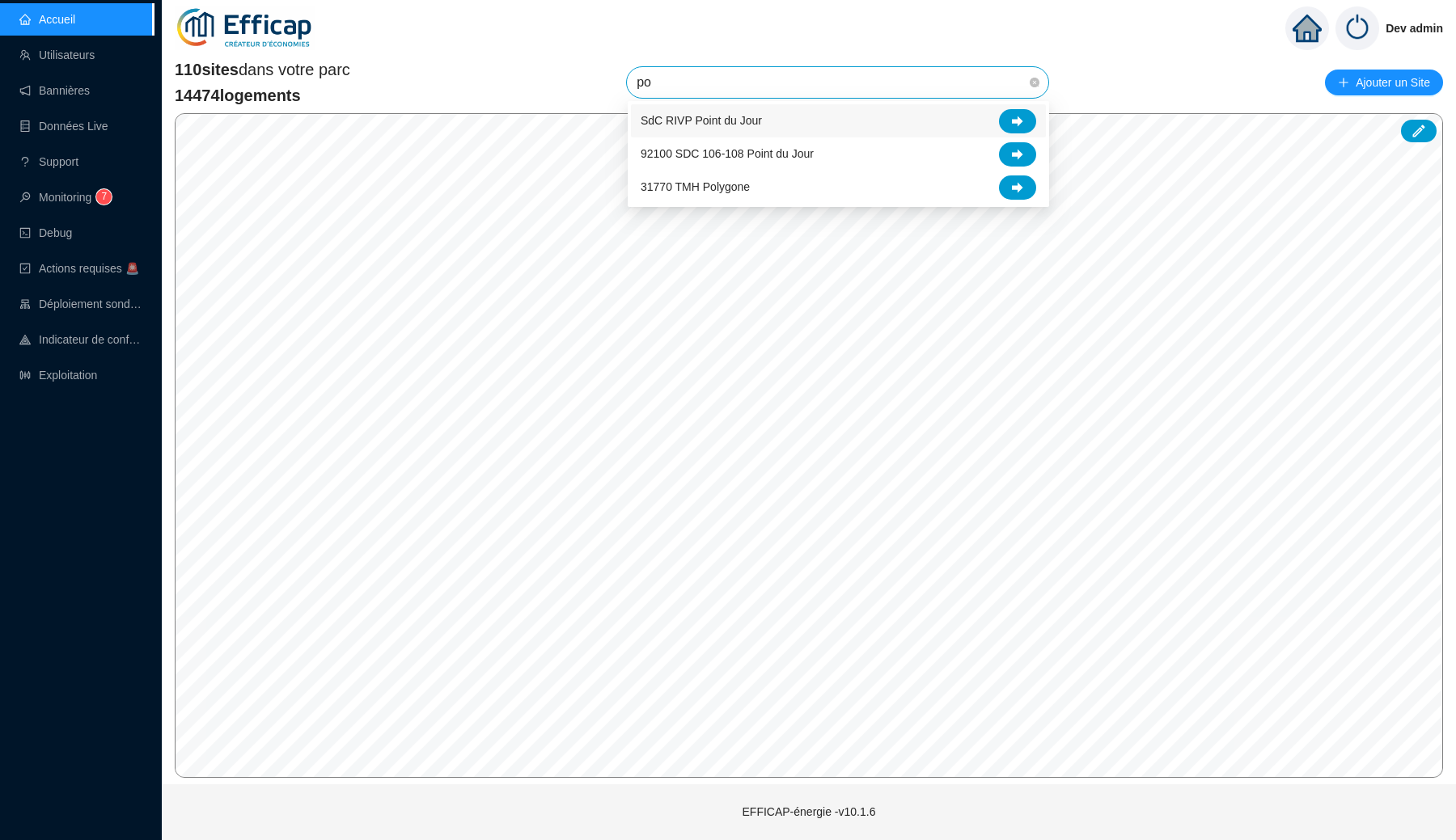
type input "poi"
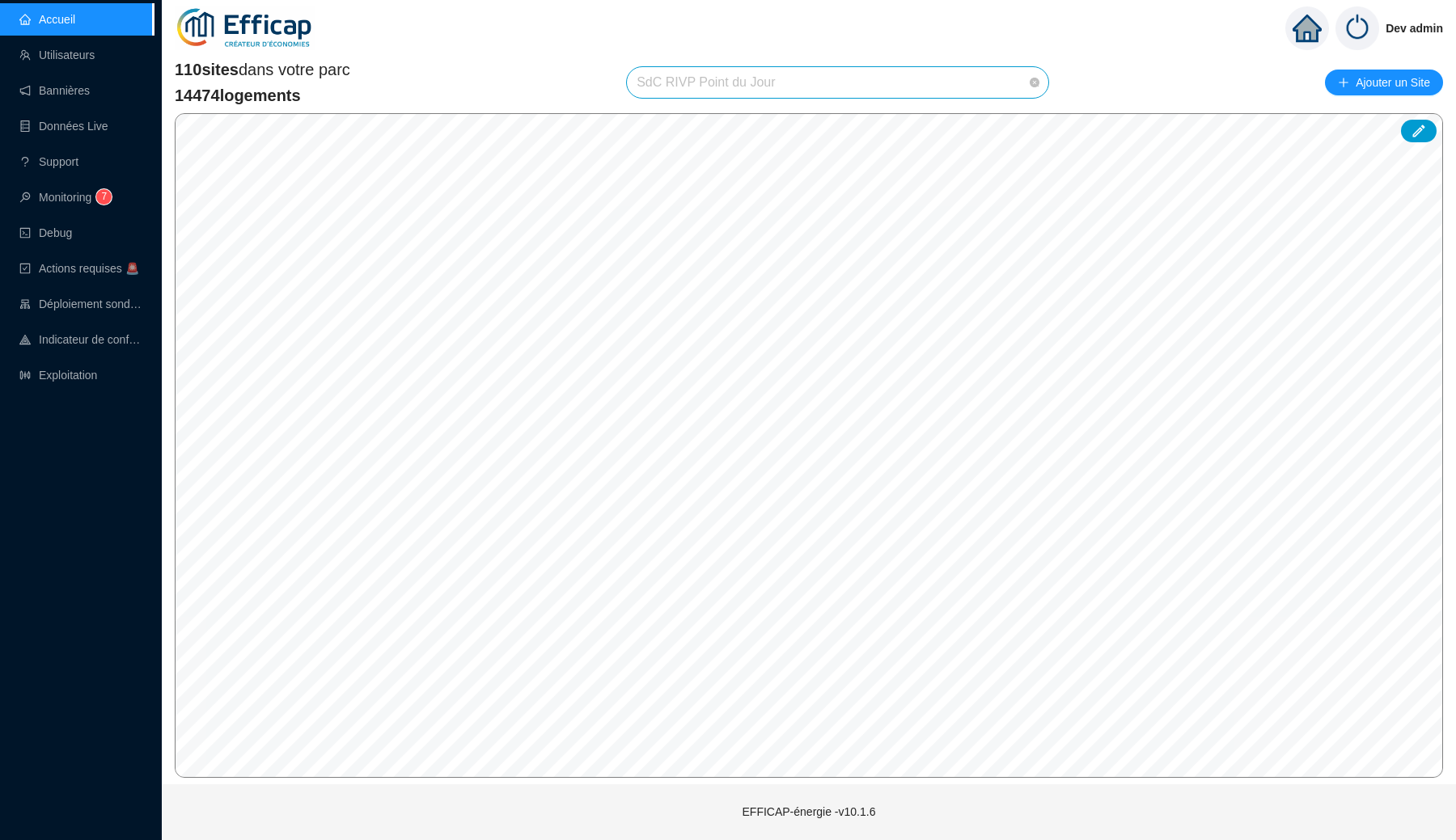
click at [788, 87] on span "SdC RIVP Point du Jour" at bounding box center [838, 82] width 402 height 31
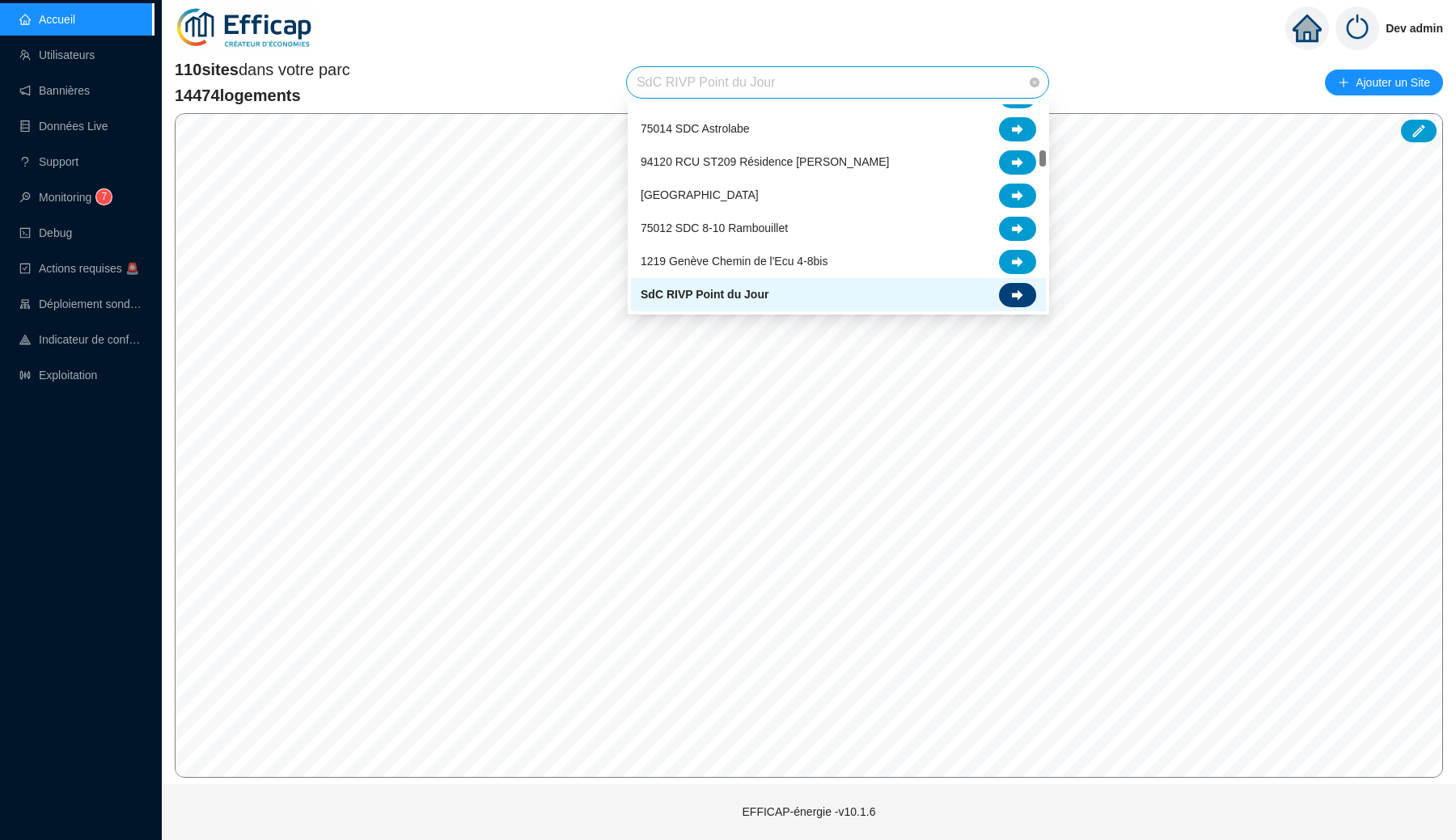
click at [1010, 292] on div at bounding box center [1018, 295] width 37 height 25
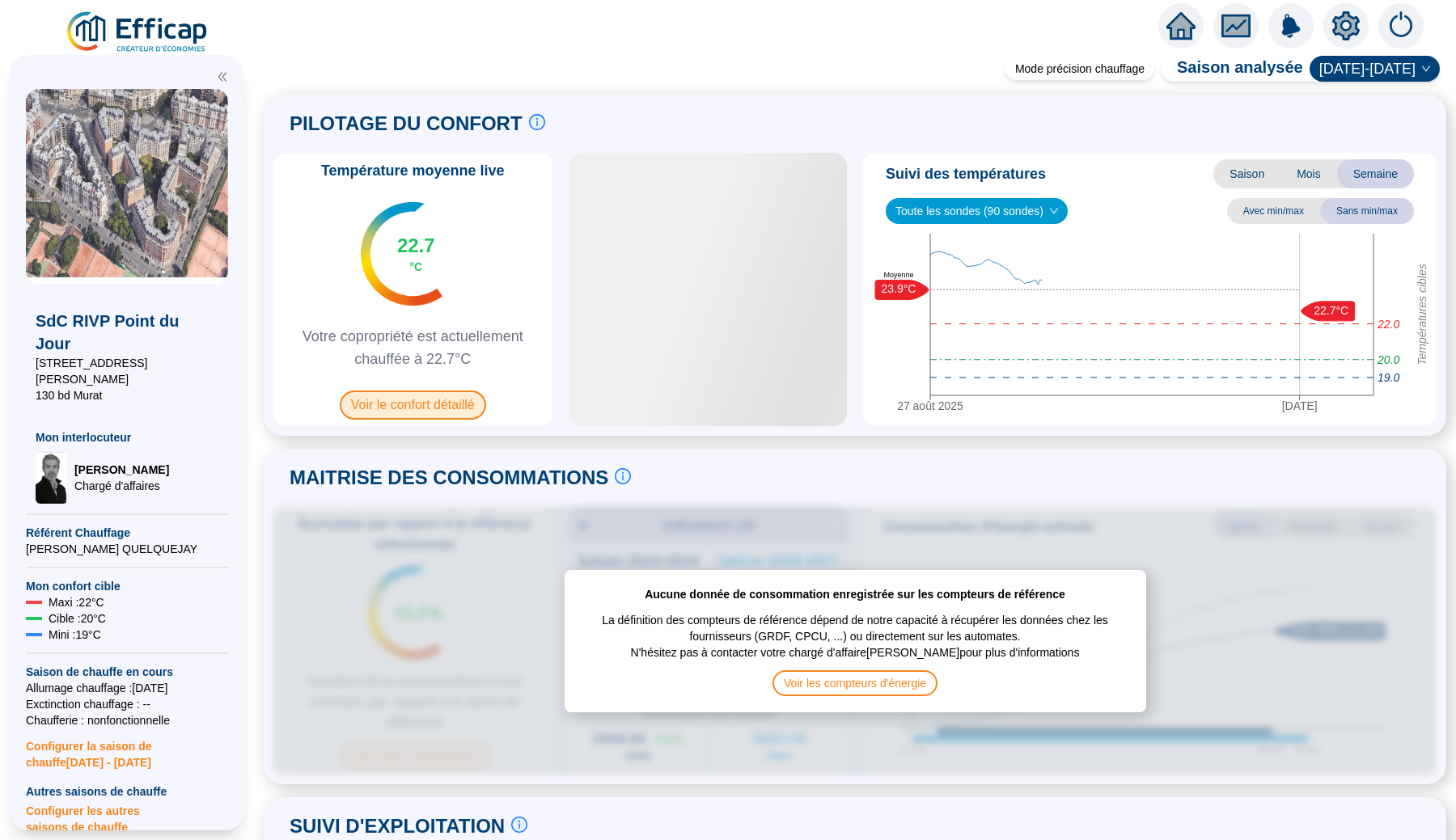
click at [445, 409] on span "Voir le confort détaillé" at bounding box center [413, 405] width 147 height 29
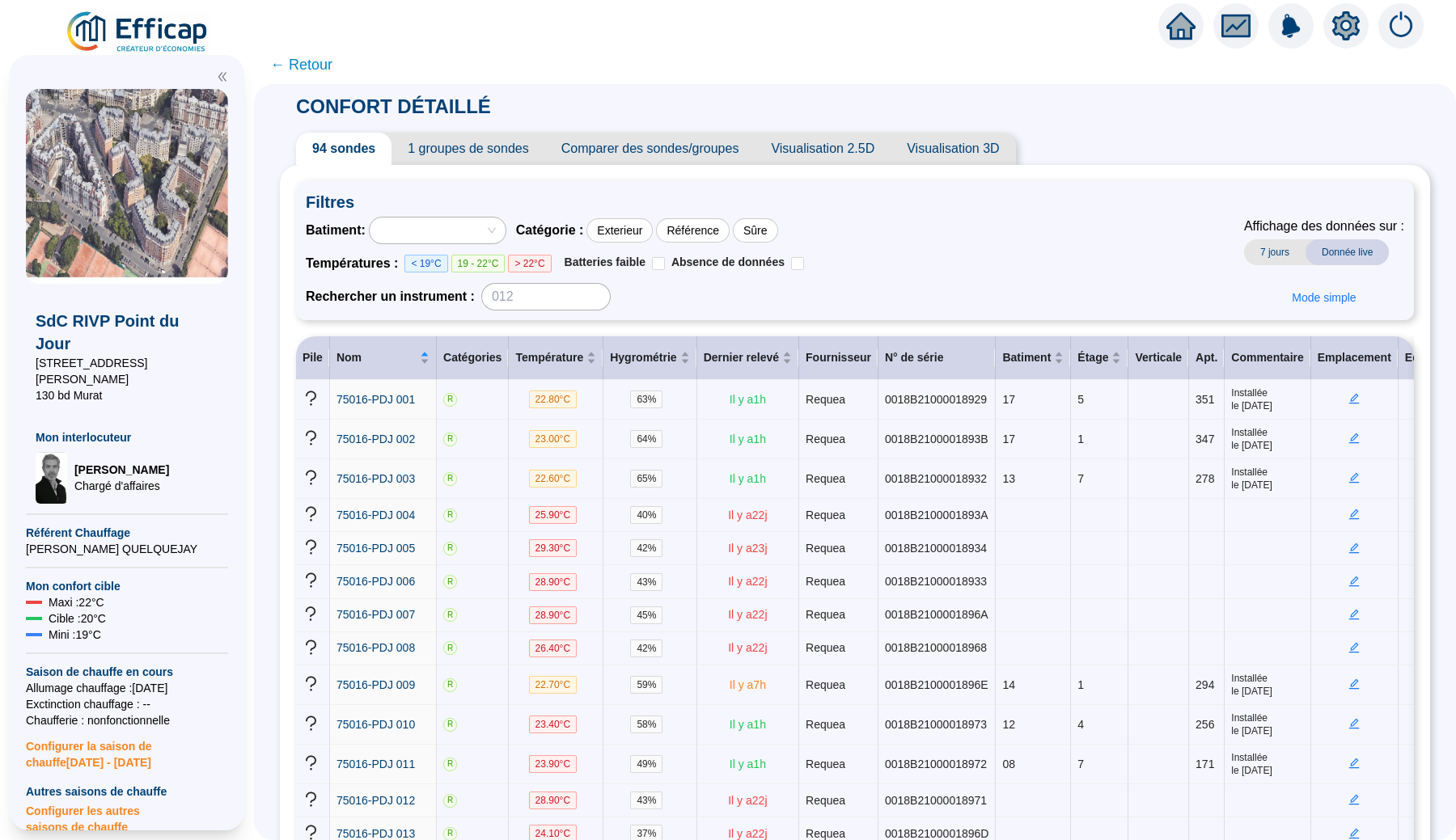
click at [295, 59] on span "← Retour" at bounding box center [301, 65] width 62 height 23
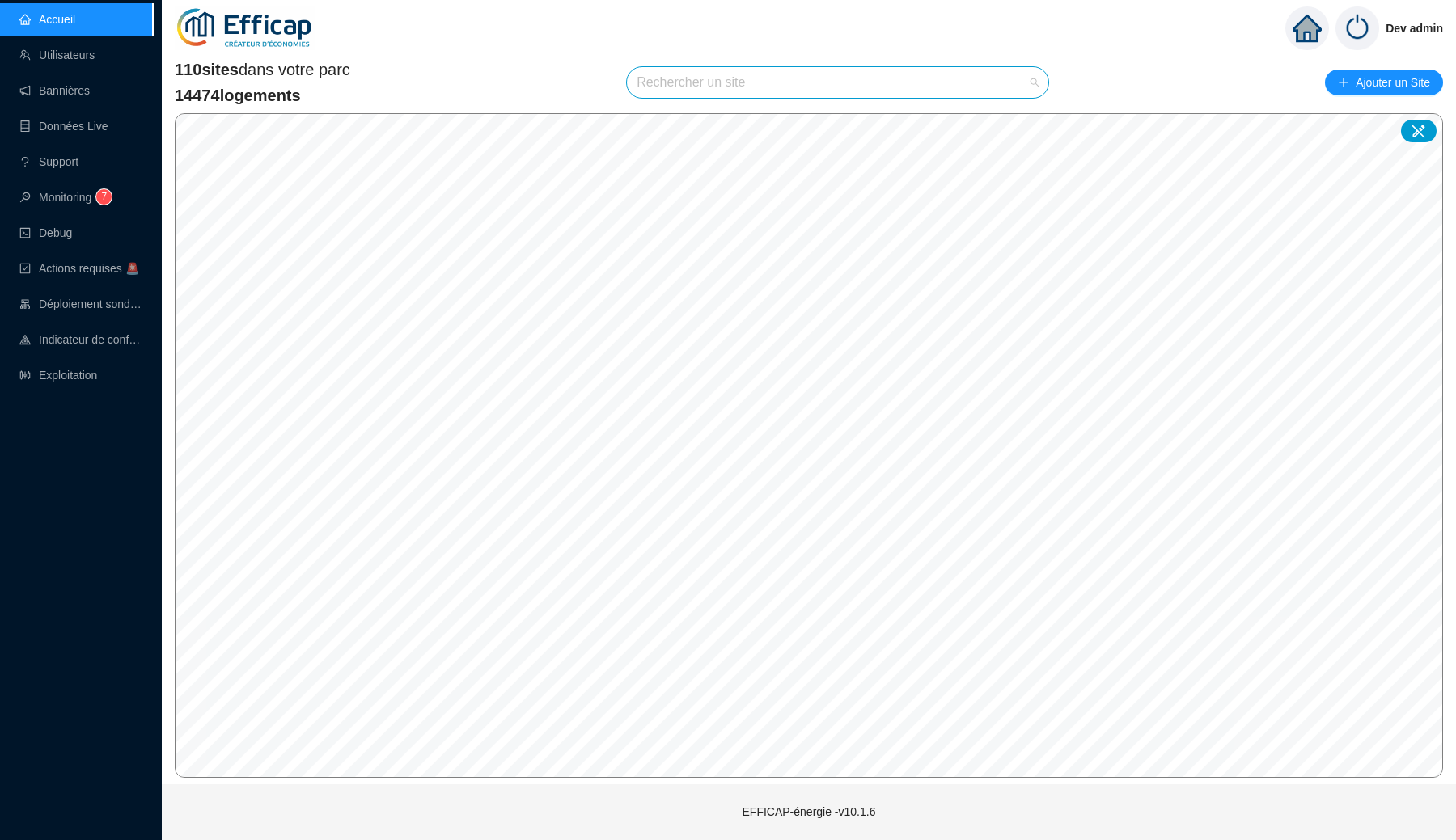
click at [800, 94] on input "search" at bounding box center [830, 82] width 387 height 31
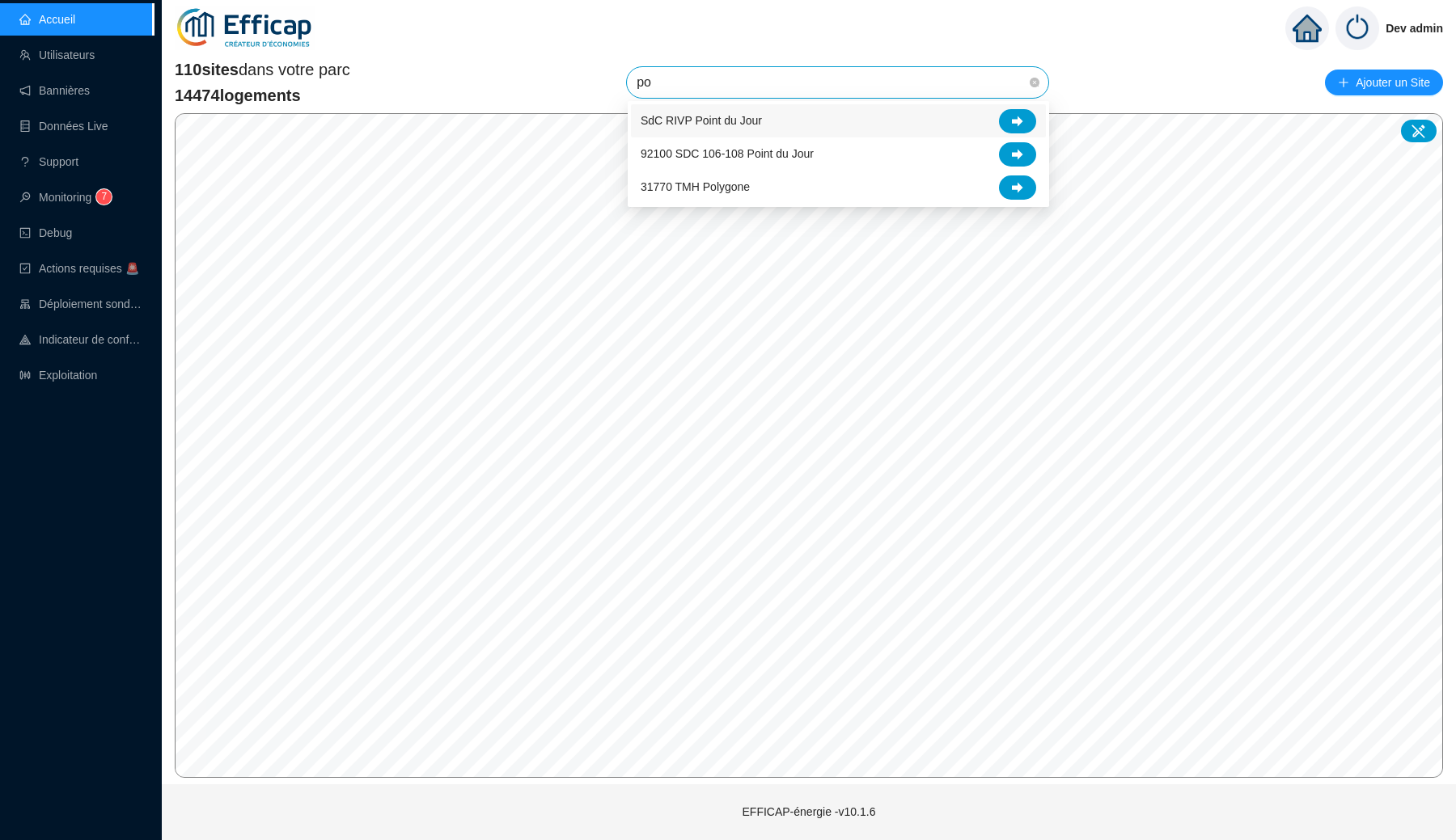
type input "poi"
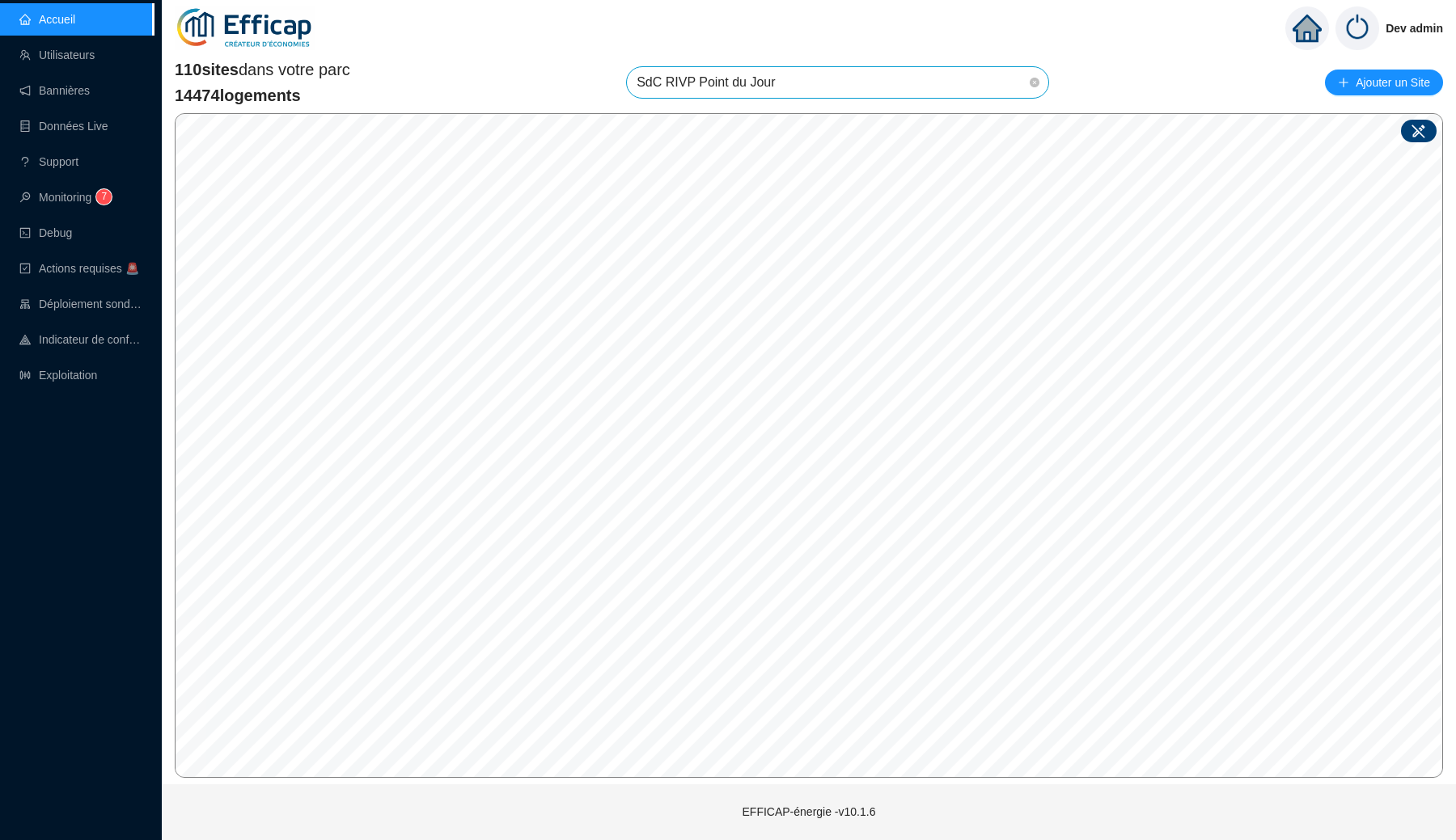
click at [1409, 126] on div at bounding box center [1418, 131] width 36 height 23
click at [767, 384] on div "Site : Sélectionnez une option Enregistrer" at bounding box center [815, 418] width 211 height 77
click at [777, 375] on div "Site : Sélectionnez une option Enregistrer" at bounding box center [815, 418] width 250 height 117
click at [826, 395] on div "Site : Sélectionnez une option Enregistrer" at bounding box center [832, 448] width 250 height 117
click at [775, 399] on div "Site : Sélectionnez une option Enregistrer" at bounding box center [832, 448] width 250 height 117
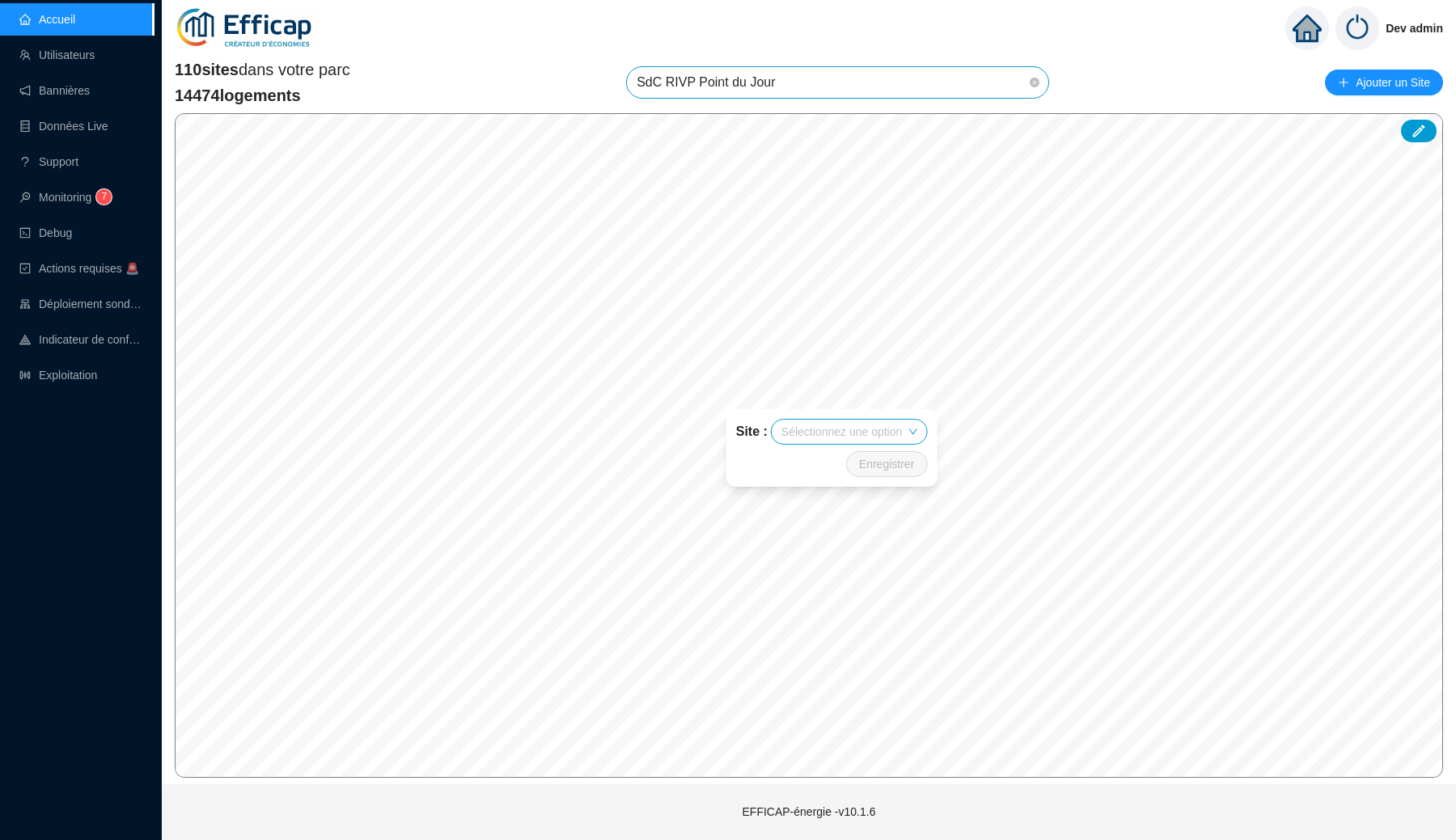
click at [833, 390] on div "Site : Sélectionnez une option Enregistrer" at bounding box center [832, 448] width 250 height 117
click at [782, 402] on div "Site : Sélectionnez une option Enregistrer" at bounding box center [832, 448] width 250 height 117
click at [782, 441] on input "search" at bounding box center [777, 440] width 120 height 25
click at [816, 395] on div "Site : Sélectionnez une option Enregistrer" at bounding box center [771, 442] width 250 height 117
click at [812, 395] on div "Site : Sélectionnez une option Enregistrer" at bounding box center [771, 442] width 250 height 117
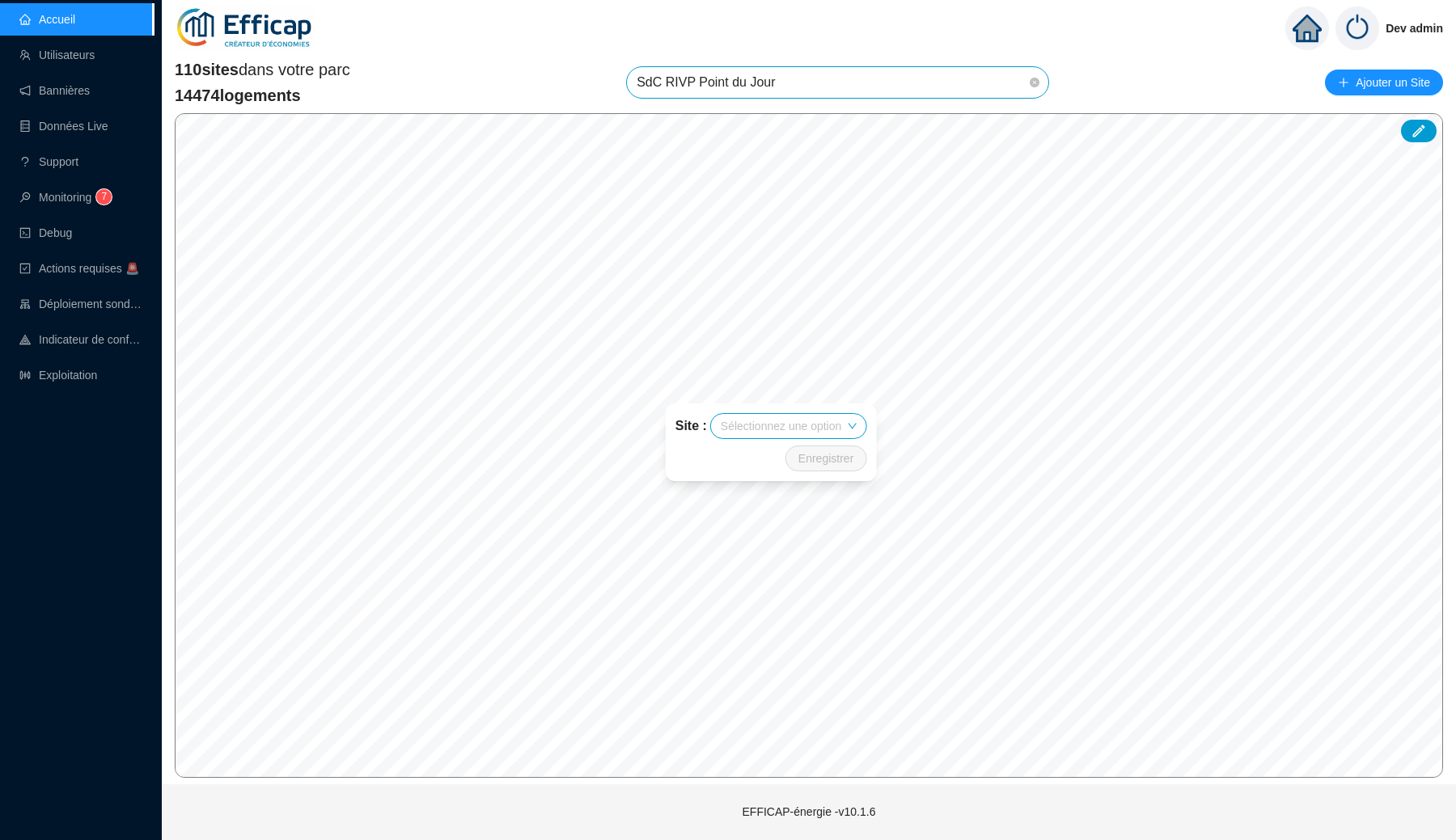
click at [807, 395] on div "Site : Sélectionnez une option Enregistrer" at bounding box center [771, 442] width 250 height 117
click at [806, 391] on input "search" at bounding box center [764, 380] width 120 height 25
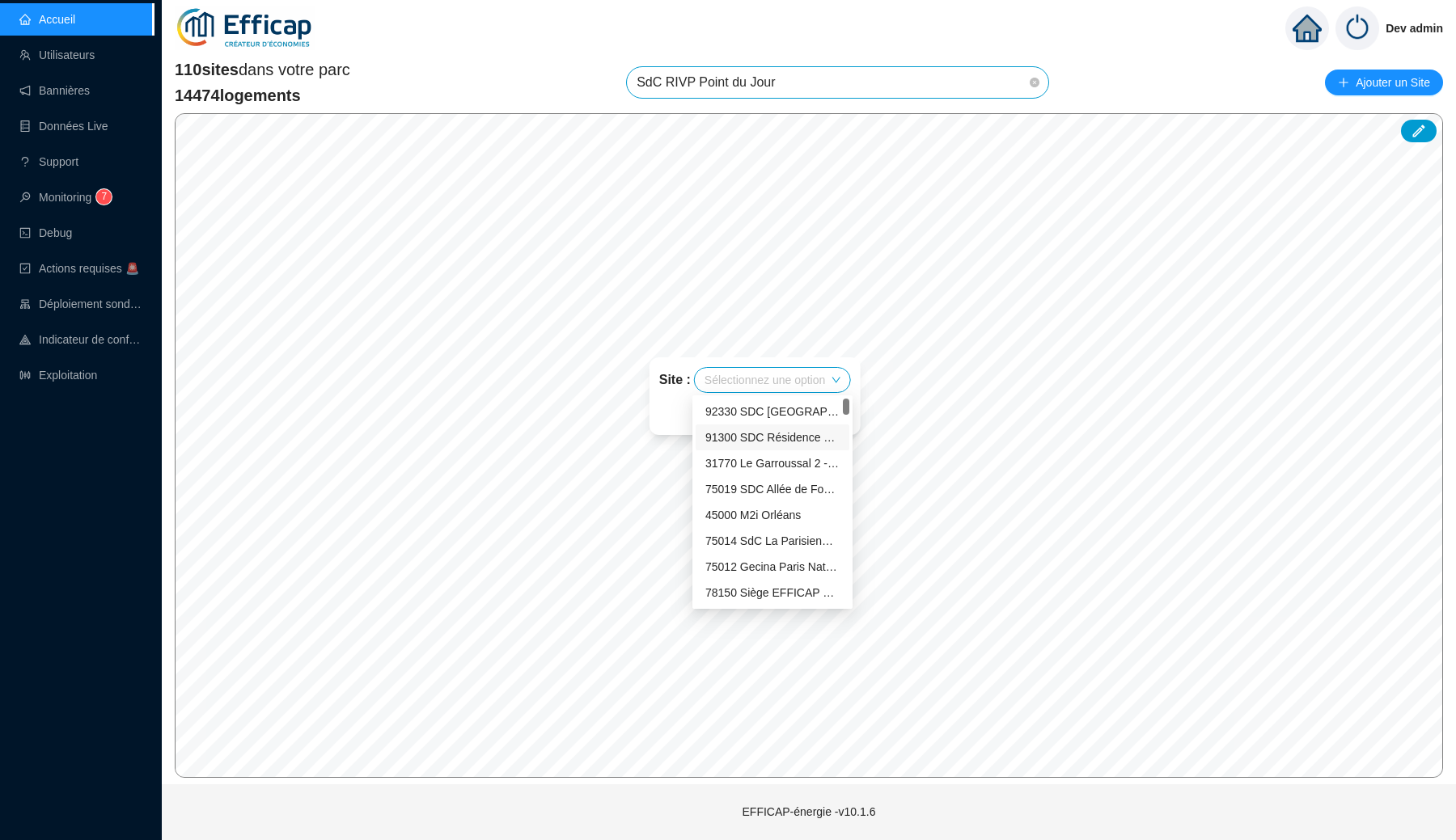
click at [763, 444] on div "91300 SDC Résidence des 2 Rivières - Massy" at bounding box center [772, 437] width 134 height 17
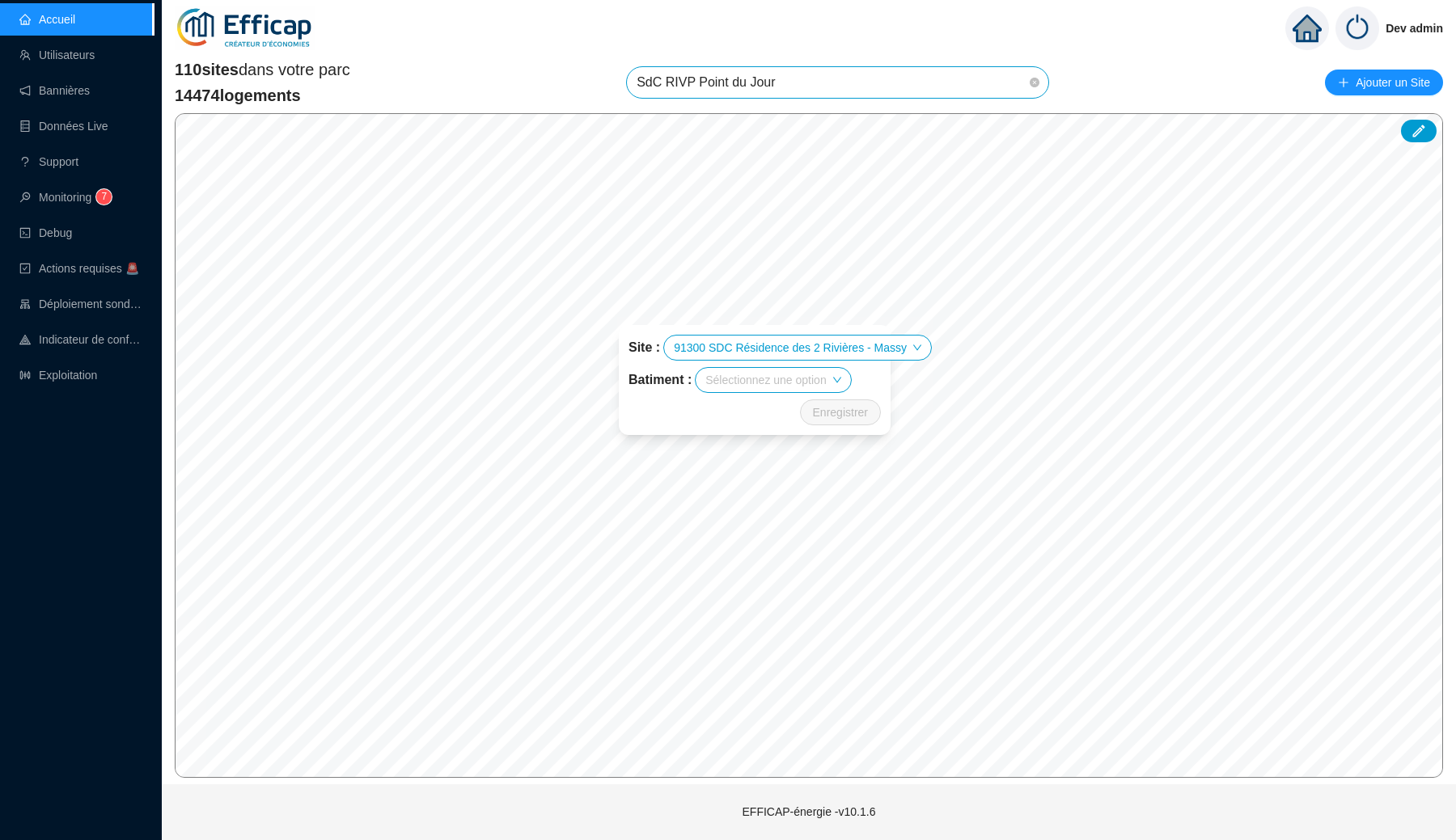
click at [822, 348] on span "91300 SDC Résidence des 2 Rivières - Massy" at bounding box center [797, 348] width 248 height 25
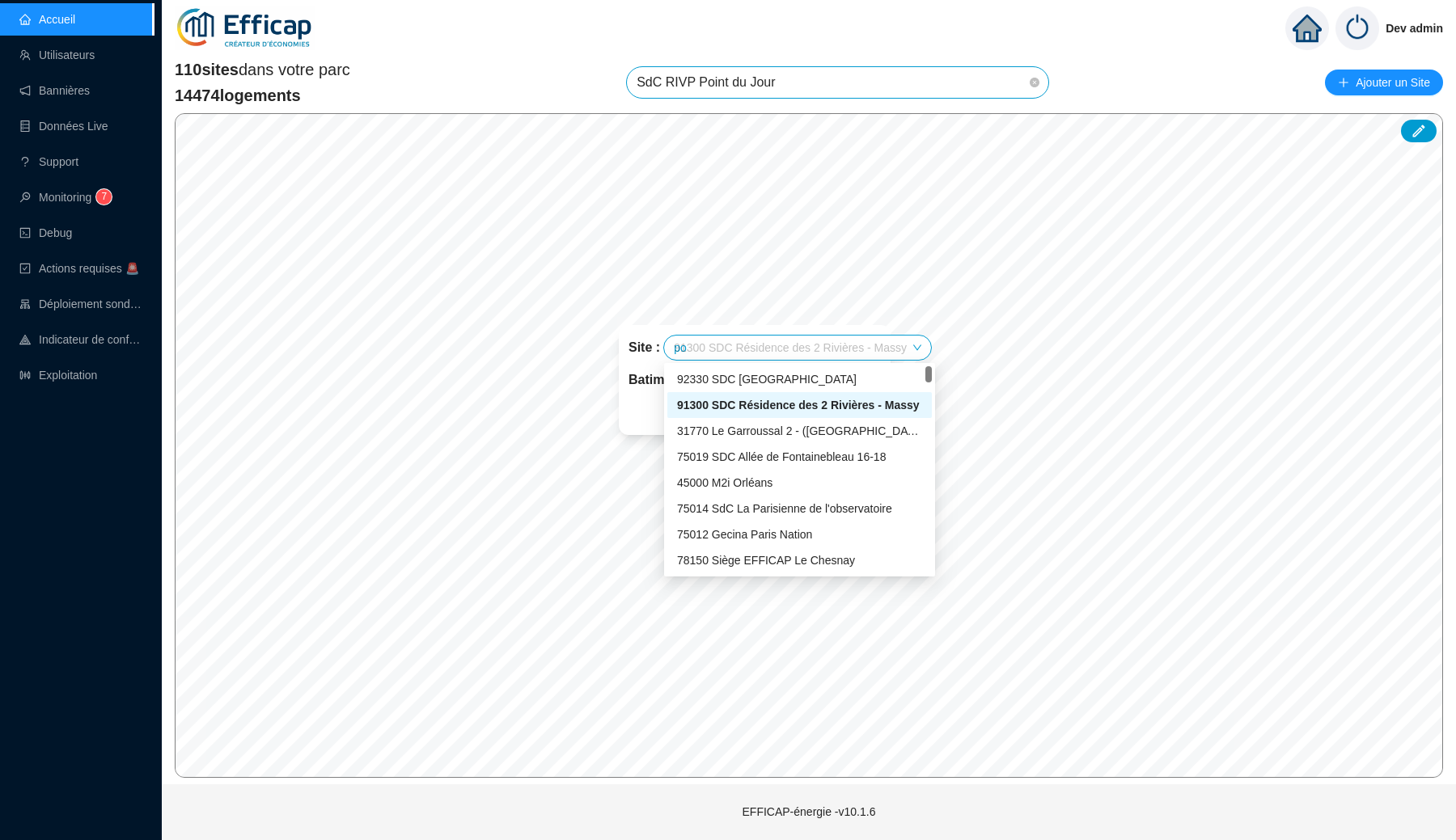
type input "poi"
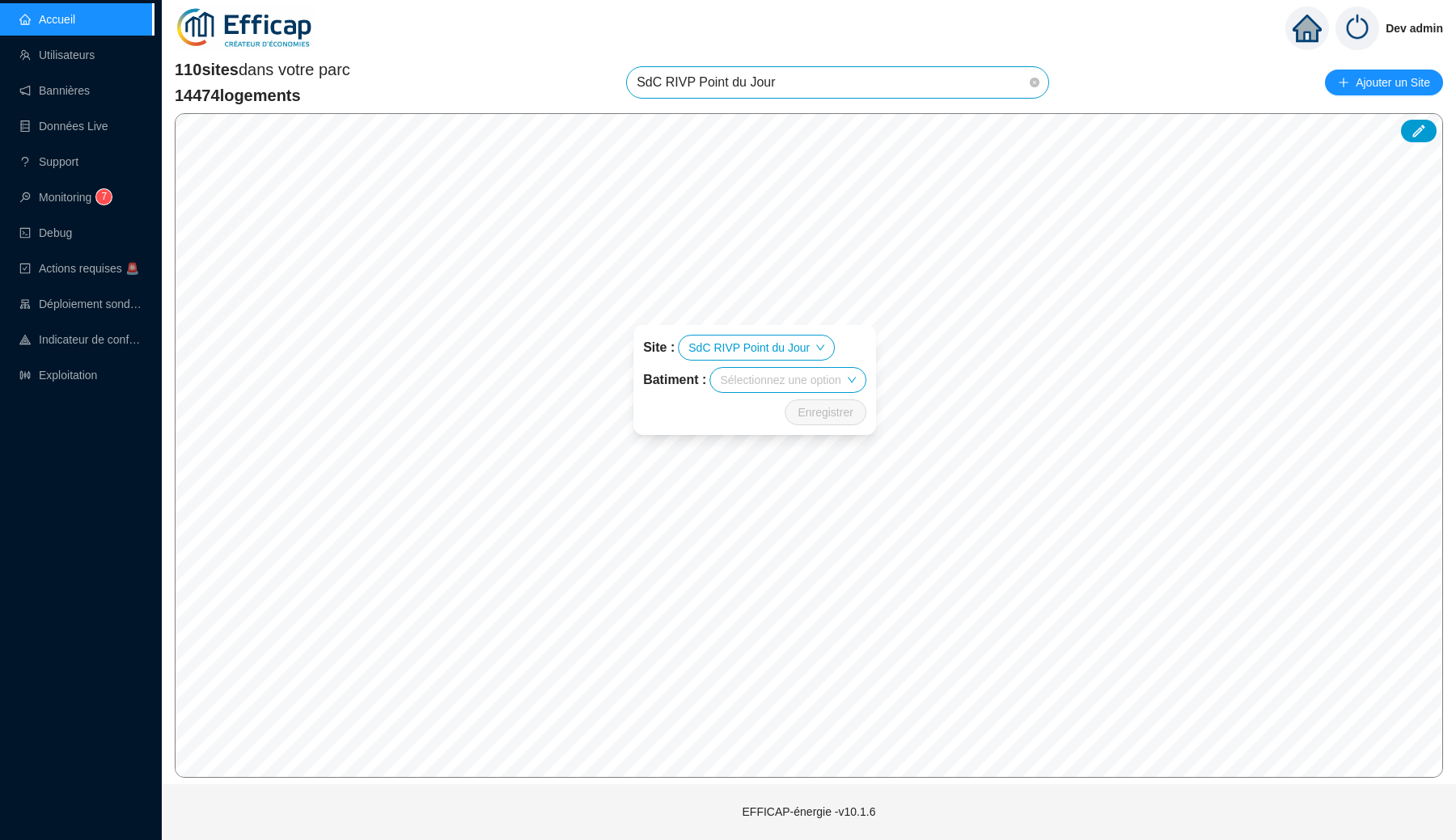
click at [791, 381] on input "search" at bounding box center [780, 380] width 120 height 25
click at [739, 375] on input "search" at bounding box center [780, 380] width 120 height 25
click at [683, 406] on div "Enregistrer" at bounding box center [754, 412] width 223 height 25
click at [819, 81] on span "SdC RIVP Point du Jour" at bounding box center [838, 82] width 402 height 31
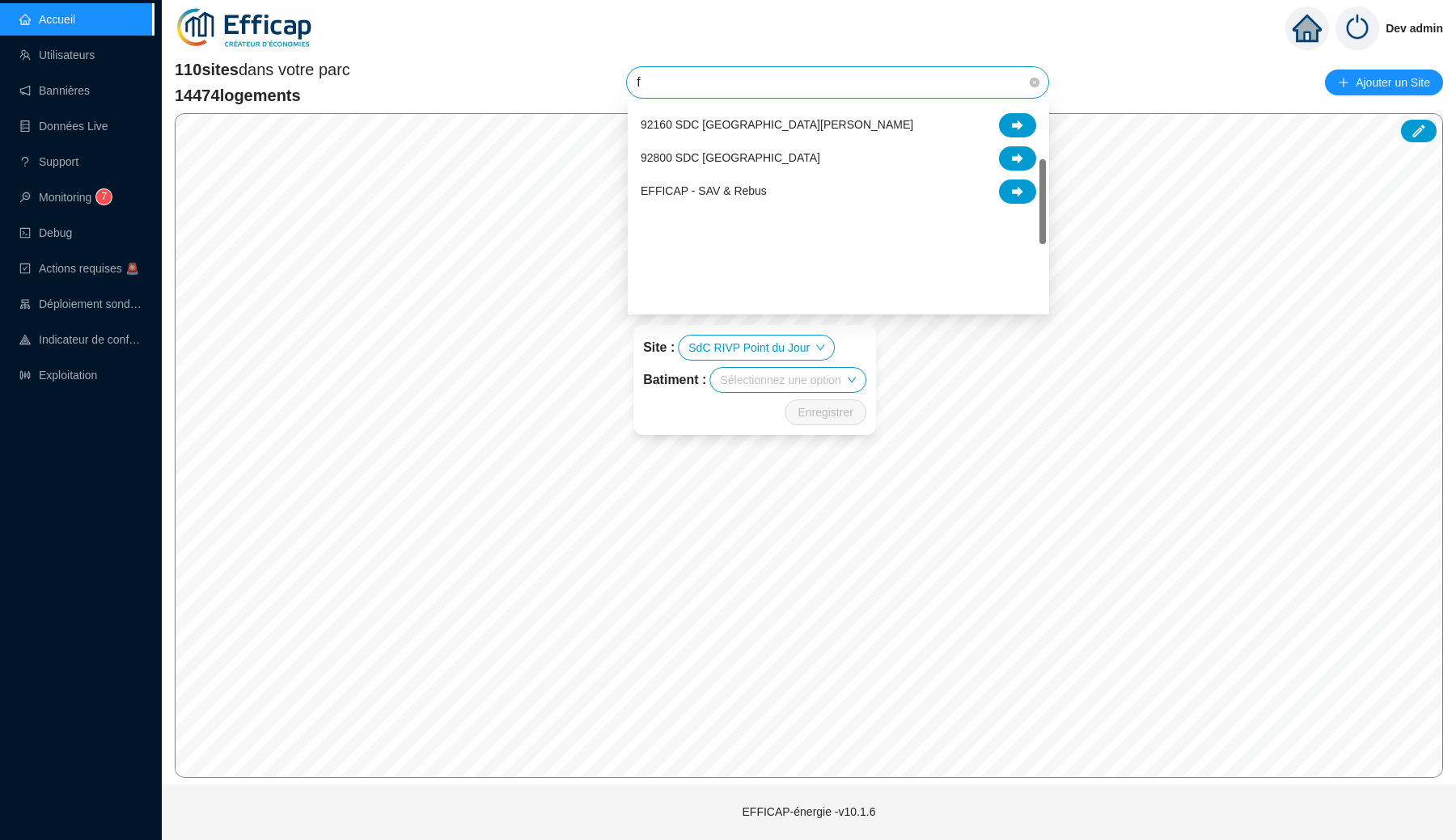
scroll to position [133, 0]
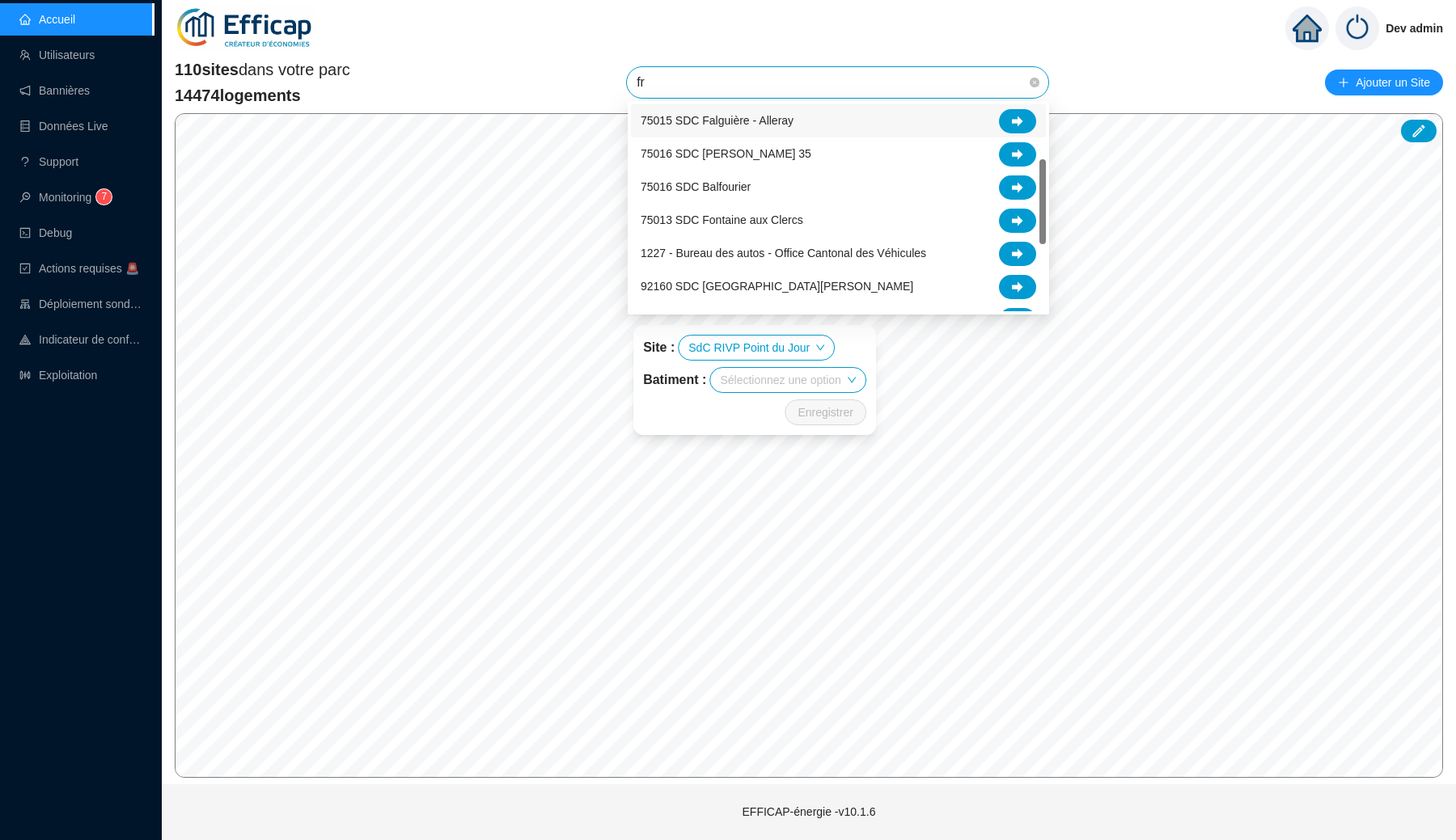
type input "fra"
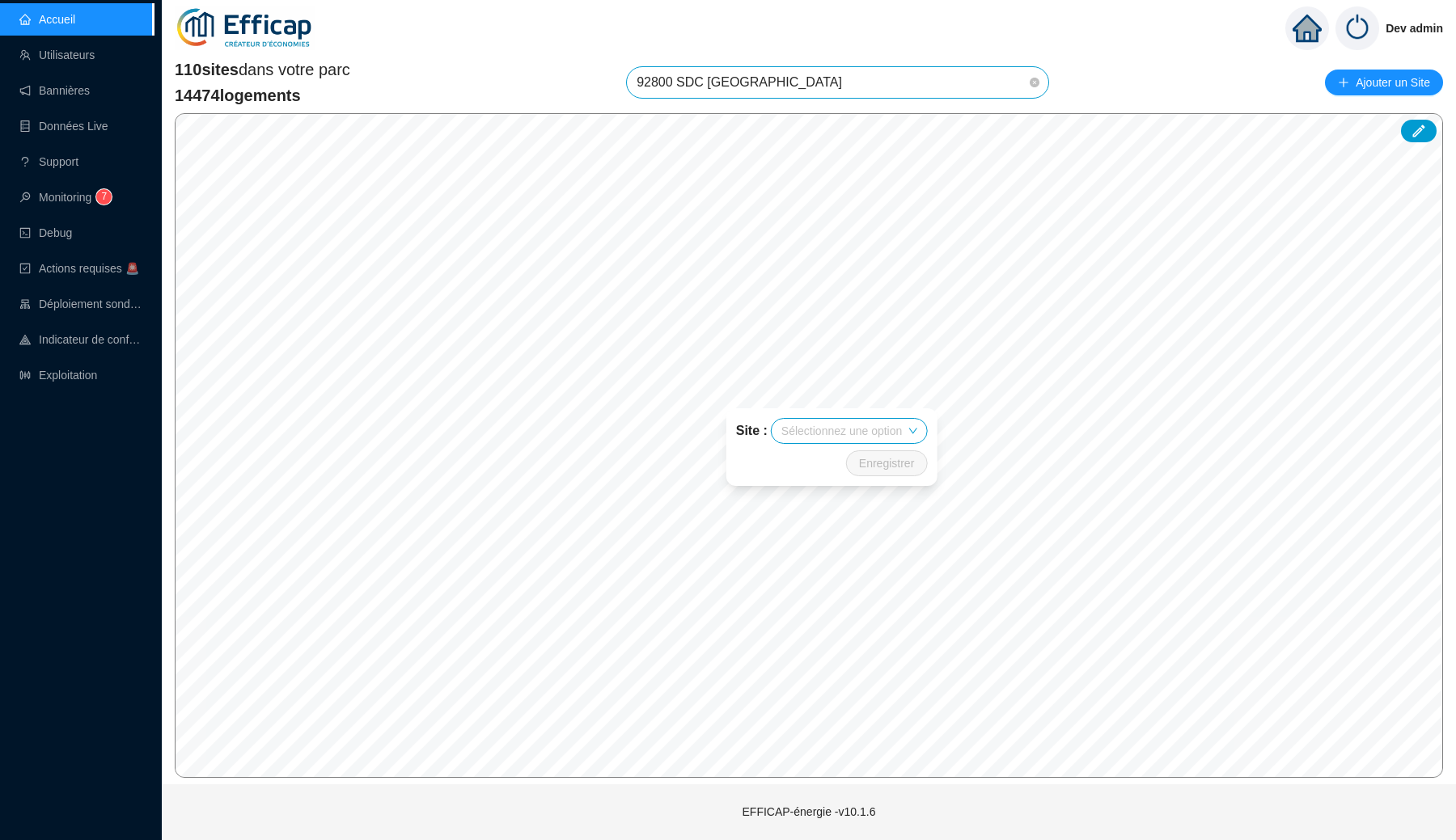
click at [834, 436] on input "search" at bounding box center [841, 431] width 120 height 25
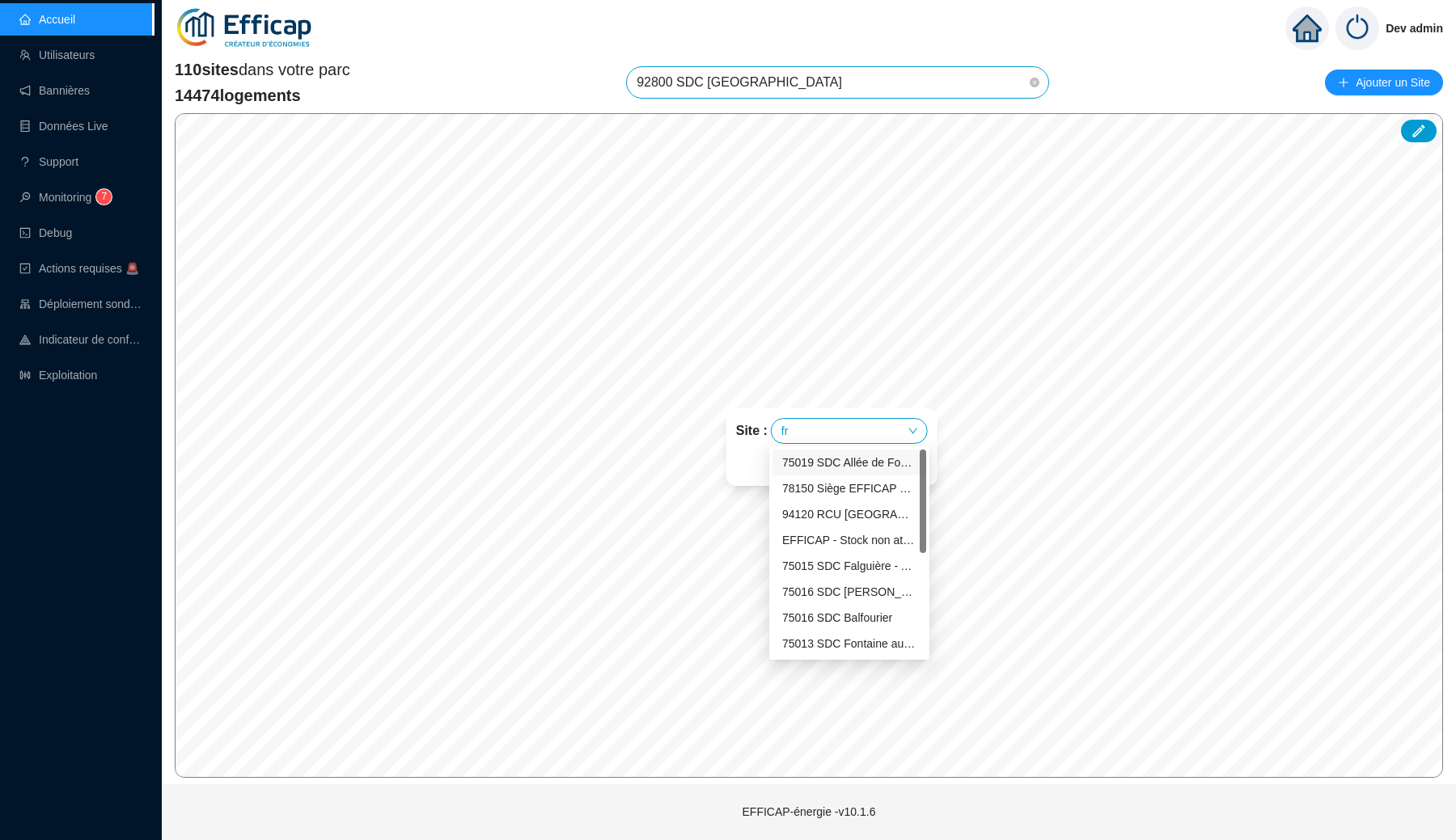
type input "fra"
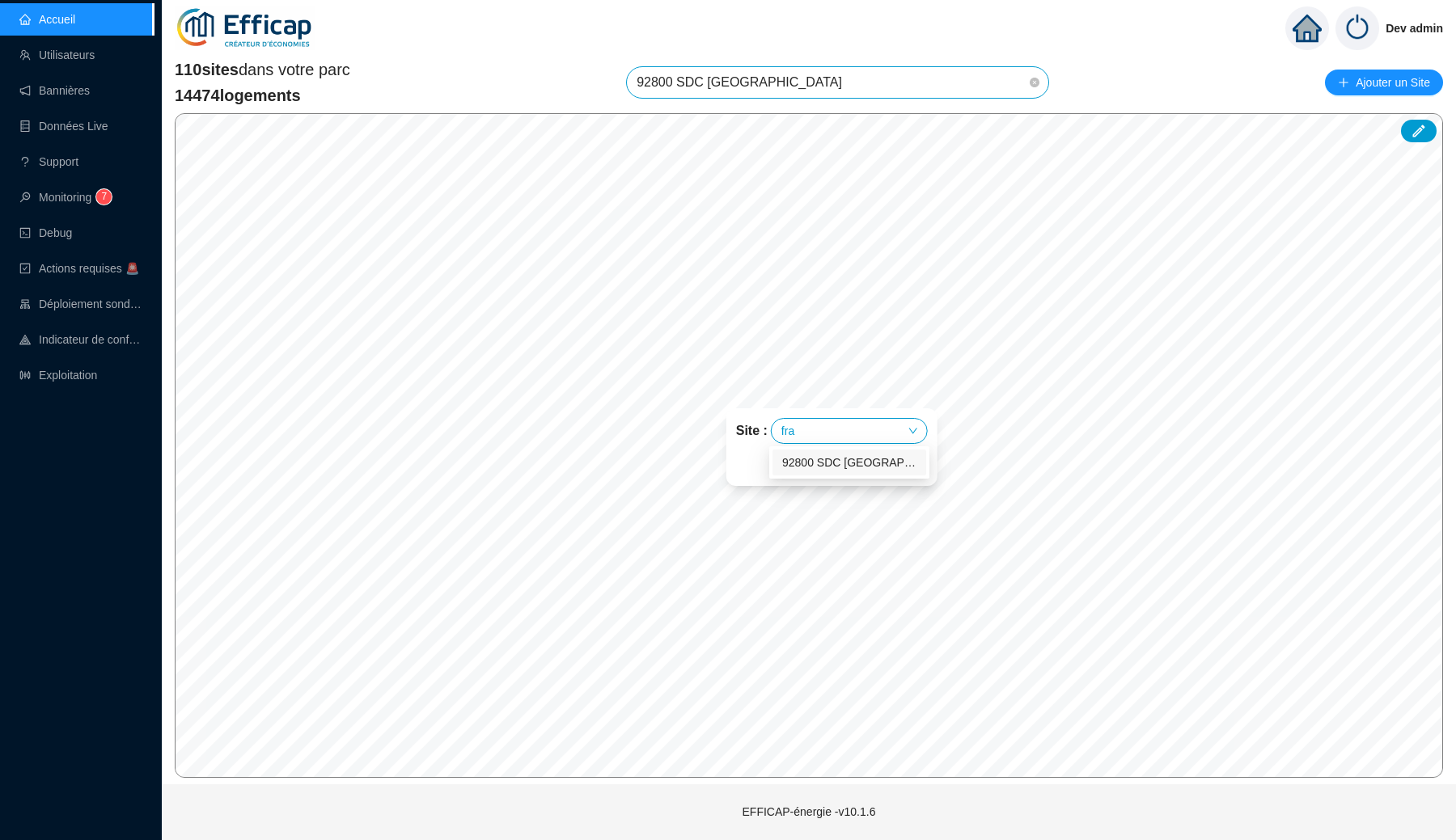
click at [826, 457] on div "92800 SDC [GEOGRAPHIC_DATA]" at bounding box center [849, 463] width 134 height 17
click at [840, 457] on input "search" at bounding box center [844, 463] width 120 height 25
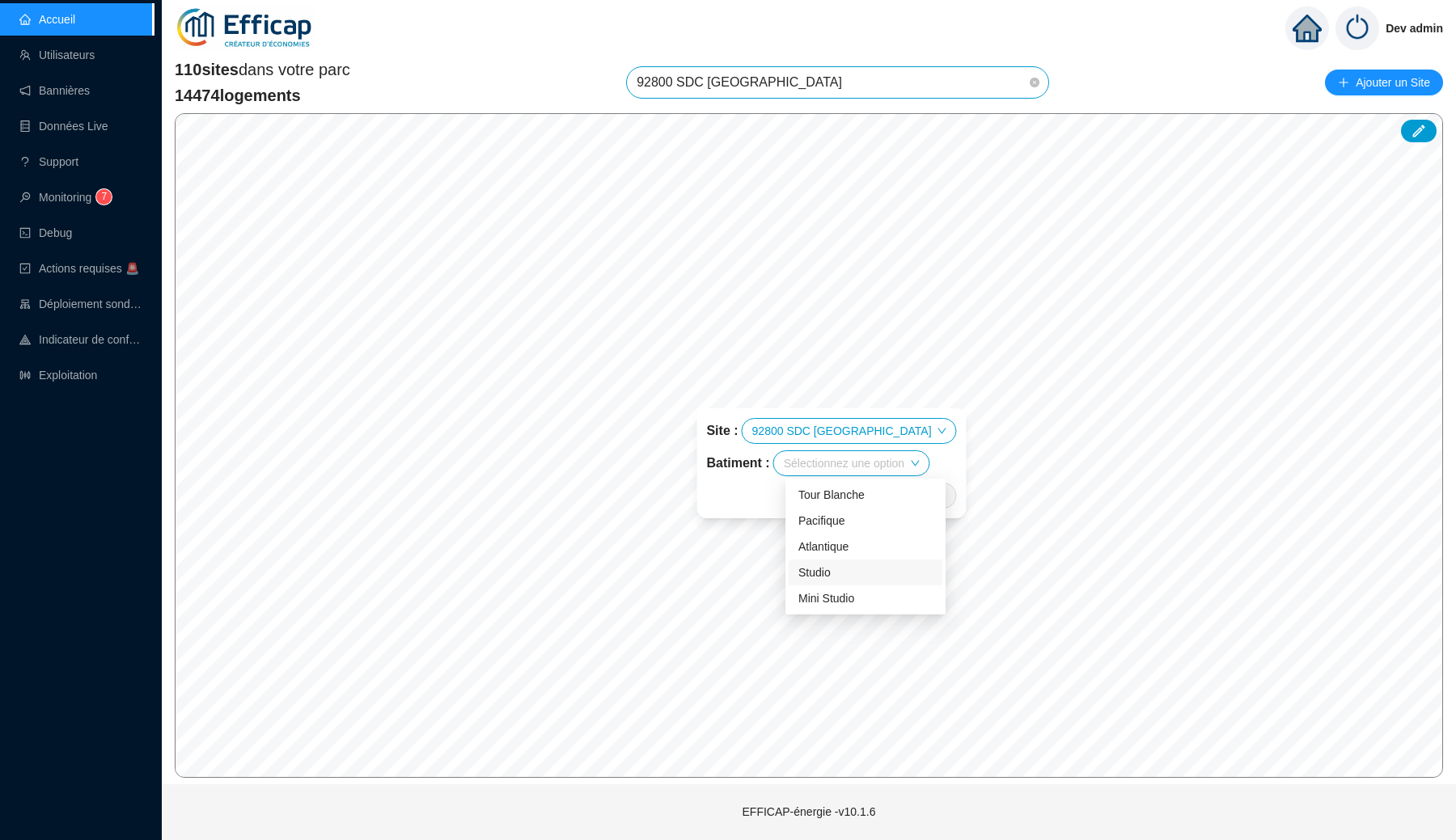
click at [829, 571] on div "Studio" at bounding box center [865, 572] width 134 height 17
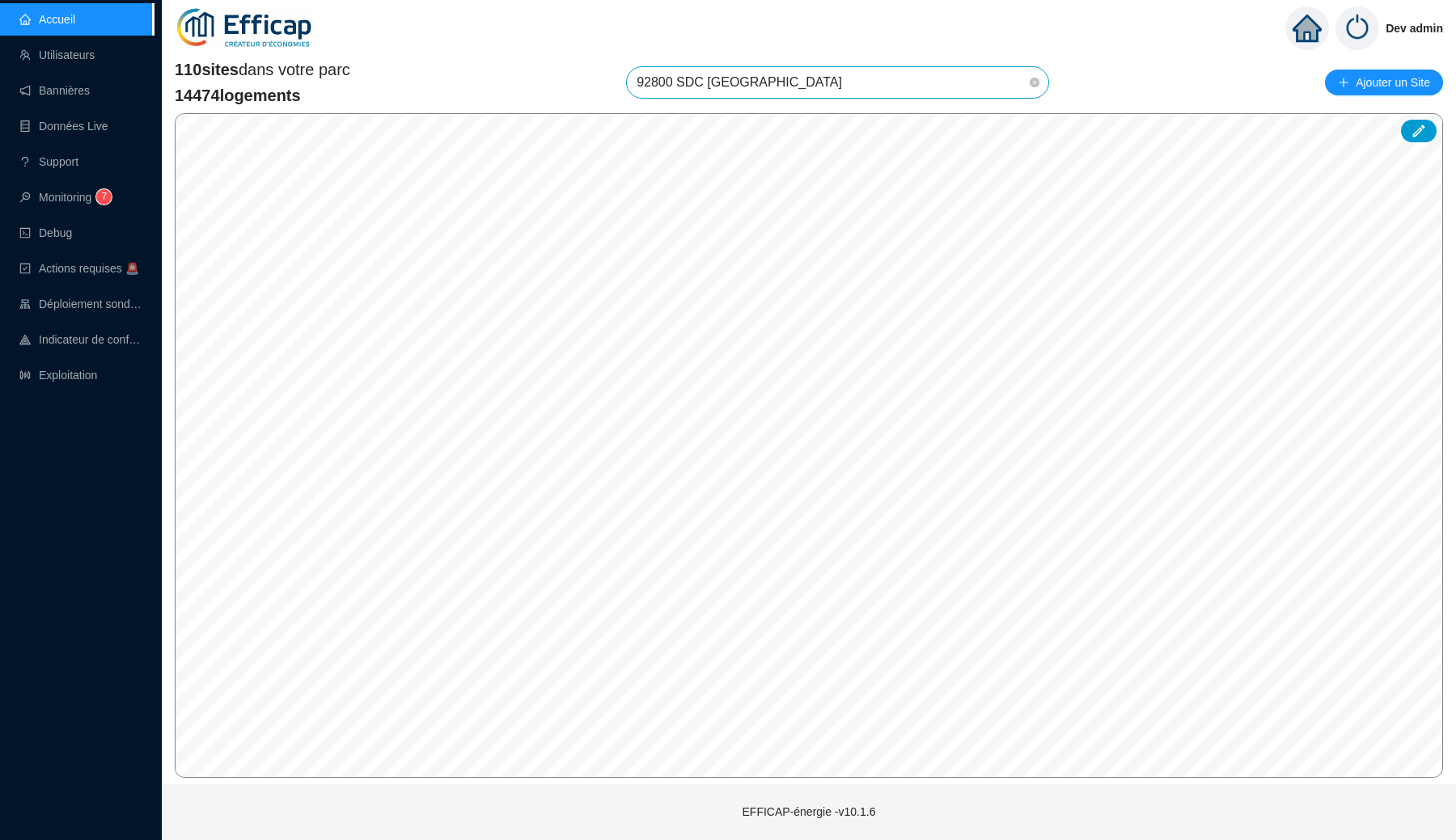
click at [791, 83] on span "92800 SDC [GEOGRAPHIC_DATA]" at bounding box center [838, 82] width 402 height 31
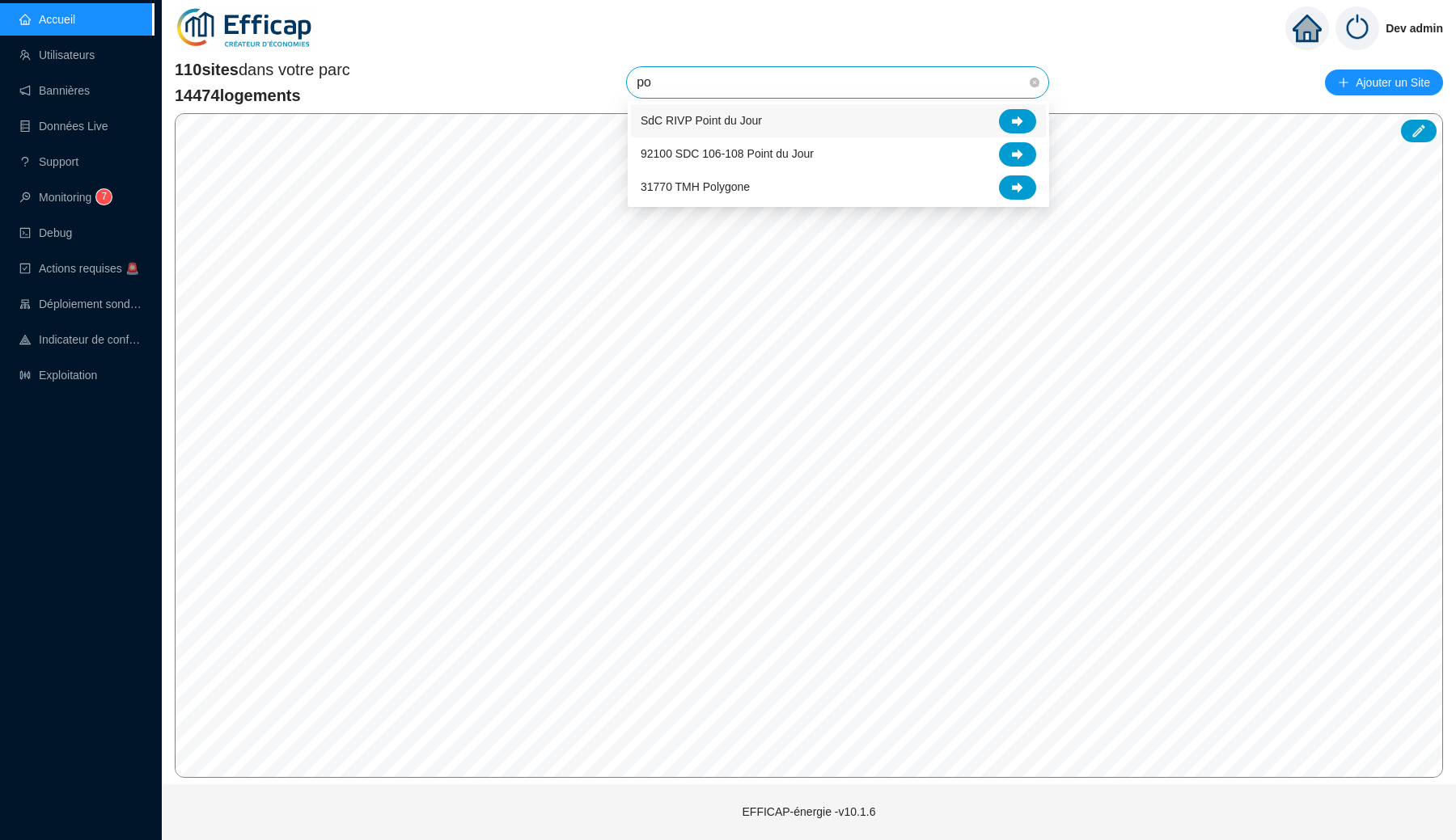
type input "poi"
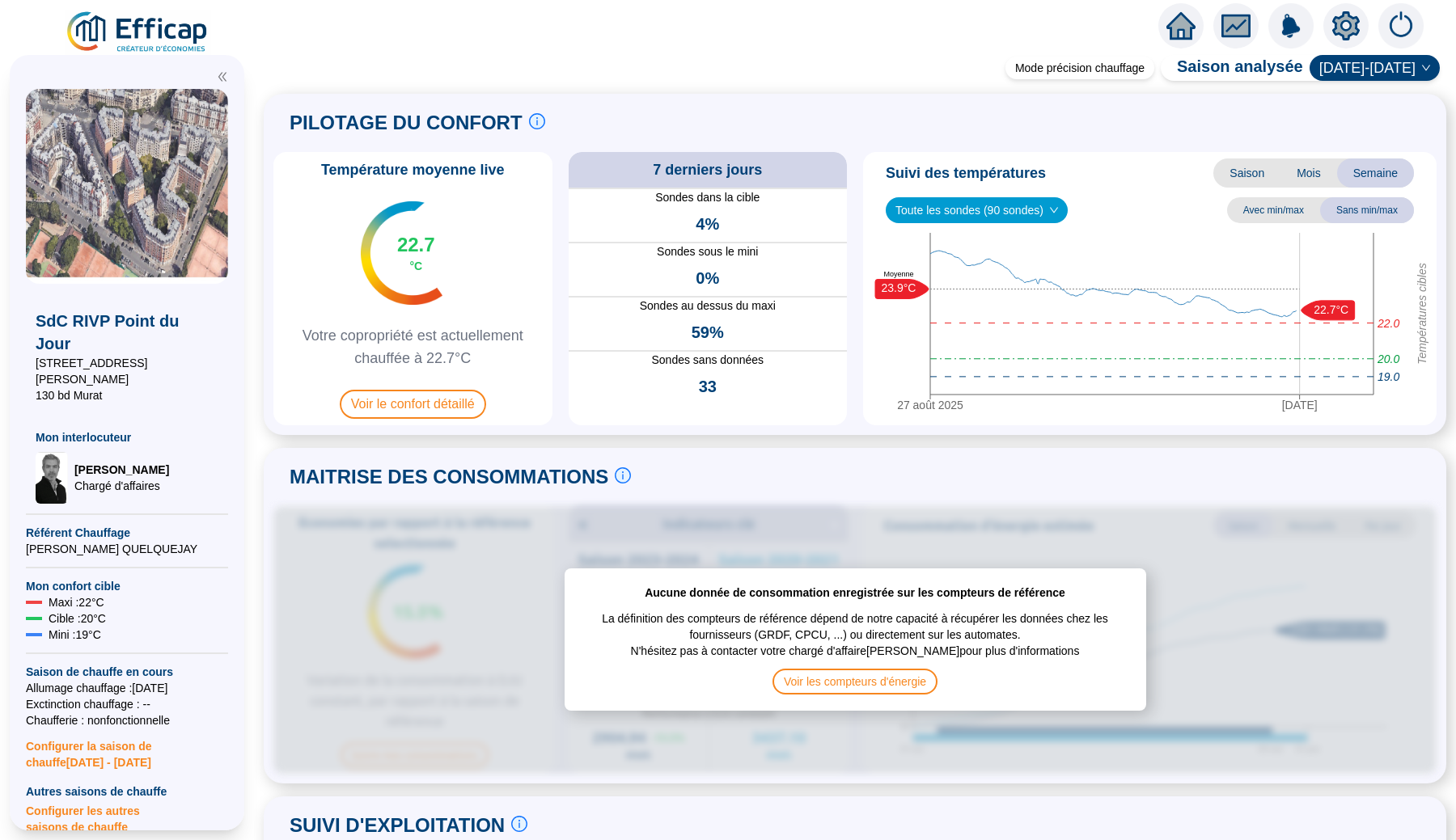
click at [1358, 32] on icon "setting" at bounding box center [1345, 25] width 27 height 29
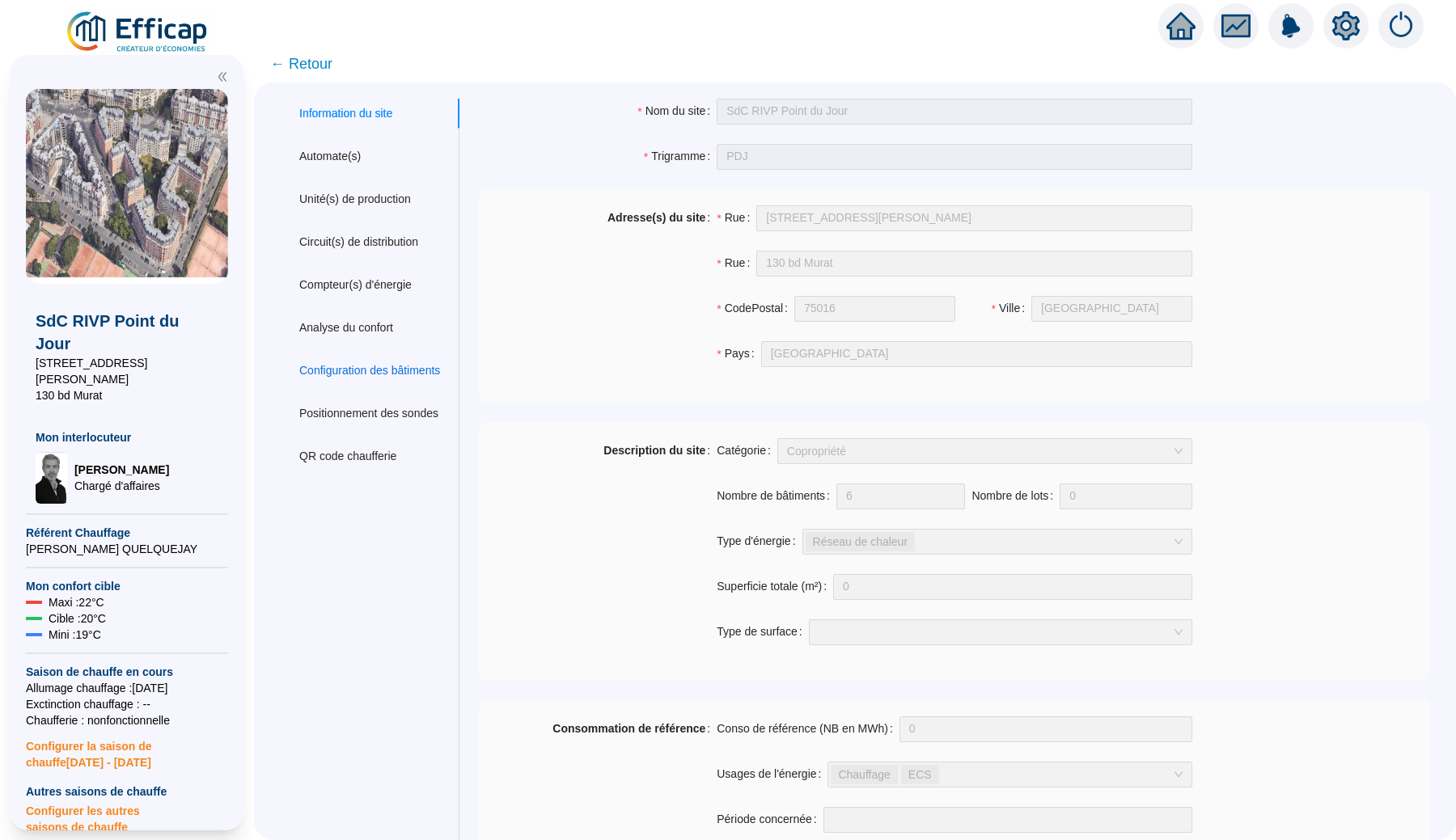
click at [367, 368] on div "Configuration des bâtiments" at bounding box center [370, 370] width 141 height 17
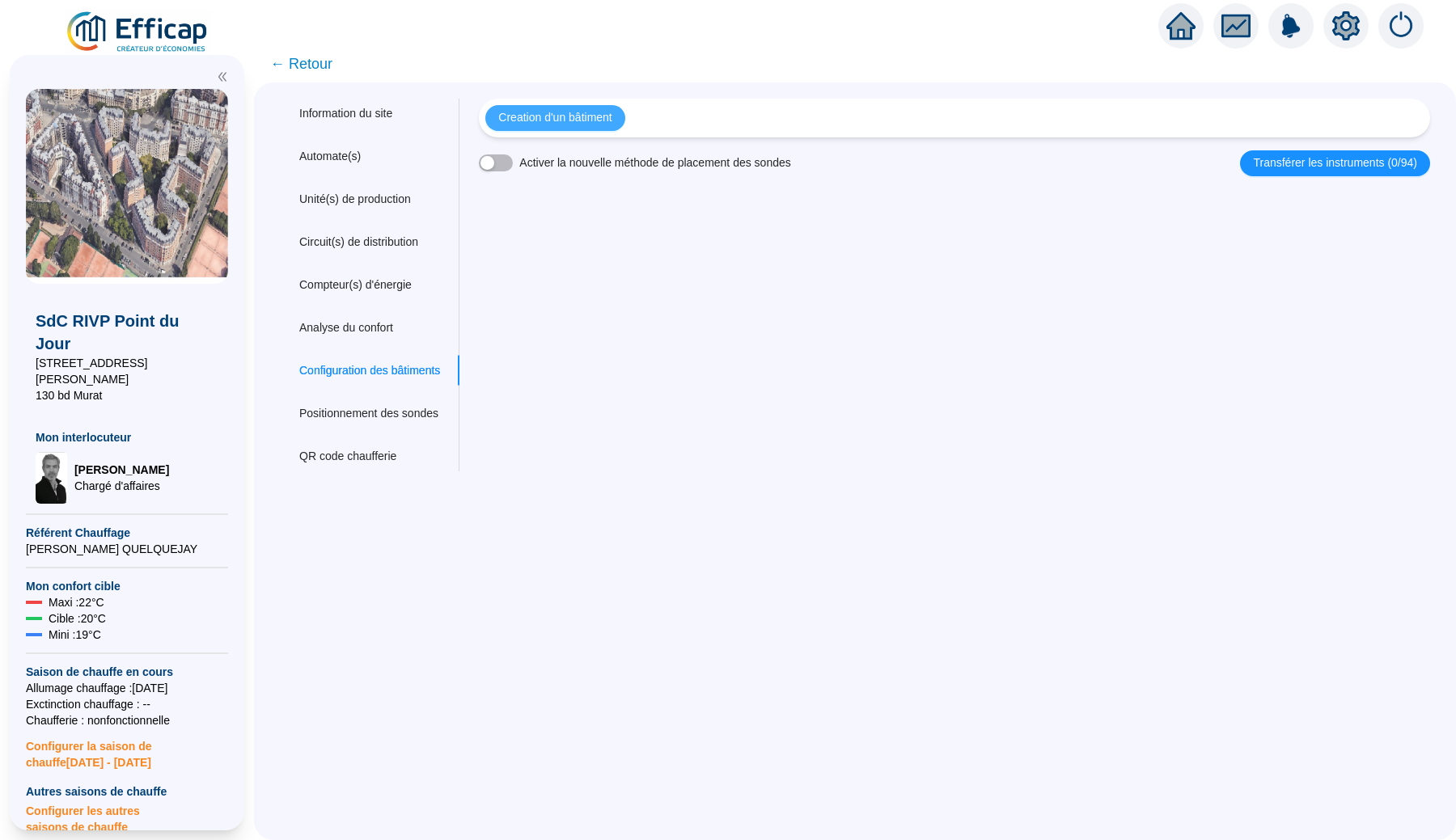
click at [581, 111] on span "Creation d'un bâtiment" at bounding box center [554, 117] width 113 height 17
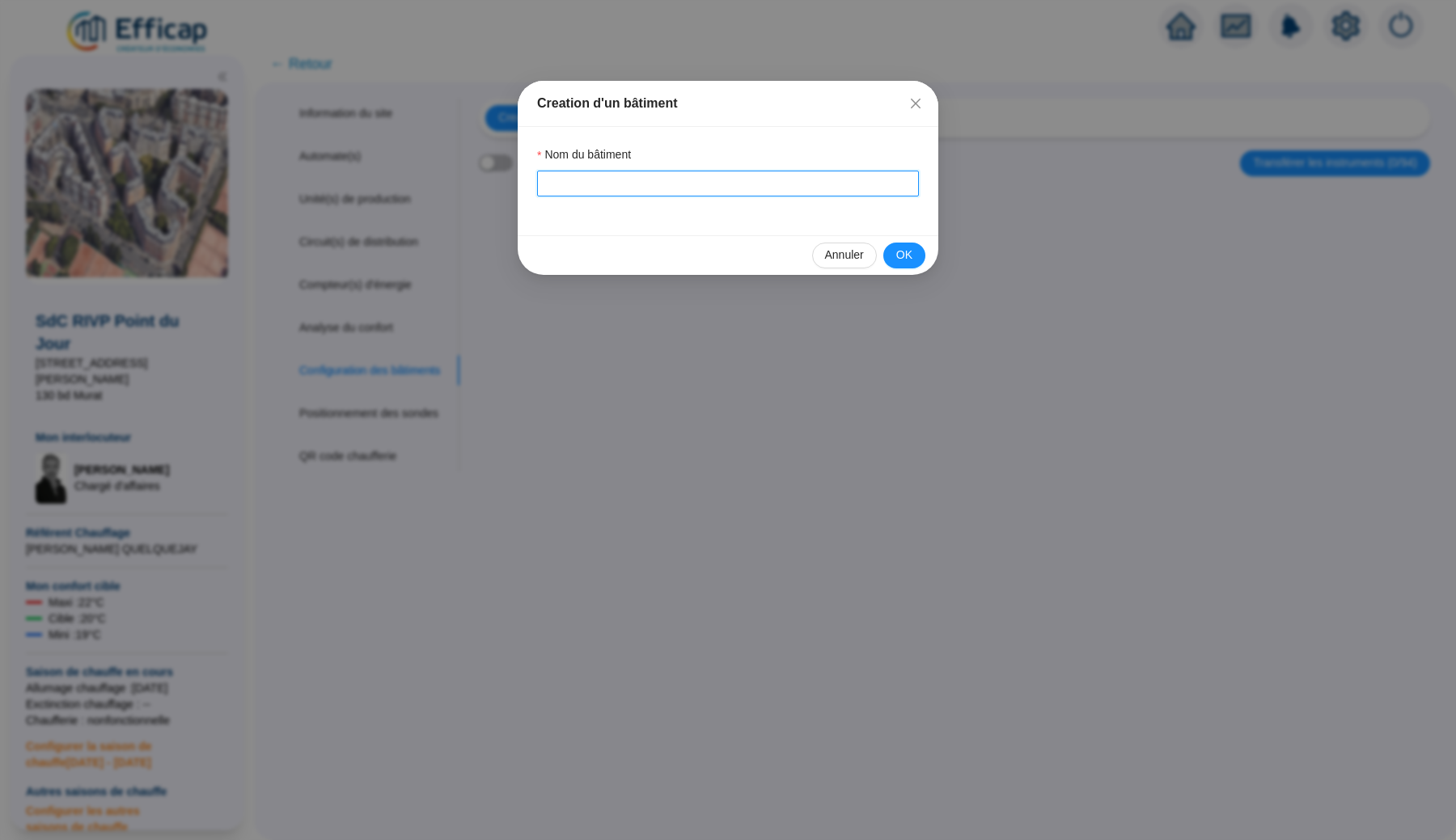
click at [597, 183] on input "Nom du bâtiment" at bounding box center [728, 183] width 382 height 25
type input "Bat A + B + C"
click at [842, 257] on span "Annuler" at bounding box center [845, 255] width 39 height 17
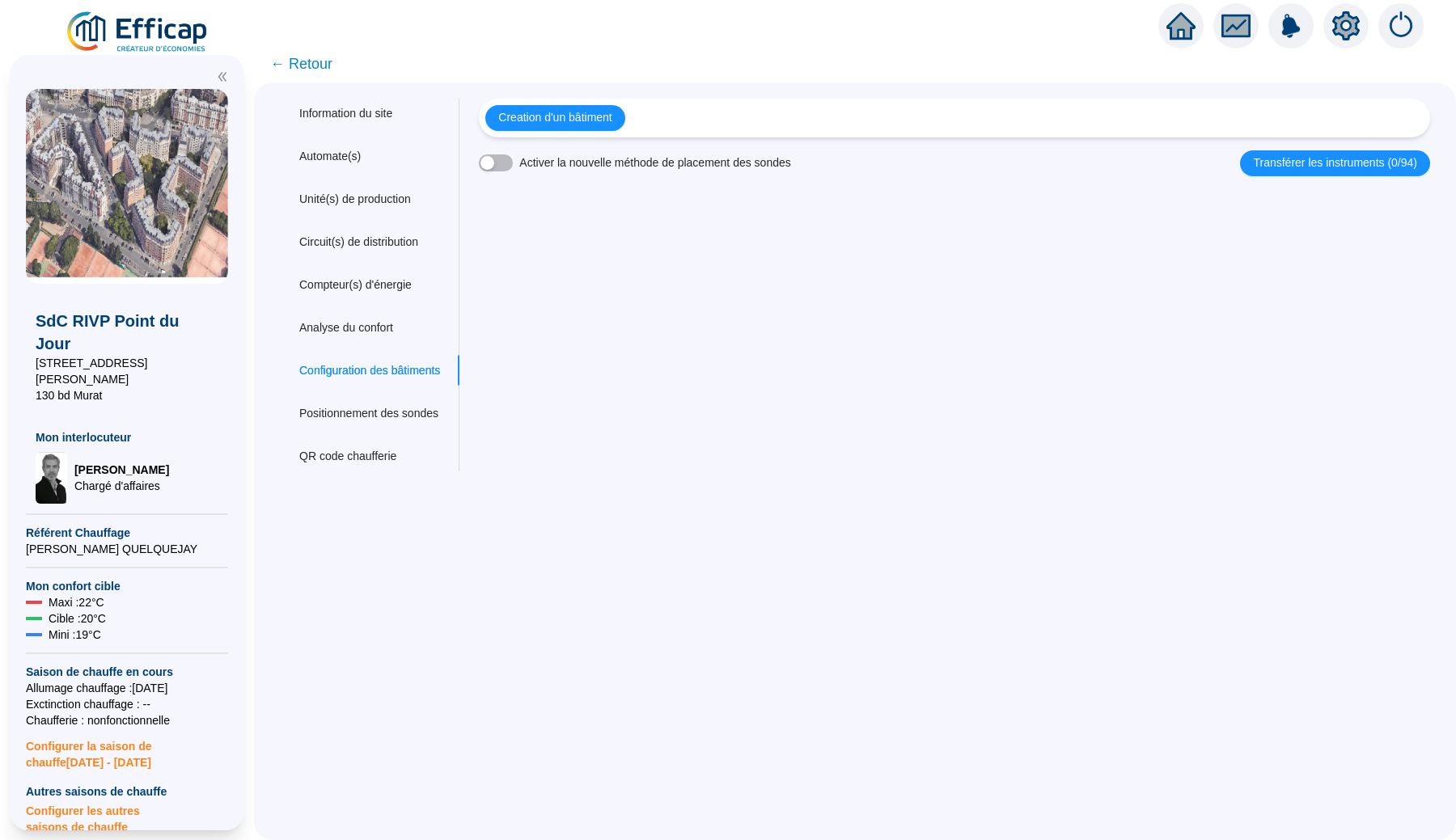
click at [321, 65] on span "← Retour" at bounding box center [301, 64] width 62 height 23
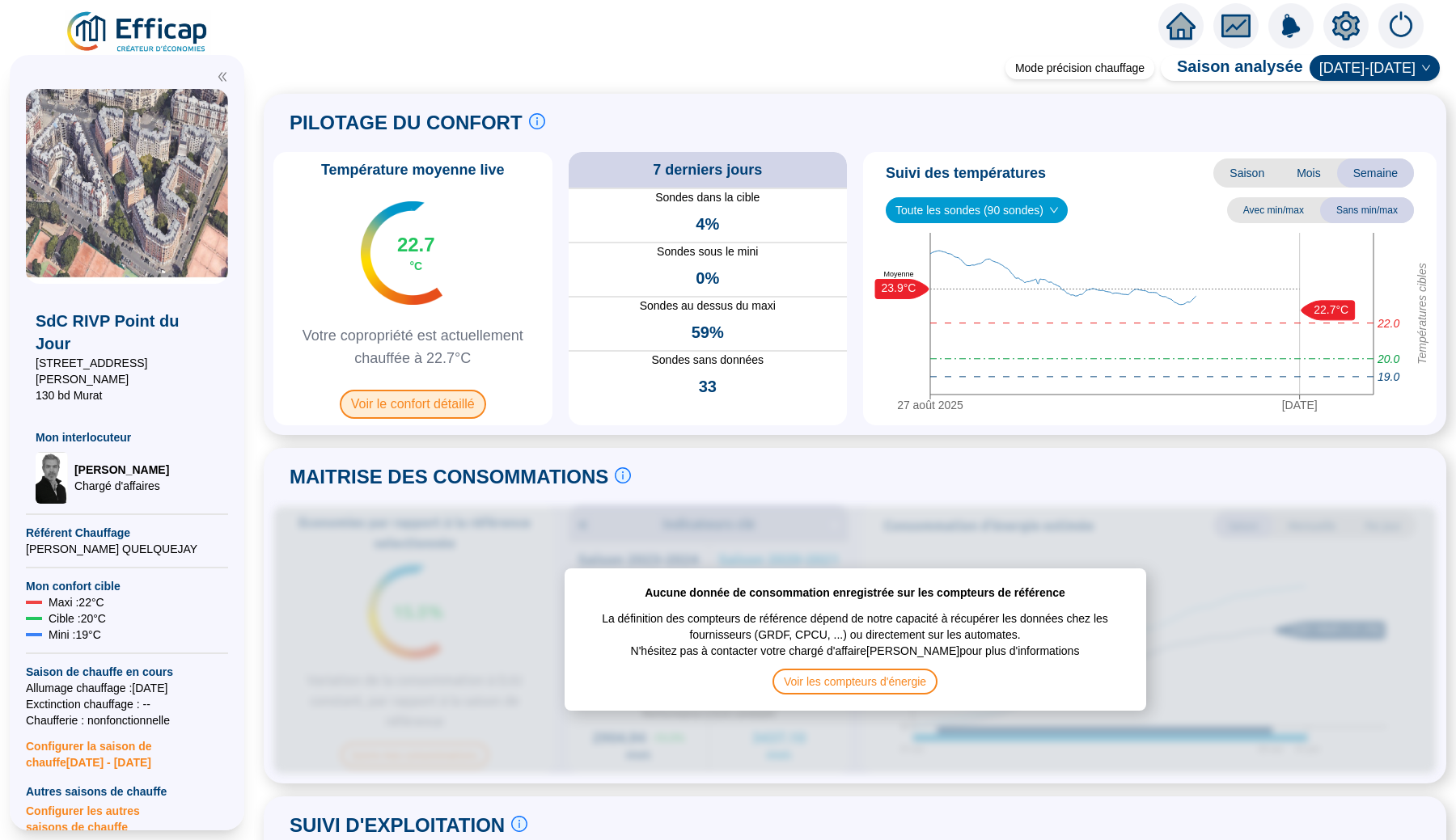
click at [467, 405] on span "Voir le confort détaillé" at bounding box center [413, 404] width 147 height 29
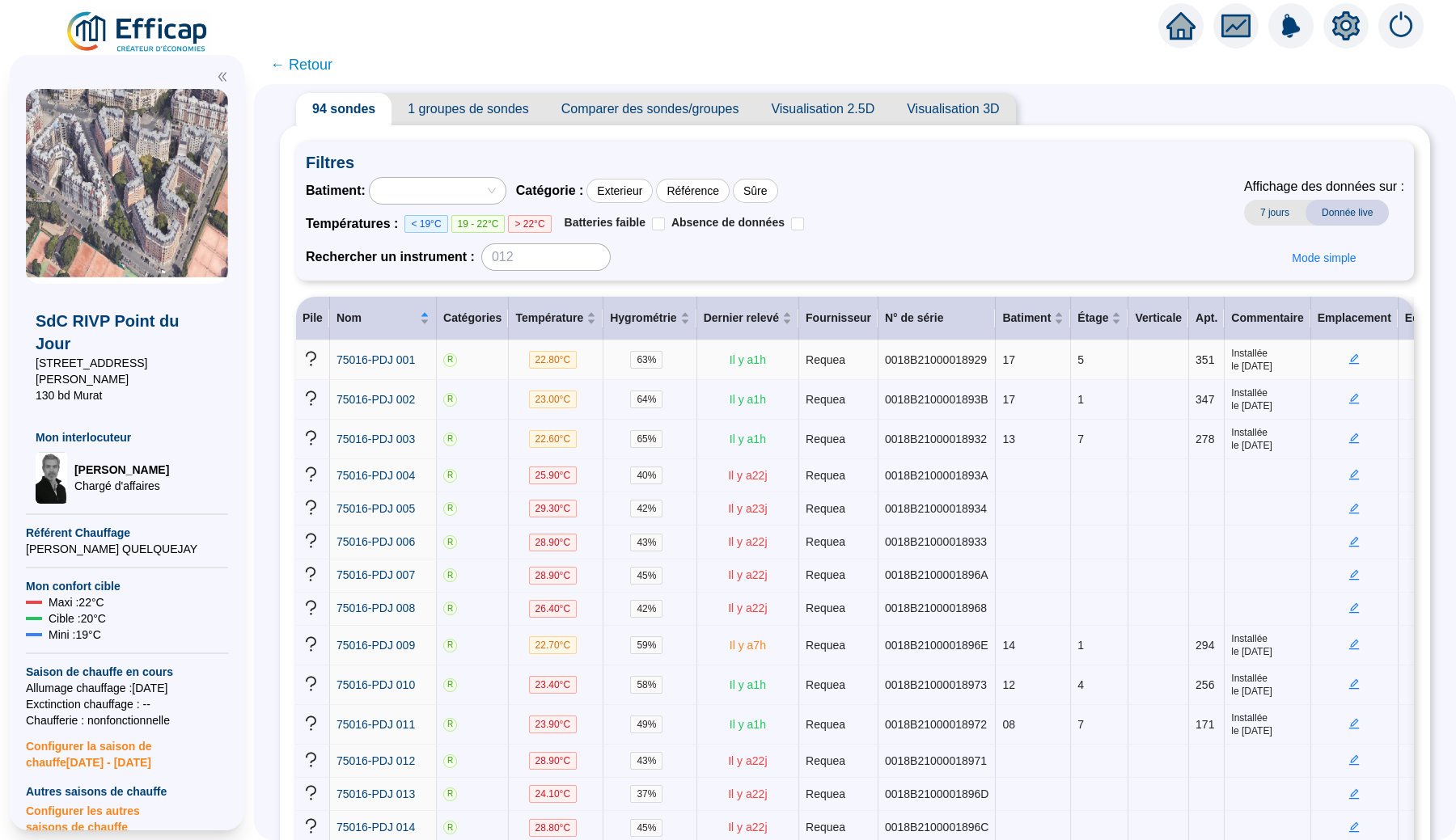
scroll to position [42, 0]
click at [1013, 364] on td "17" at bounding box center [1034, 357] width 76 height 39
drag, startPoint x: 999, startPoint y: 355, endPoint x: 1033, endPoint y: 355, distance: 34.0
click at [1033, 355] on td "17" at bounding box center [1034, 357] width 76 height 39
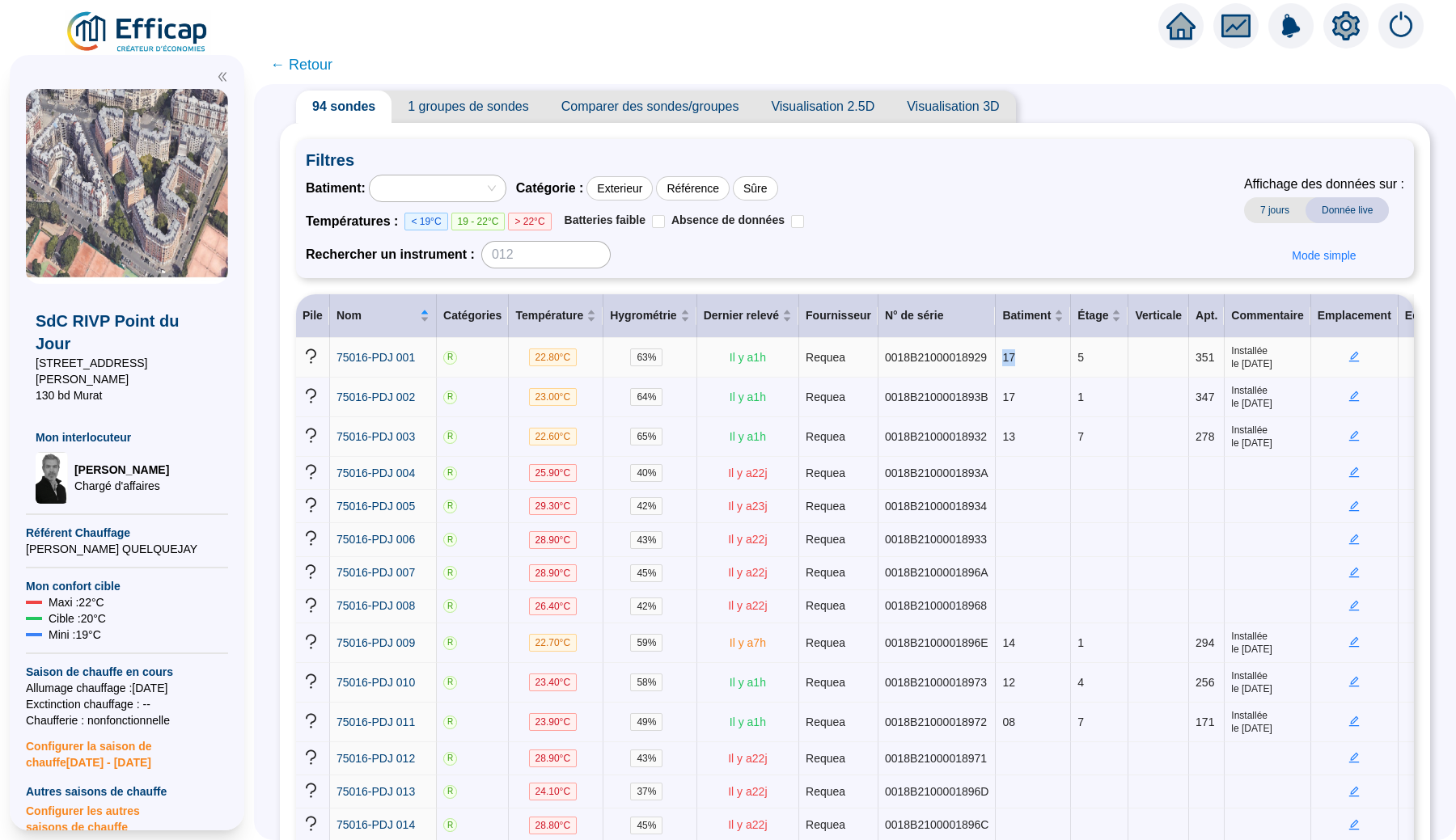
drag, startPoint x: 1004, startPoint y: 359, endPoint x: 1056, endPoint y: 356, distance: 52.1
click at [1056, 357] on td "17" at bounding box center [1034, 357] width 76 height 39
click at [1026, 363] on td "17" at bounding box center [1034, 357] width 76 height 39
drag, startPoint x: 1001, startPoint y: 360, endPoint x: 1023, endPoint y: 360, distance: 22.0
click at [1023, 360] on td "17" at bounding box center [1034, 357] width 76 height 39
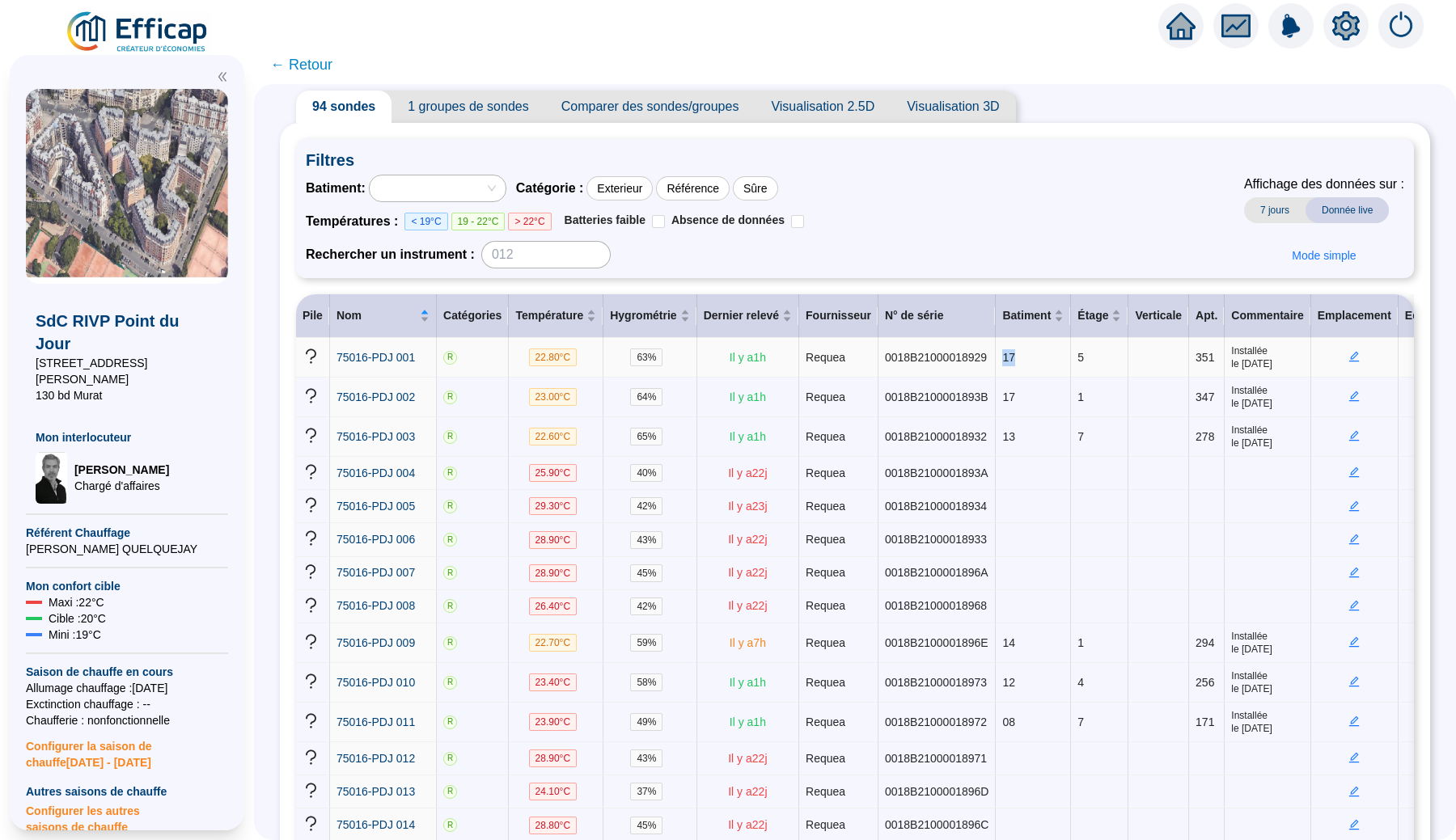
click at [1023, 360] on td "17" at bounding box center [1034, 357] width 76 height 39
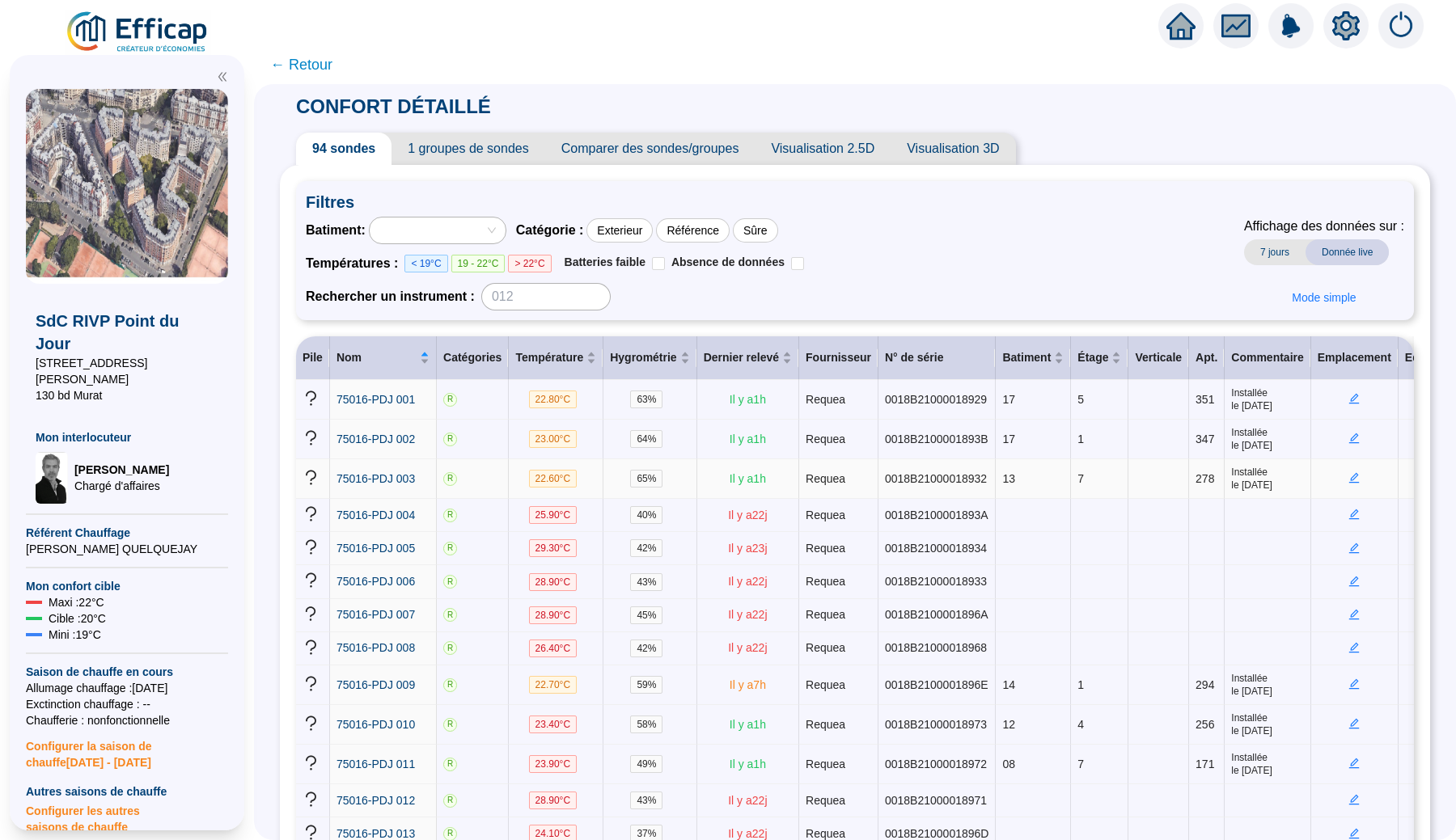
scroll to position [0, 0]
drag, startPoint x: 1053, startPoint y: 367, endPoint x: 1035, endPoint y: 358, distance: 20.1
click at [1051, 366] on div "Batiment" at bounding box center [1033, 357] width 61 height 17
click at [895, 304] on div "Batiment : Catégorie : Exterieur Référence Sûre Températures : < 19°C 19 - 22°C…" at bounding box center [854, 263] width 1099 height 94
click at [292, 76] on span "← Retour" at bounding box center [854, 65] width 1202 height 39
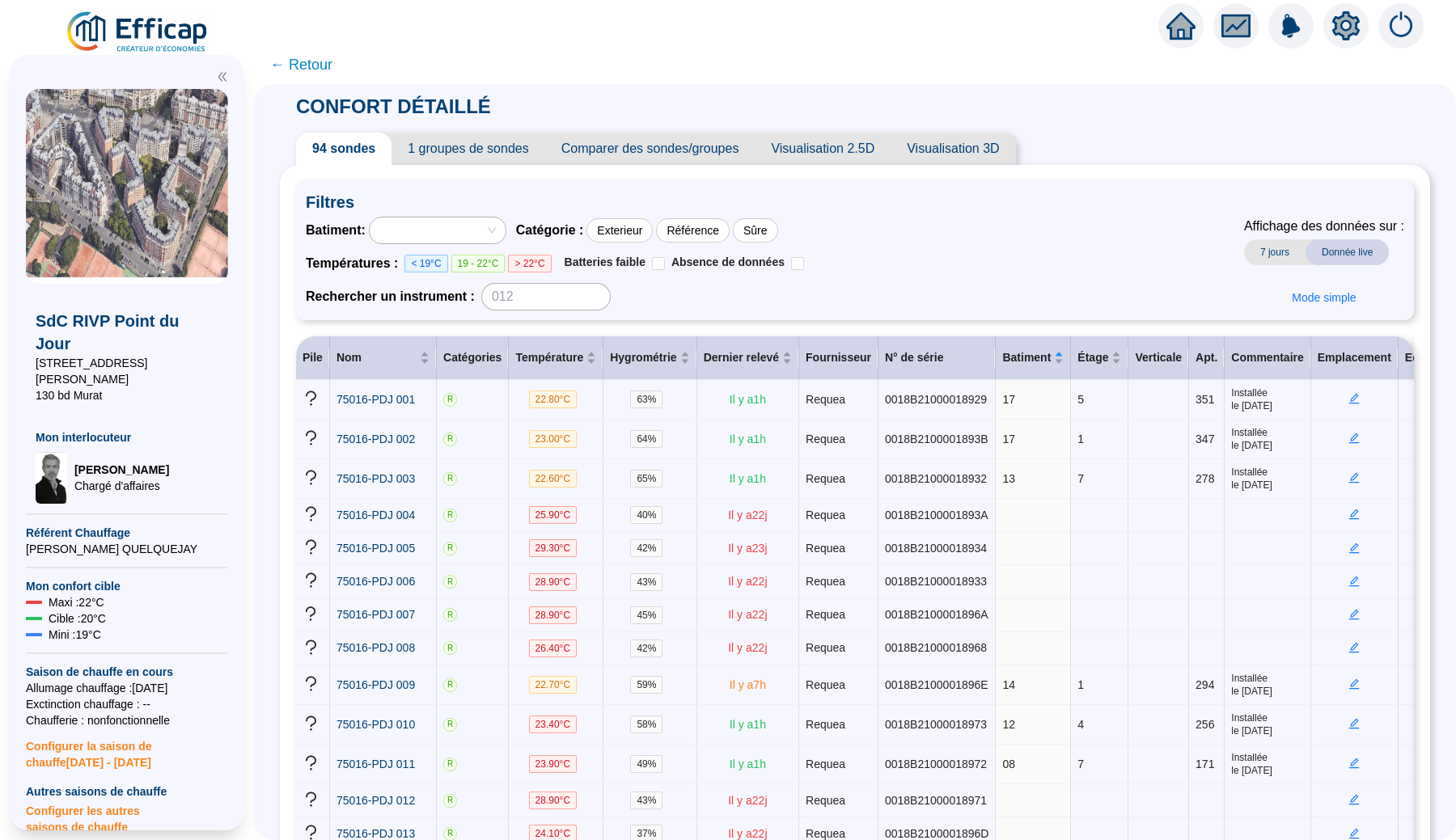
click at [310, 67] on span "← Retour" at bounding box center [301, 65] width 62 height 23
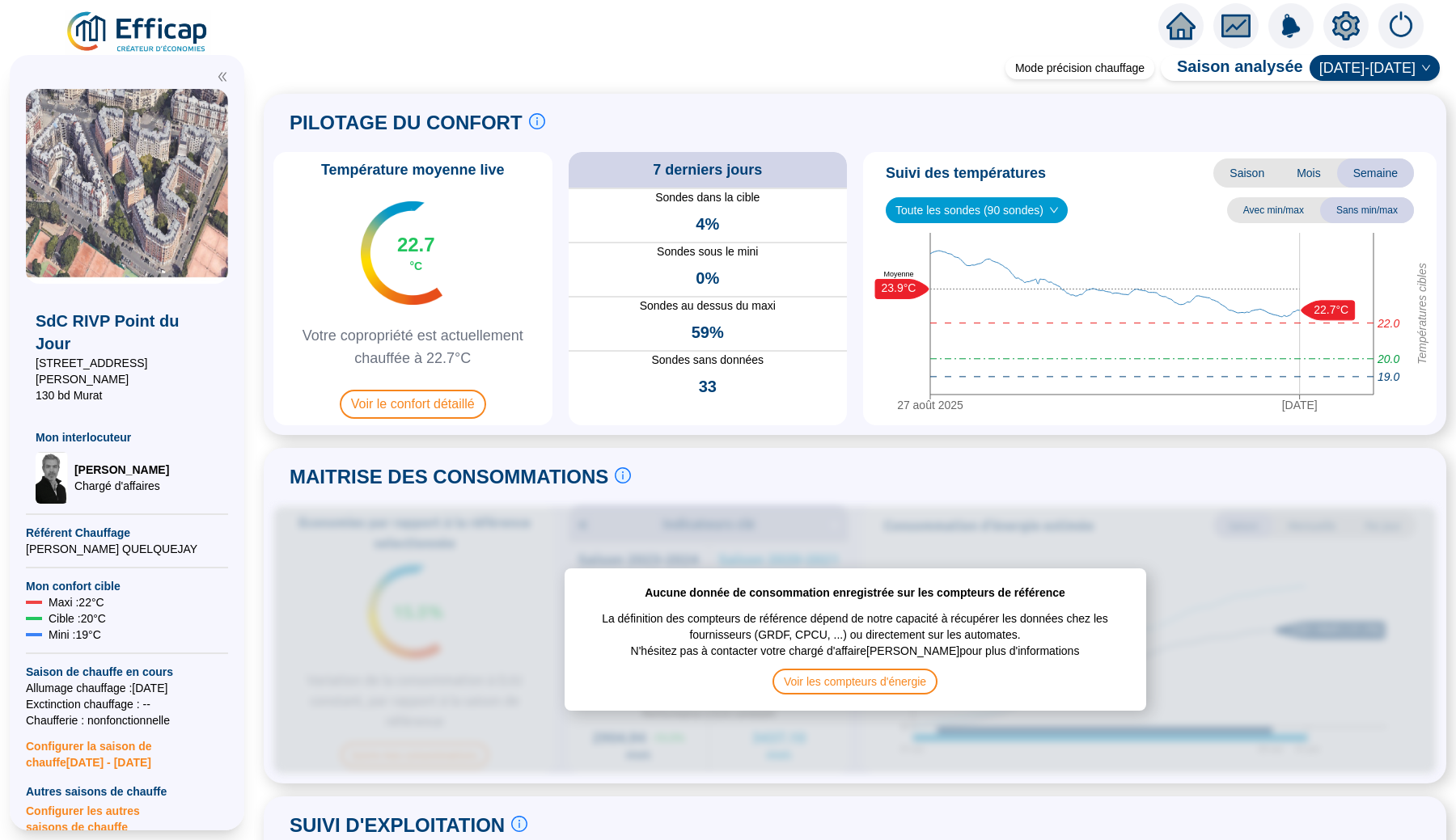
click at [169, 16] on img at bounding box center [138, 32] width 147 height 46
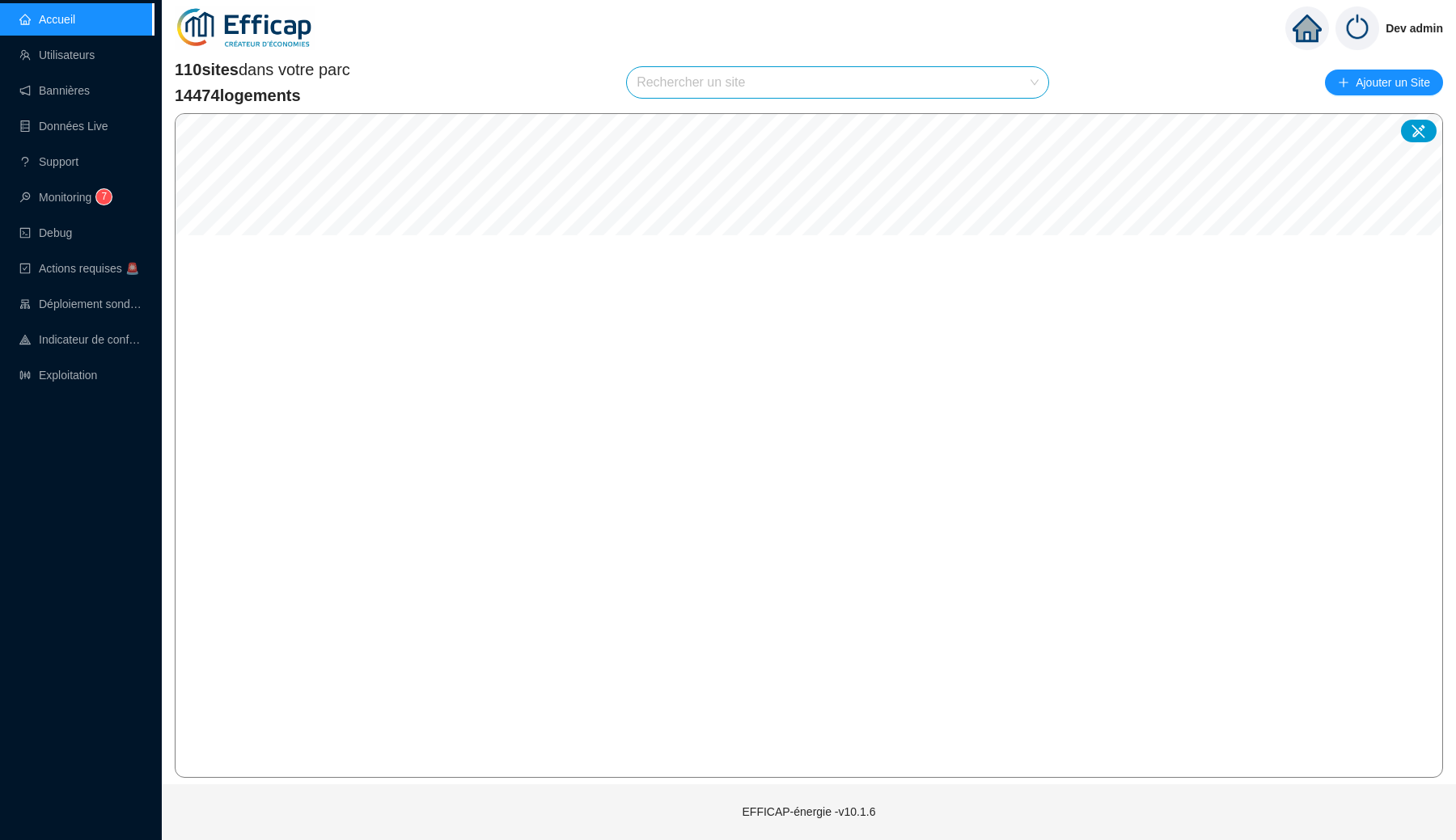
click at [682, 90] on input "search" at bounding box center [830, 82] width 387 height 31
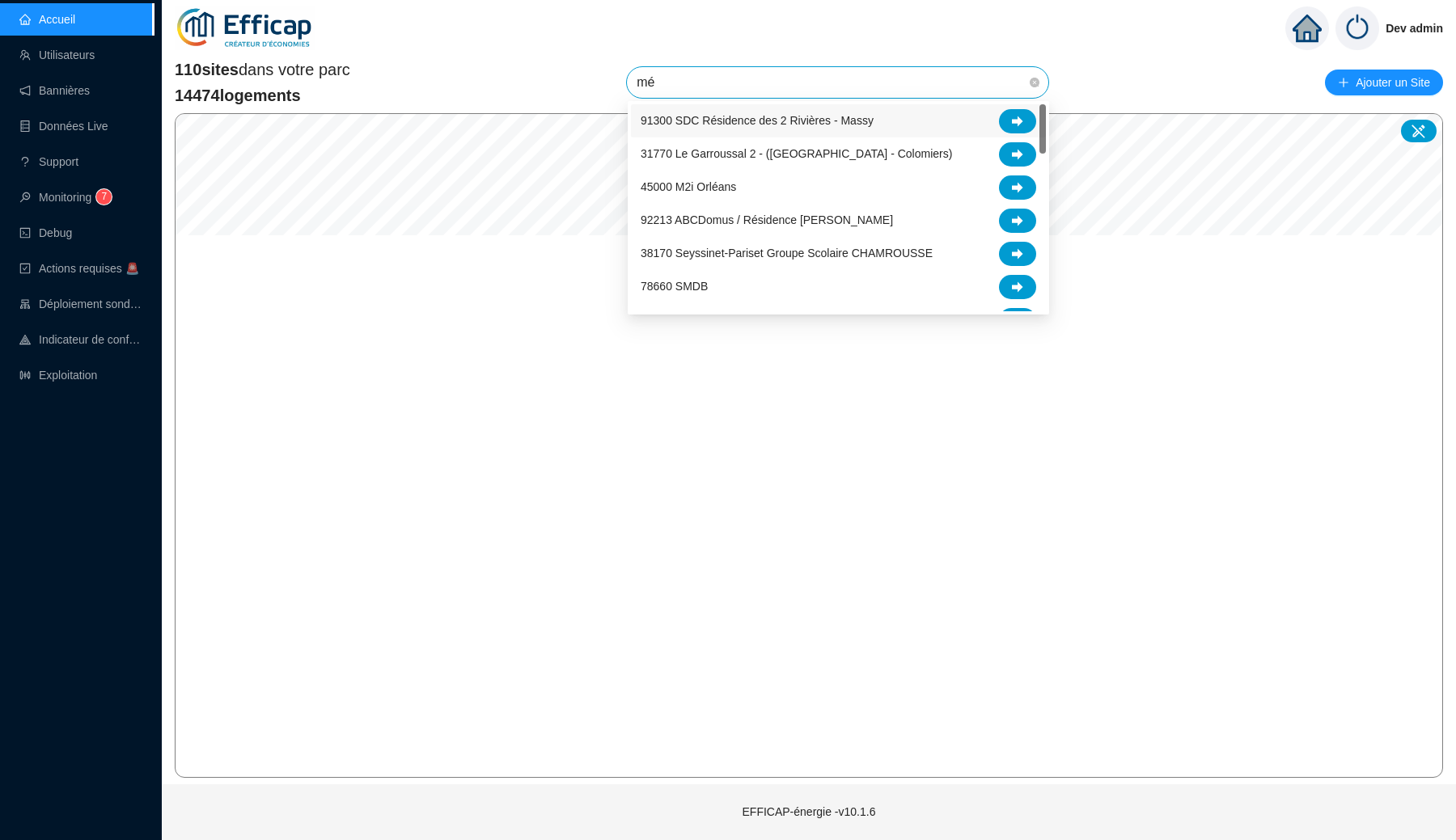
type input "mér"
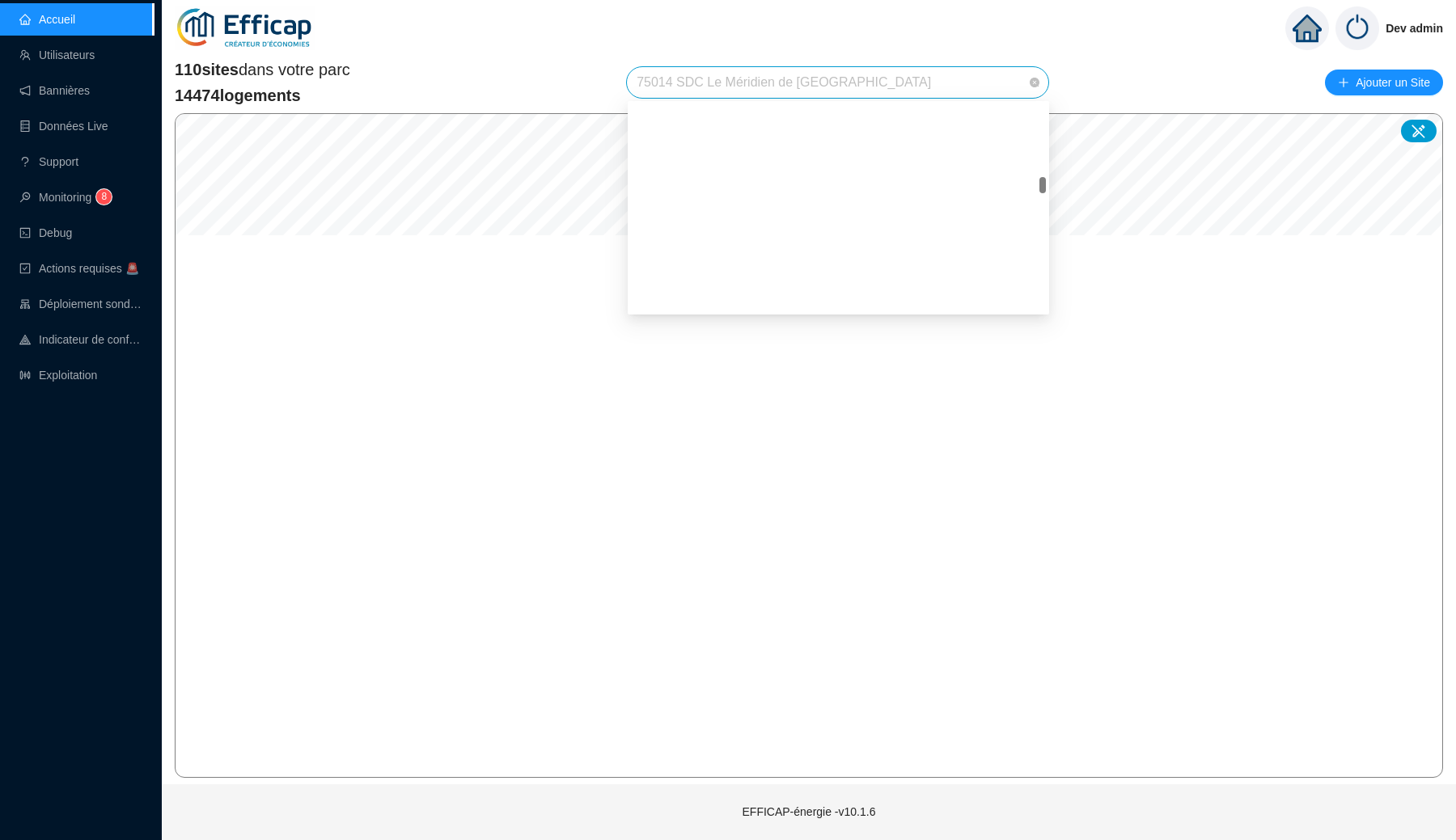
click at [792, 76] on span "75014 SDC Le Méridien de [GEOGRAPHIC_DATA]" at bounding box center [838, 82] width 402 height 31
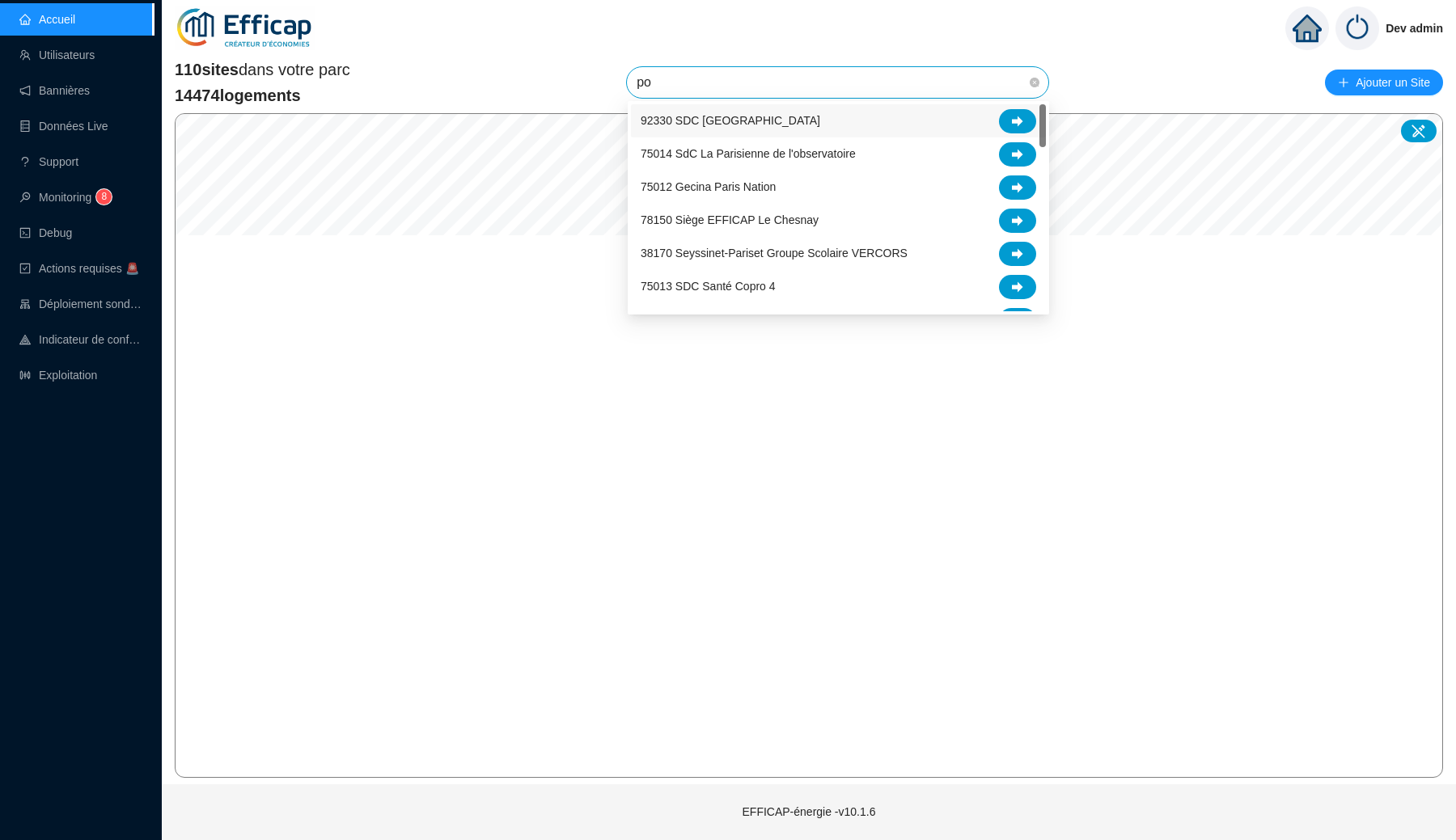
type input "poi"
